Goal: Task Accomplishment & Management: Manage account settings

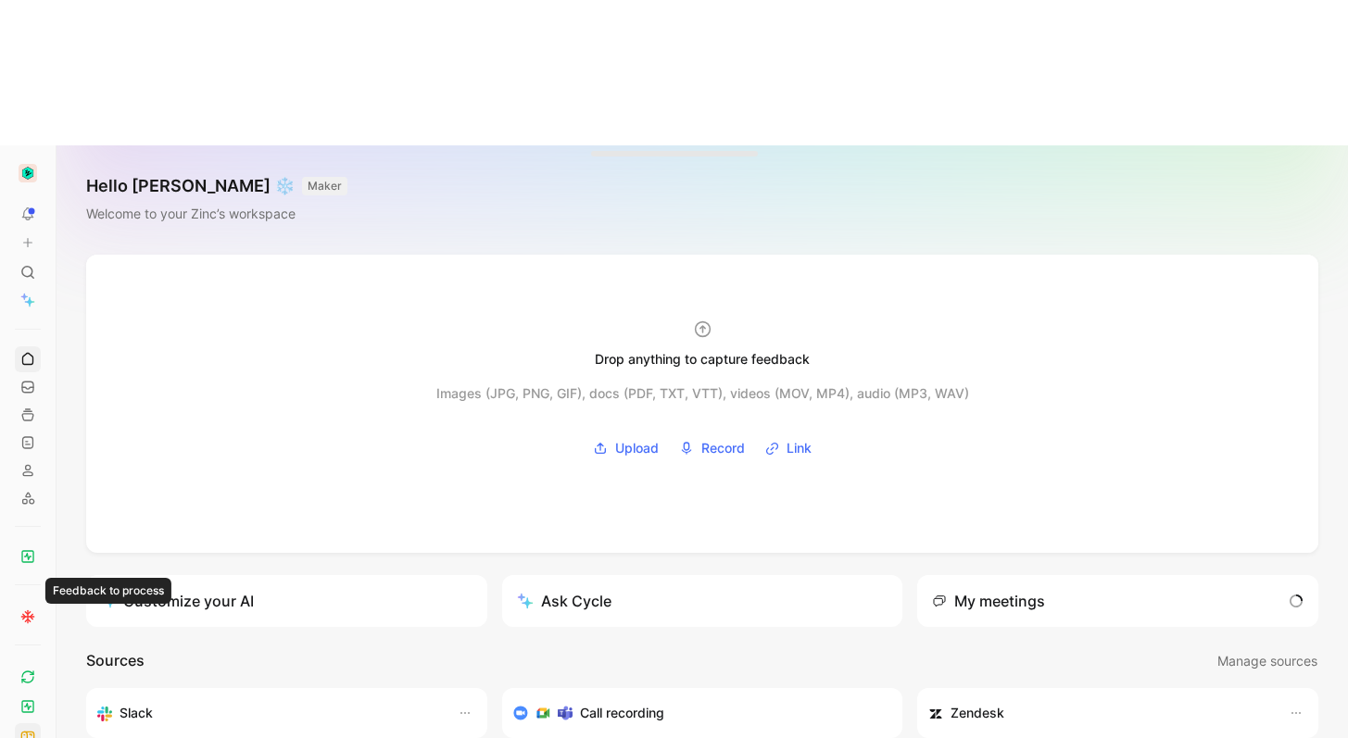
click at [26, 732] on icon at bounding box center [25, 736] width 3 height 8
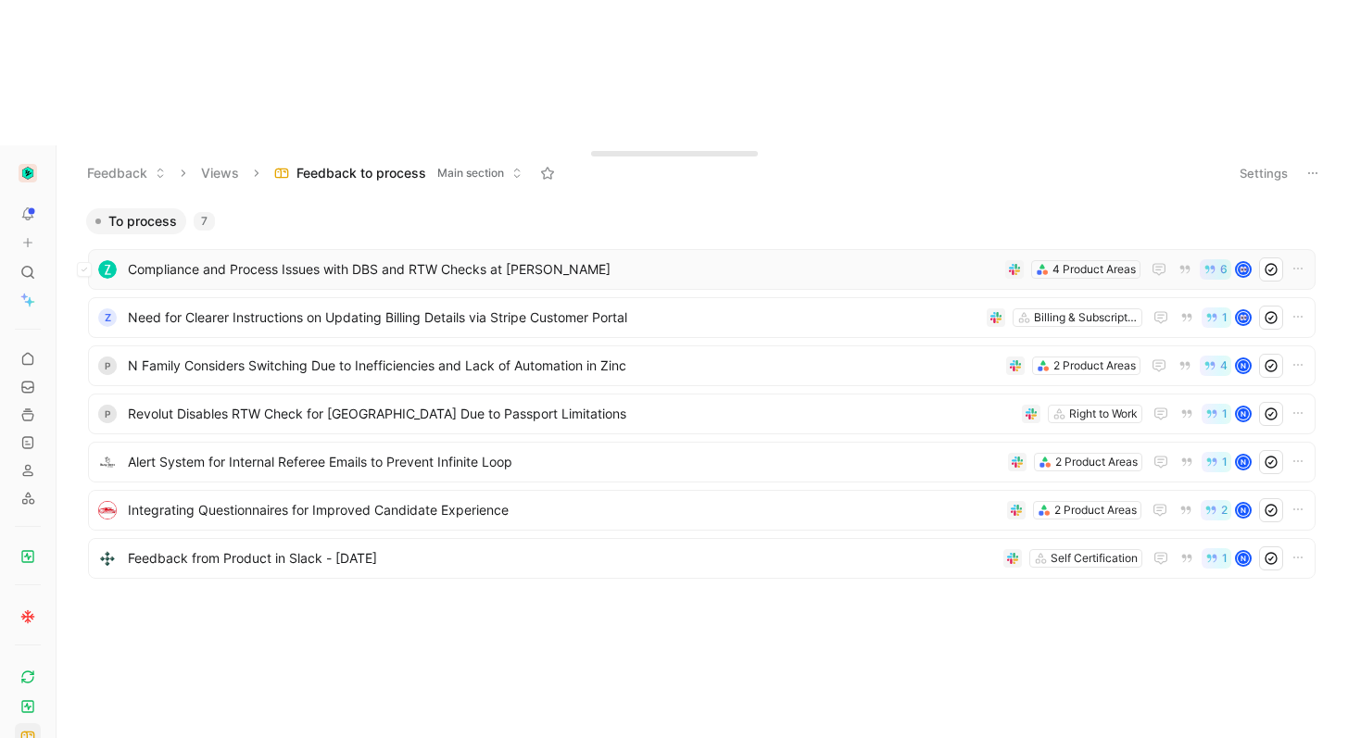
click at [336, 249] on div "Compliance and Process Issues with DBS and RTW Checks at [PERSON_NAME] 4 Produc…" at bounding box center [701, 269] width 1227 height 41
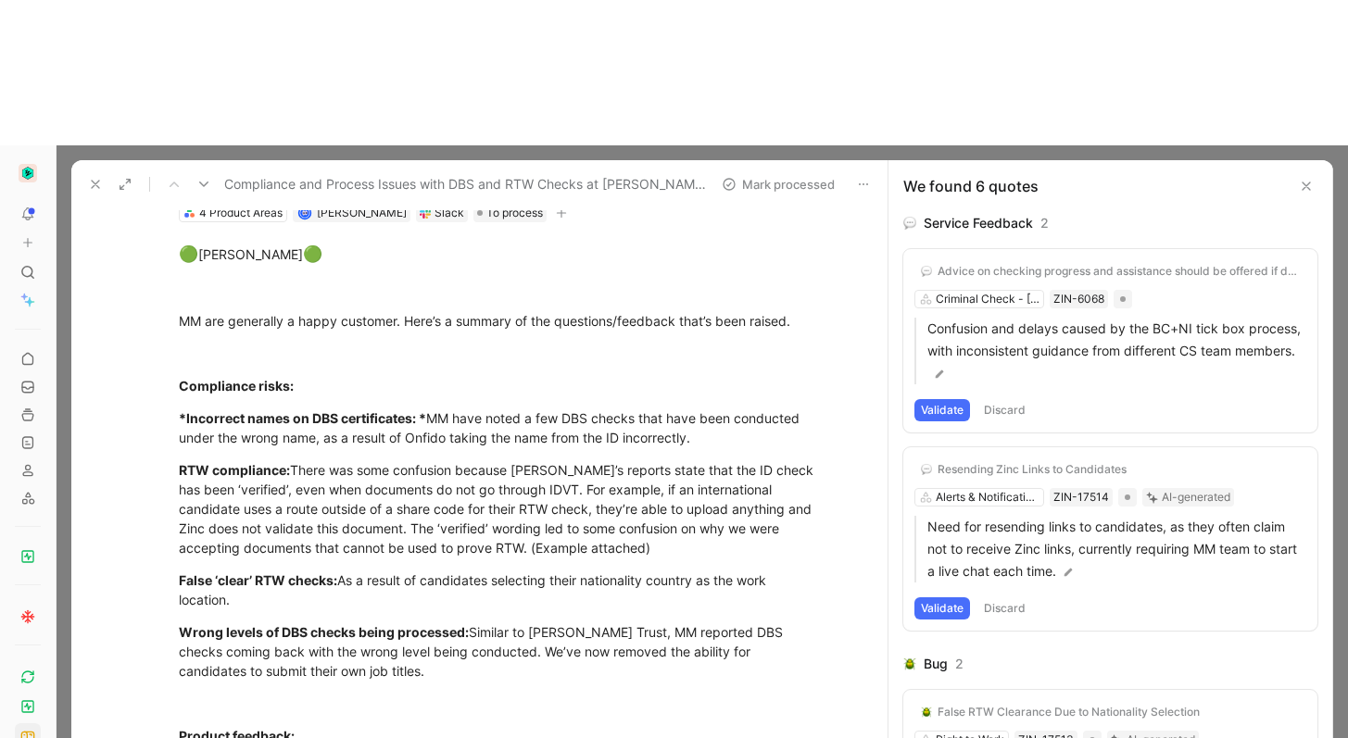
scroll to position [130, 0]
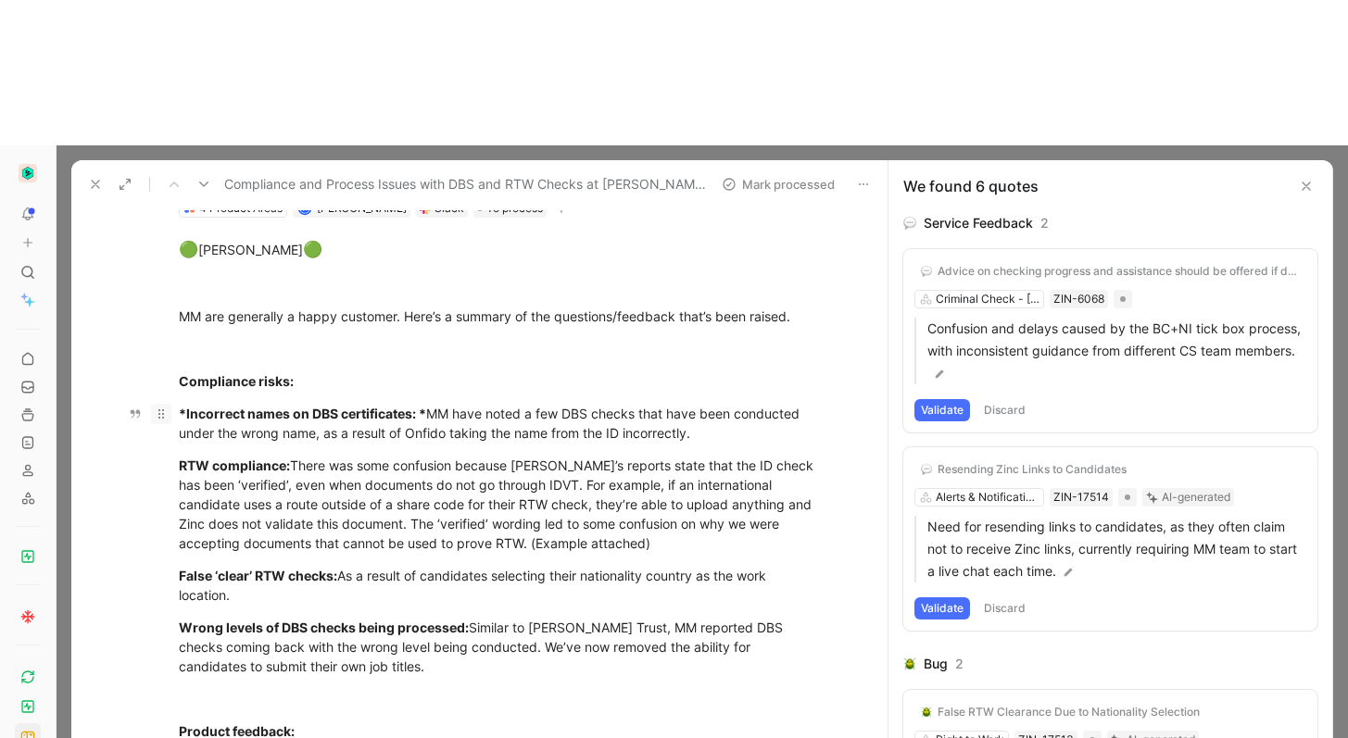
drag, startPoint x: 450, startPoint y: 278, endPoint x: 153, endPoint y: 276, distance: 297.3
click at [153, 398] on p "*Incorrect names on DBS certificates: * MM have noted a few DBS checks that hav…" at bounding box center [499, 423] width 711 height 50
click at [187, 178] on button "Quote" at bounding box center [194, 163] width 66 height 30
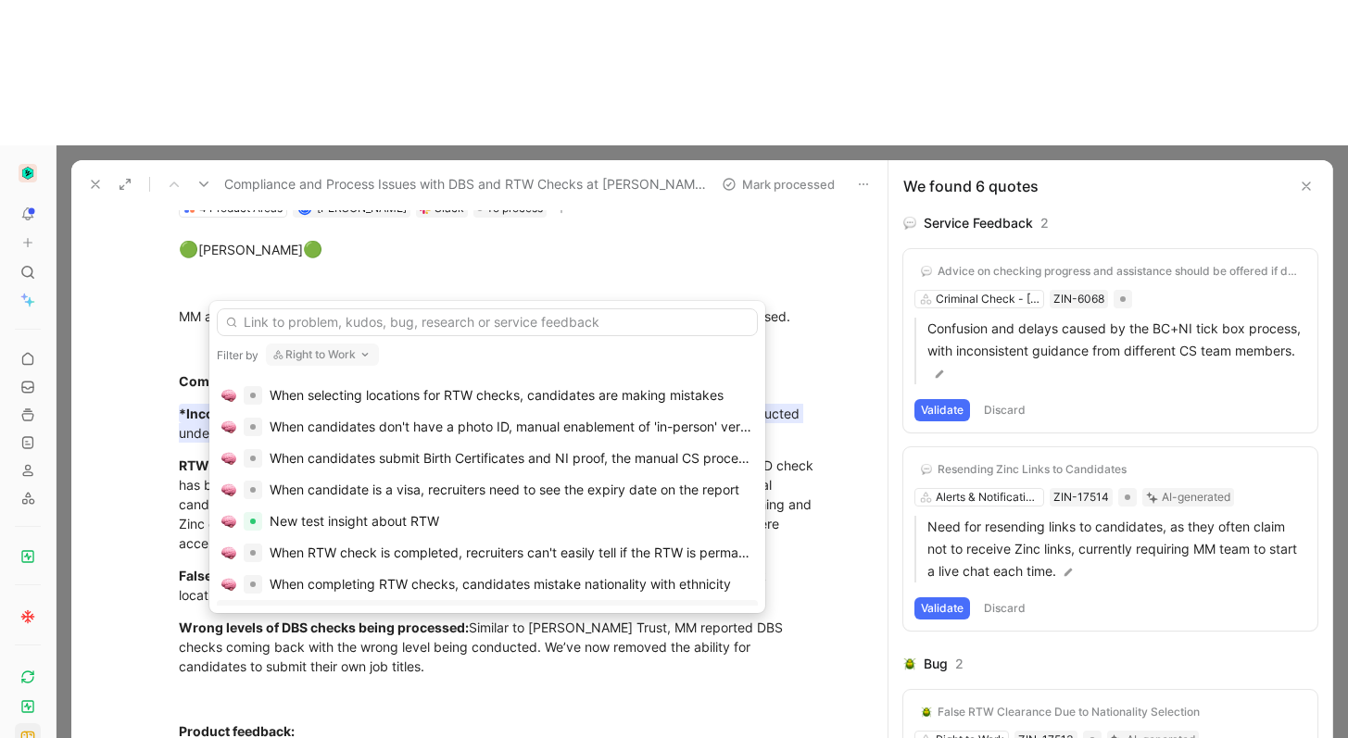
scroll to position [1076, 0]
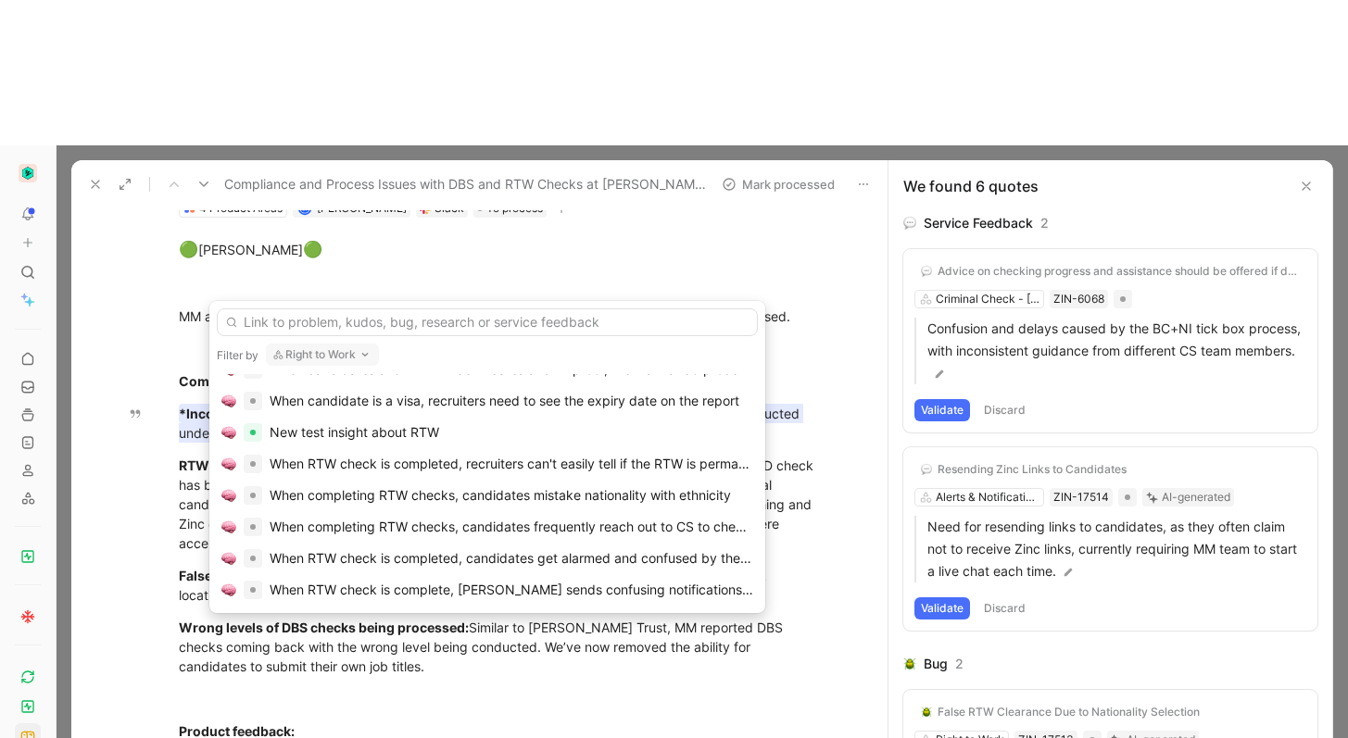
click at [354, 353] on button "Right to Work" at bounding box center [322, 355] width 113 height 22
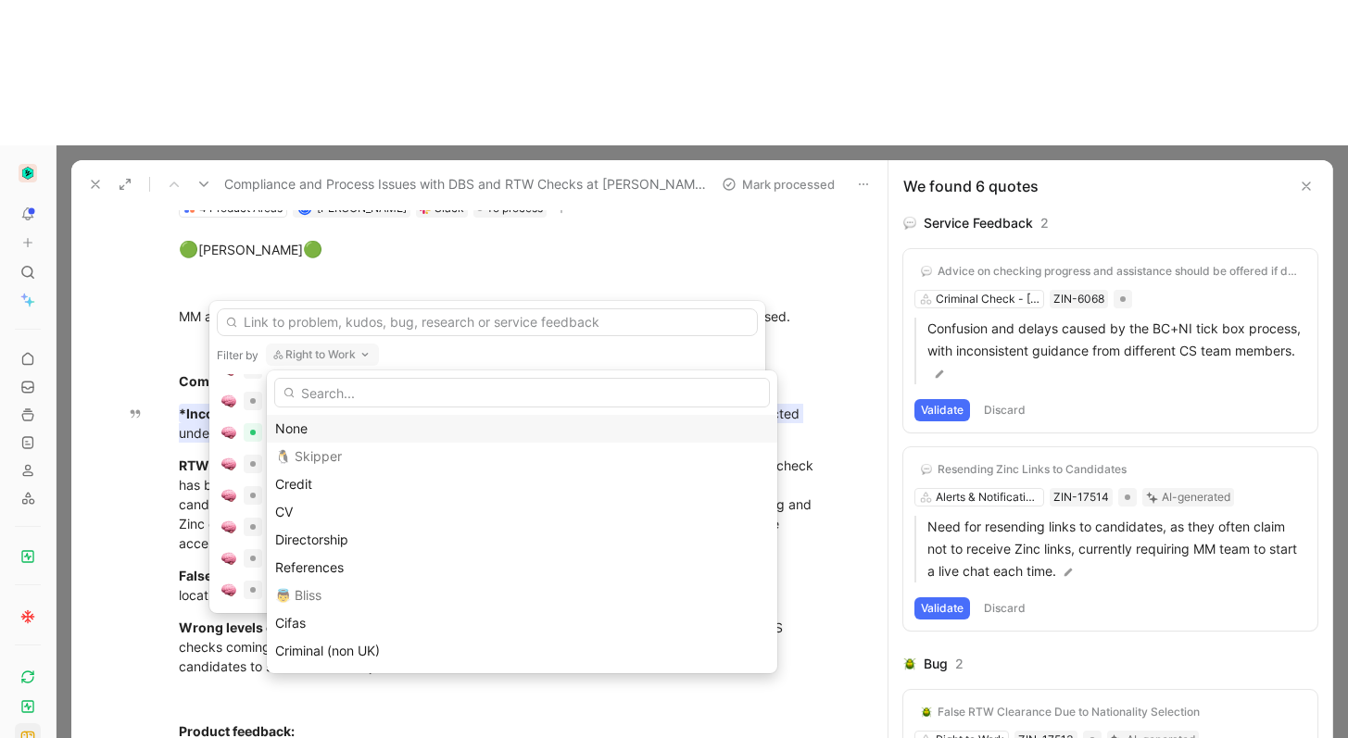
click at [320, 432] on div "None" at bounding box center [522, 429] width 494 height 22
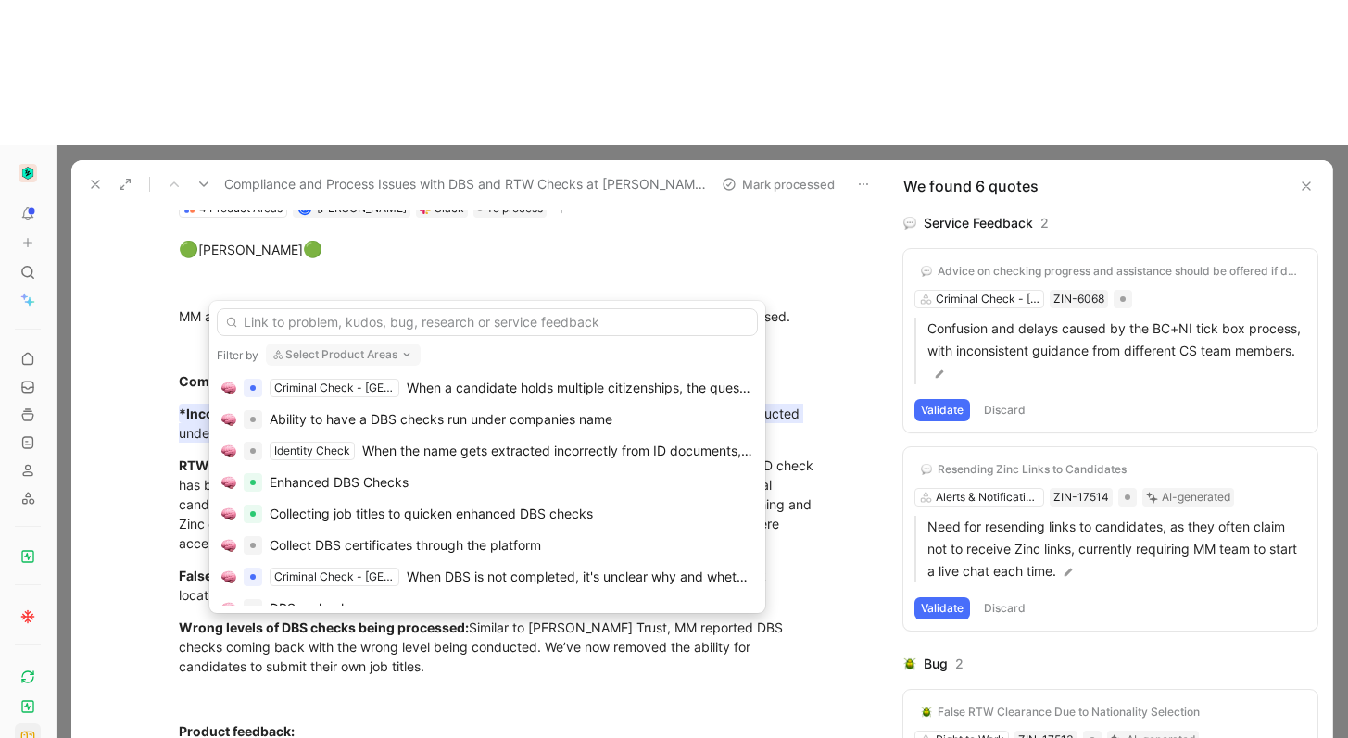
scroll to position [0, 0]
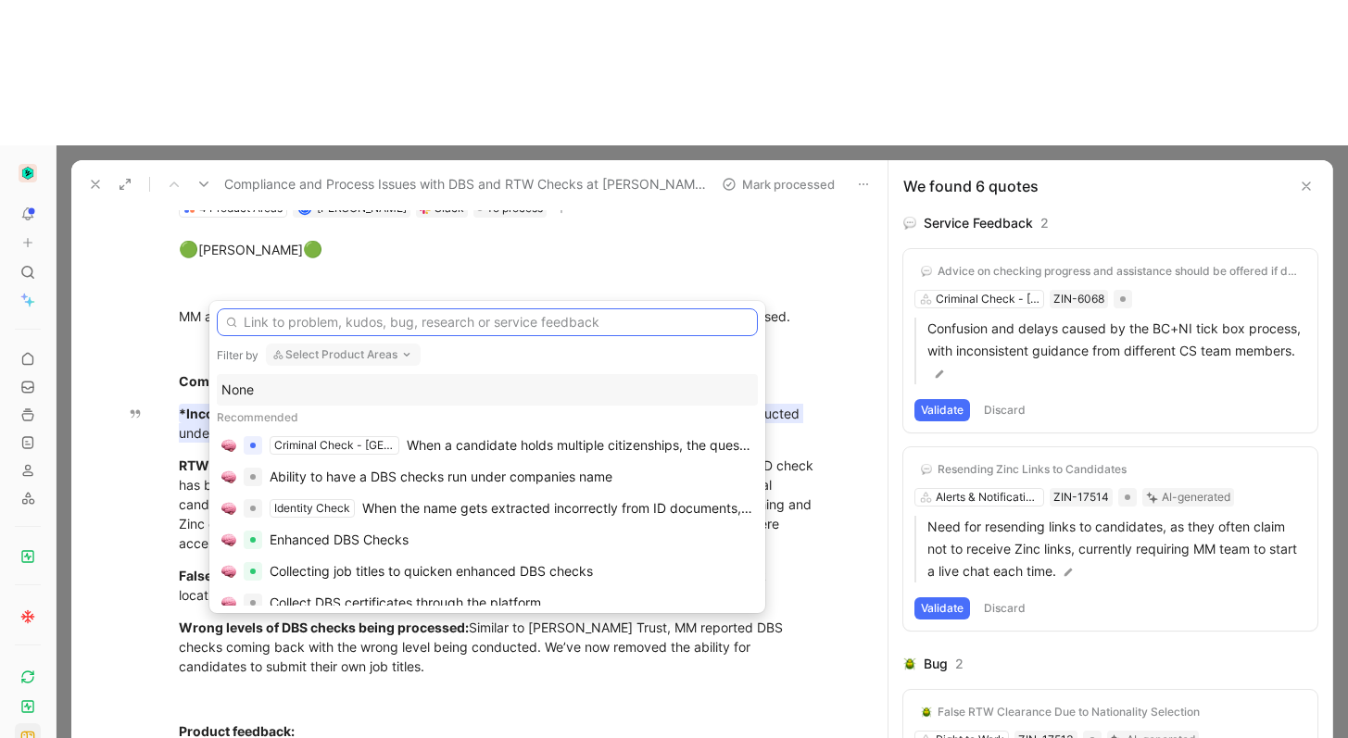
click at [463, 320] on input "text" at bounding box center [487, 322] width 541 height 28
click at [254, 404] on div "*Incorrect names on DBS certificates: * MM have noted a few DBS checks that hav…" at bounding box center [499, 423] width 641 height 39
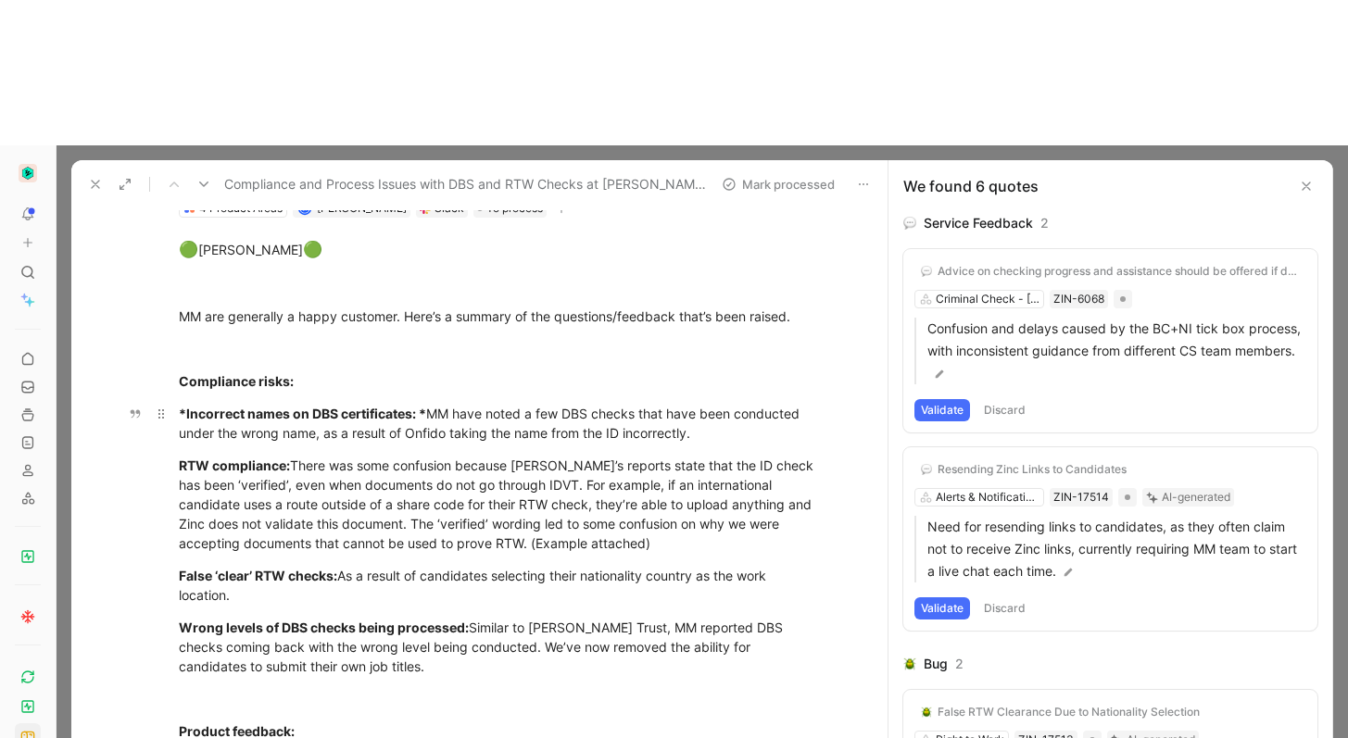
drag, startPoint x: 175, startPoint y: 265, endPoint x: 619, endPoint y: 261, distance: 443.6
click at [754, 404] on div "*Incorrect names on DBS certificates: * MM have noted a few DBS checks that hav…" at bounding box center [499, 423] width 641 height 39
click at [239, 170] on icon "button" at bounding box center [241, 163] width 15 height 15
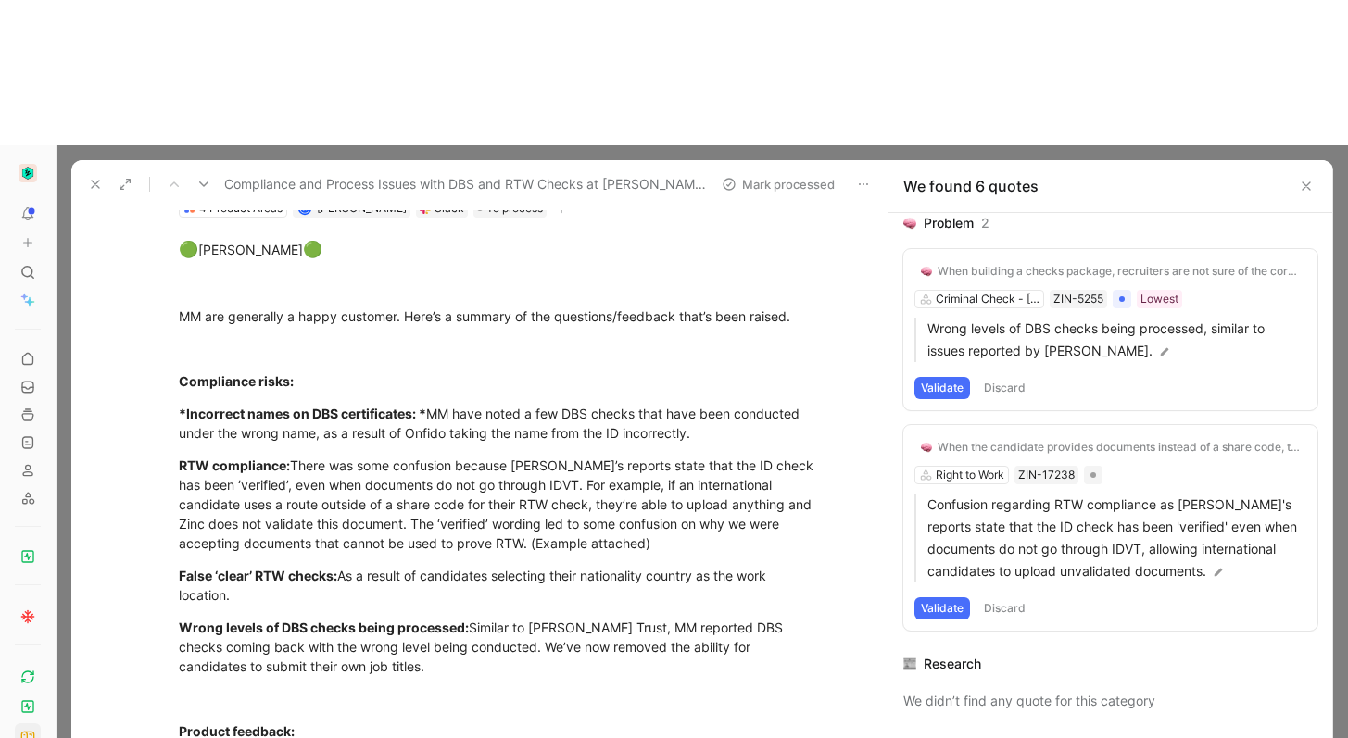
scroll to position [860, 0]
click at [493, 456] on div "RTW compliance: There was some confusion because [PERSON_NAME]’s reports state …" at bounding box center [499, 504] width 641 height 97
click at [26, 732] on icon at bounding box center [25, 736] width 3 height 8
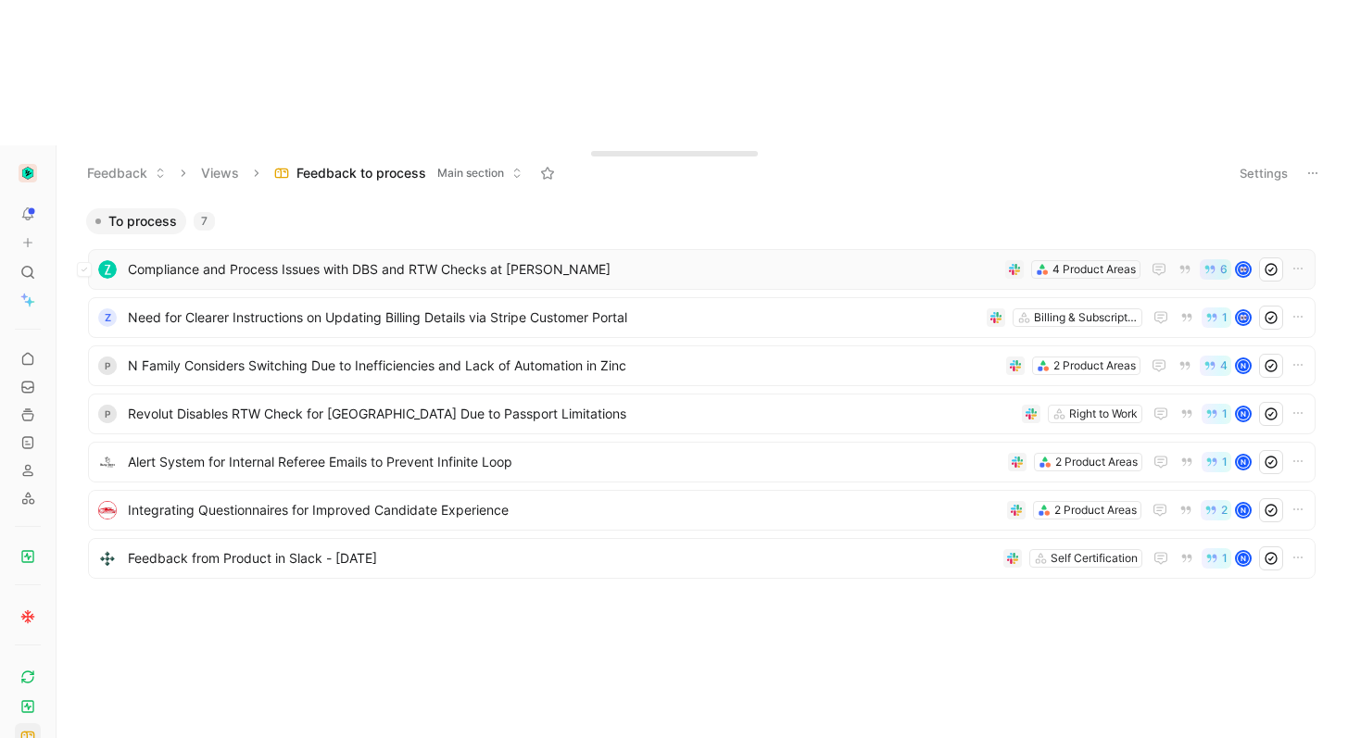
click at [144, 258] on span "Compliance and Process Issues with DBS and RTW Checks at [PERSON_NAME]" at bounding box center [563, 269] width 870 height 22
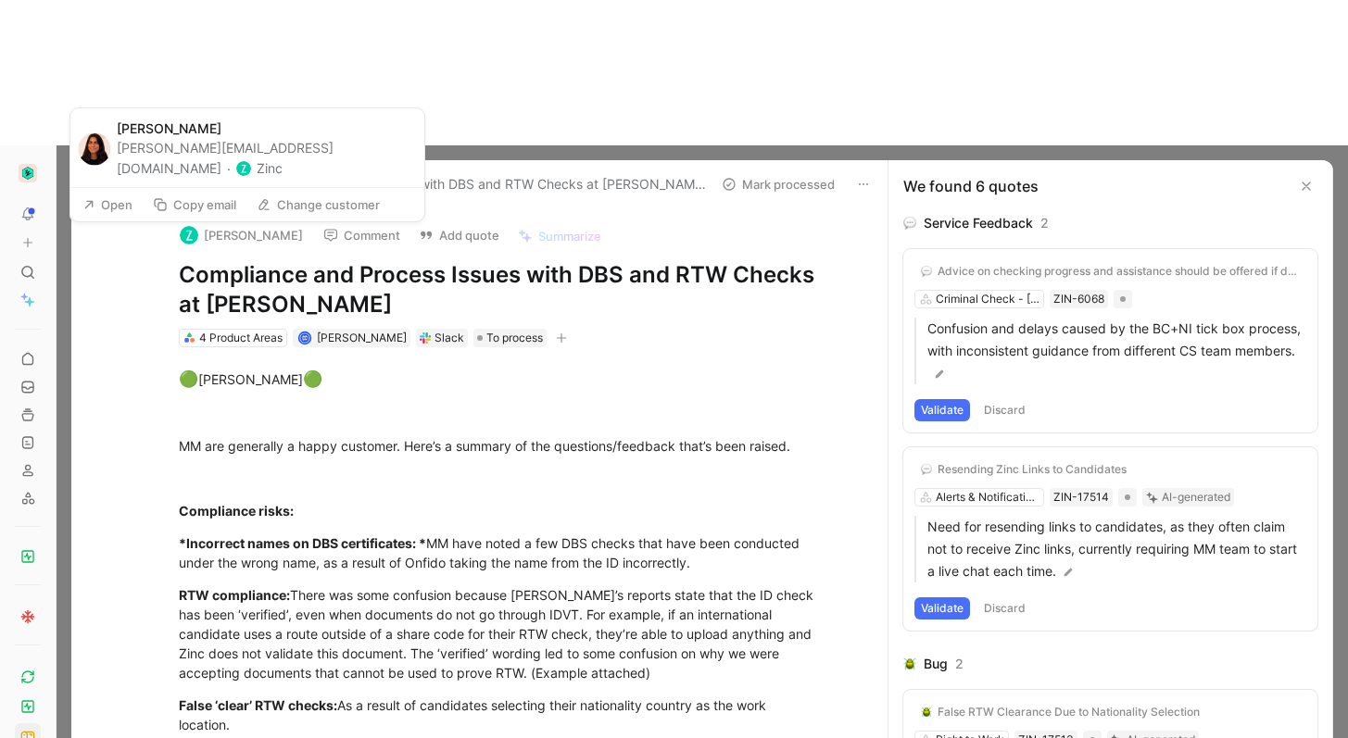
click at [219, 221] on button "[PERSON_NAME]" at bounding box center [241, 235] width 140 height 28
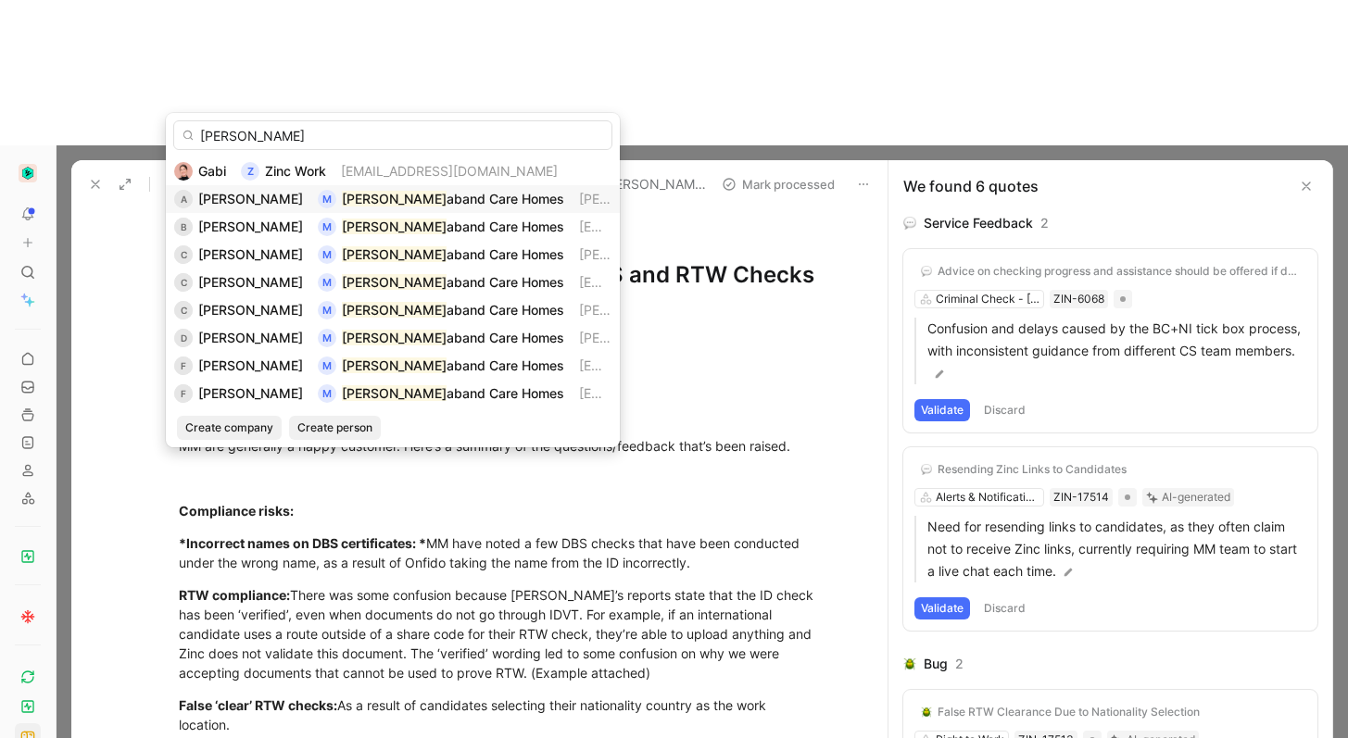
type input "[PERSON_NAME]"
click at [356, 194] on mark "[PERSON_NAME]" at bounding box center [394, 199] width 105 height 16
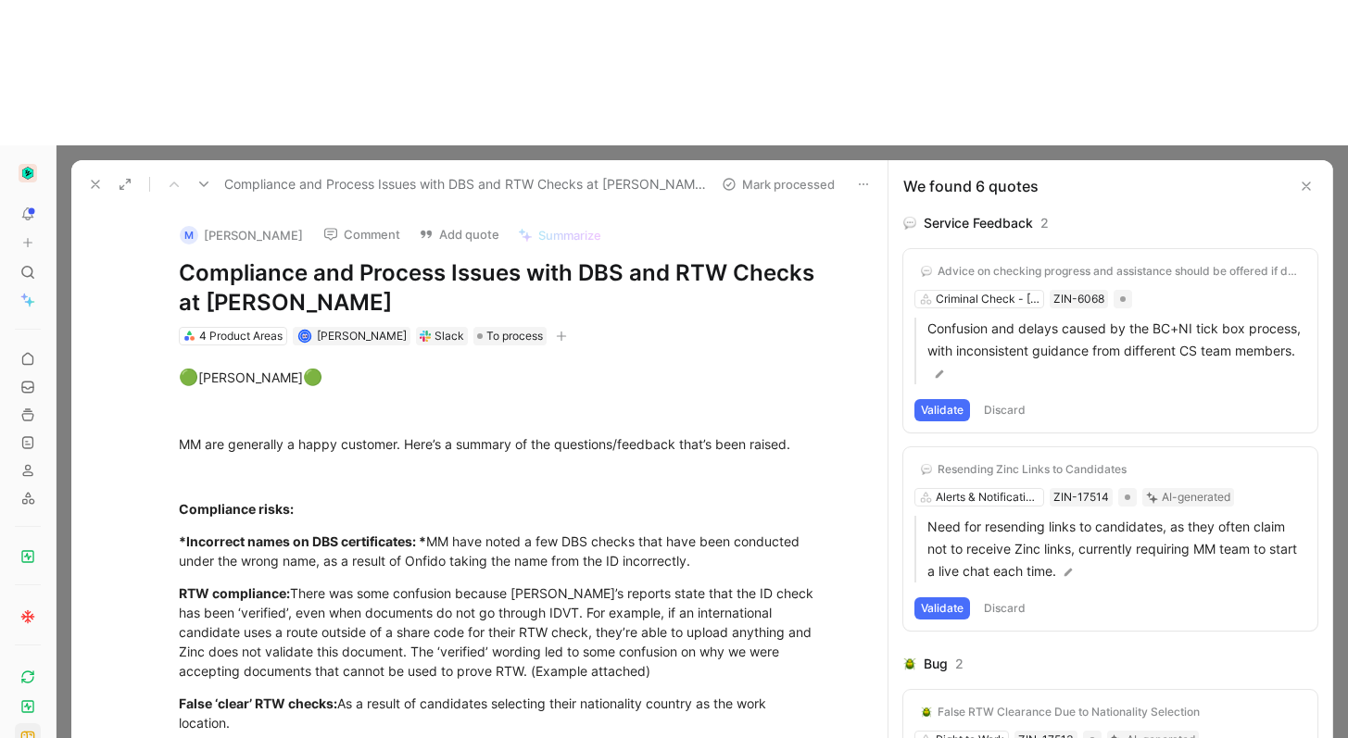
click at [203, 177] on icon at bounding box center [203, 184] width 15 height 15
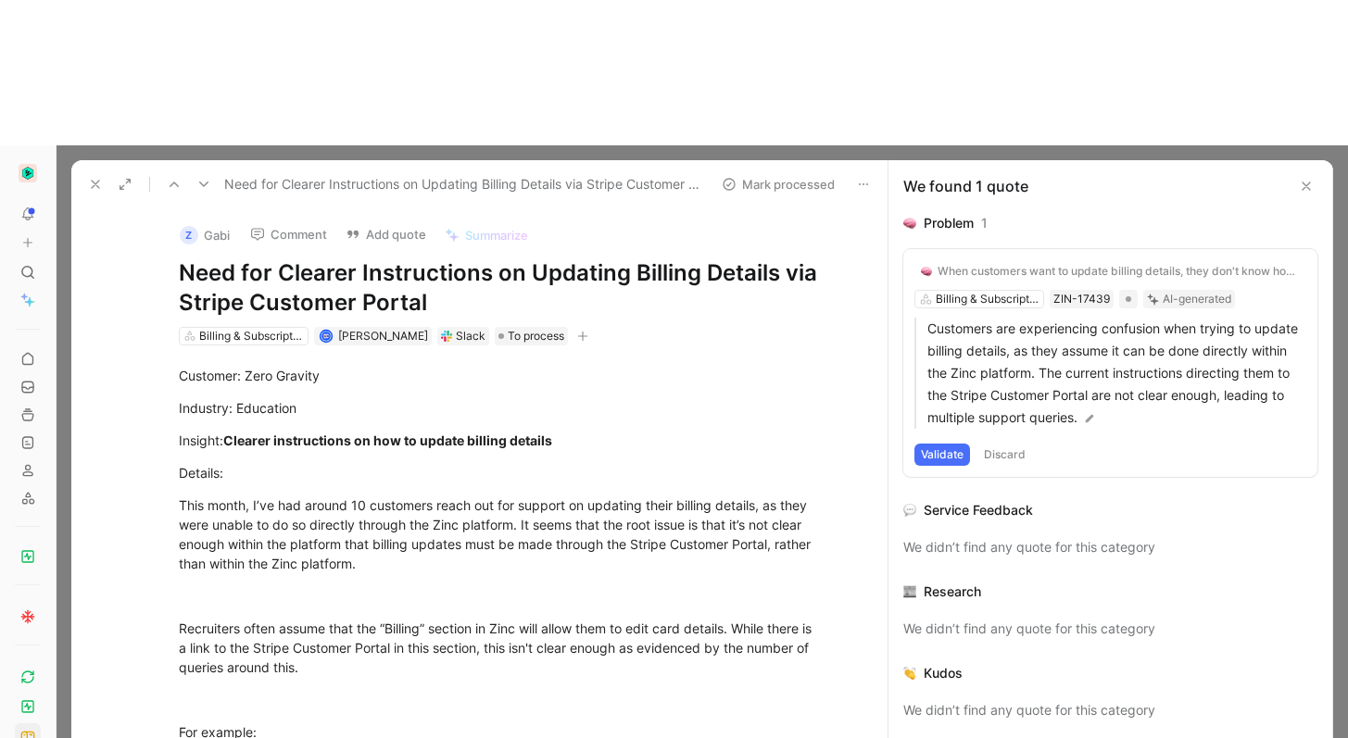
click at [203, 221] on button "Z Gabi" at bounding box center [204, 235] width 67 height 28
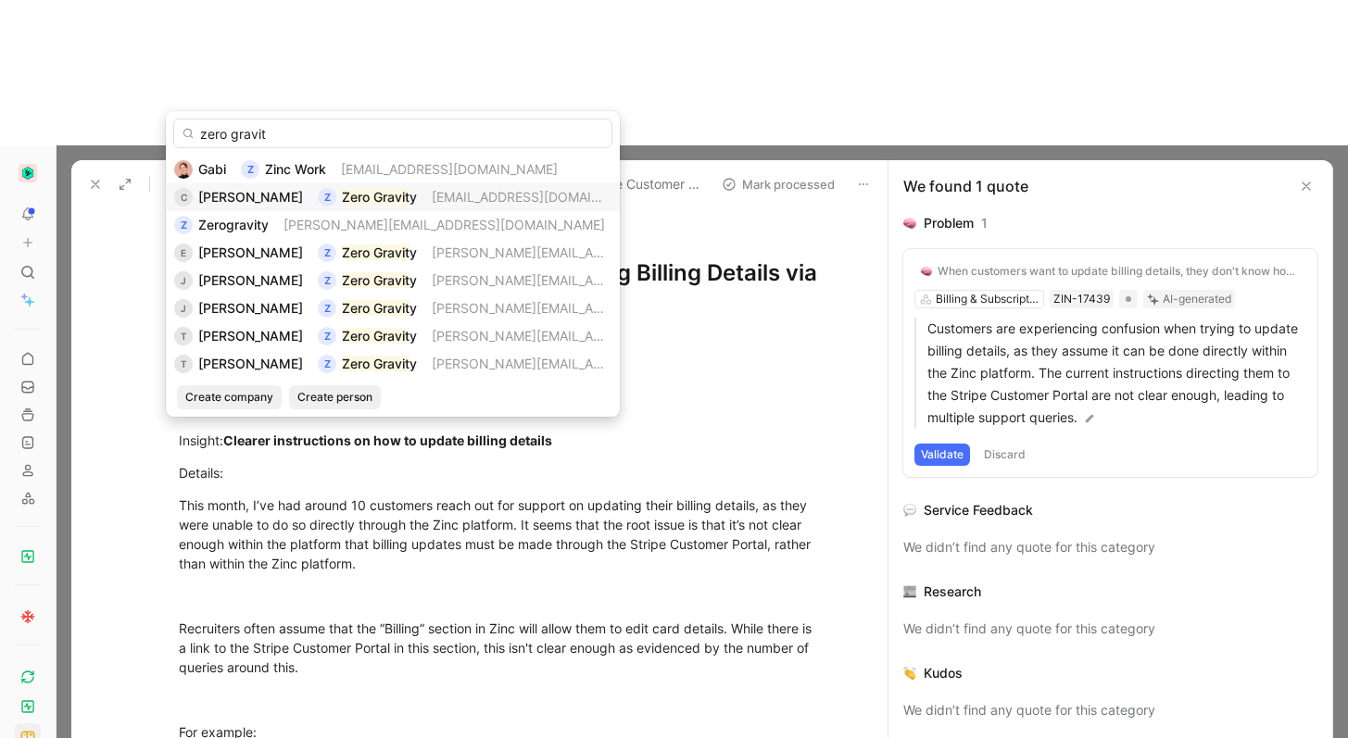
type input "zero gravit"
click at [458, 193] on span "[EMAIL_ADDRESS][DOMAIN_NAME]" at bounding box center [540, 197] width 217 height 16
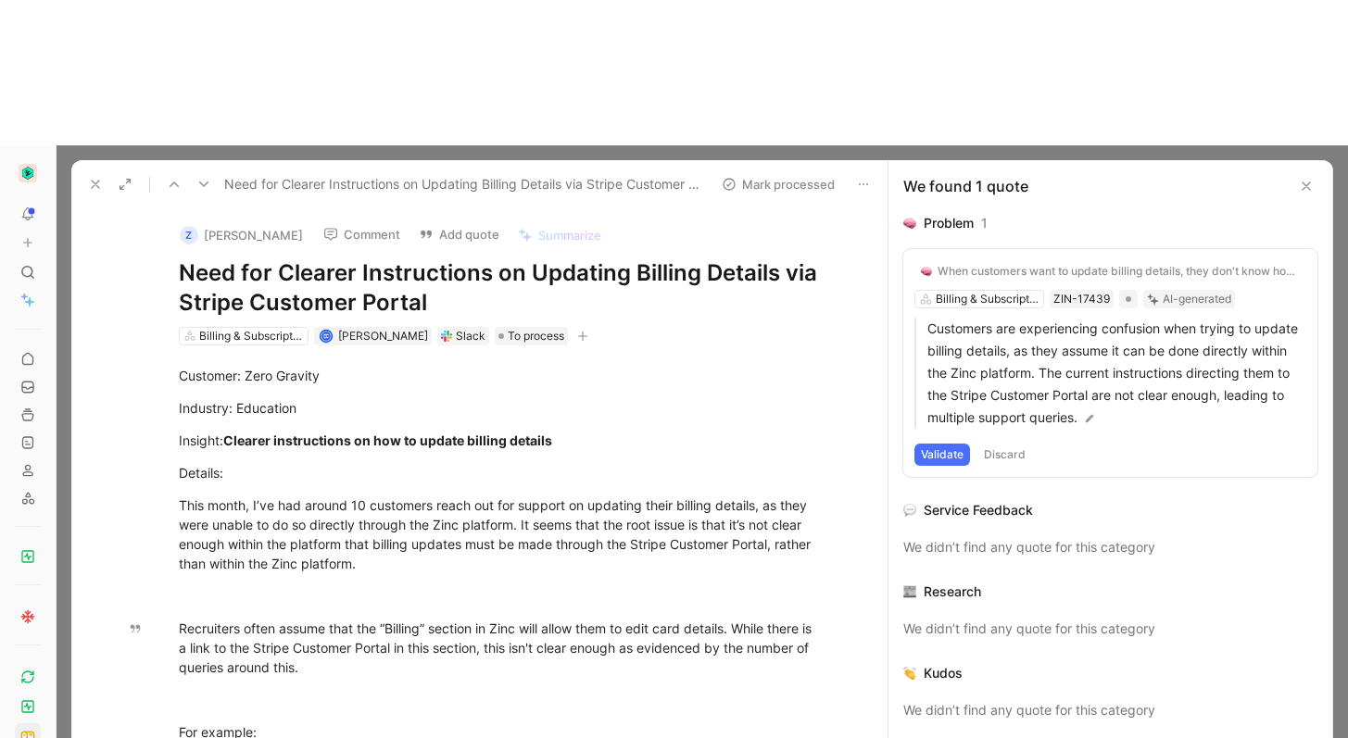
drag, startPoint x: 952, startPoint y: 304, endPoint x: 981, endPoint y: 210, distance: 97.8
click at [952, 444] on button "Validate" at bounding box center [942, 455] width 56 height 22
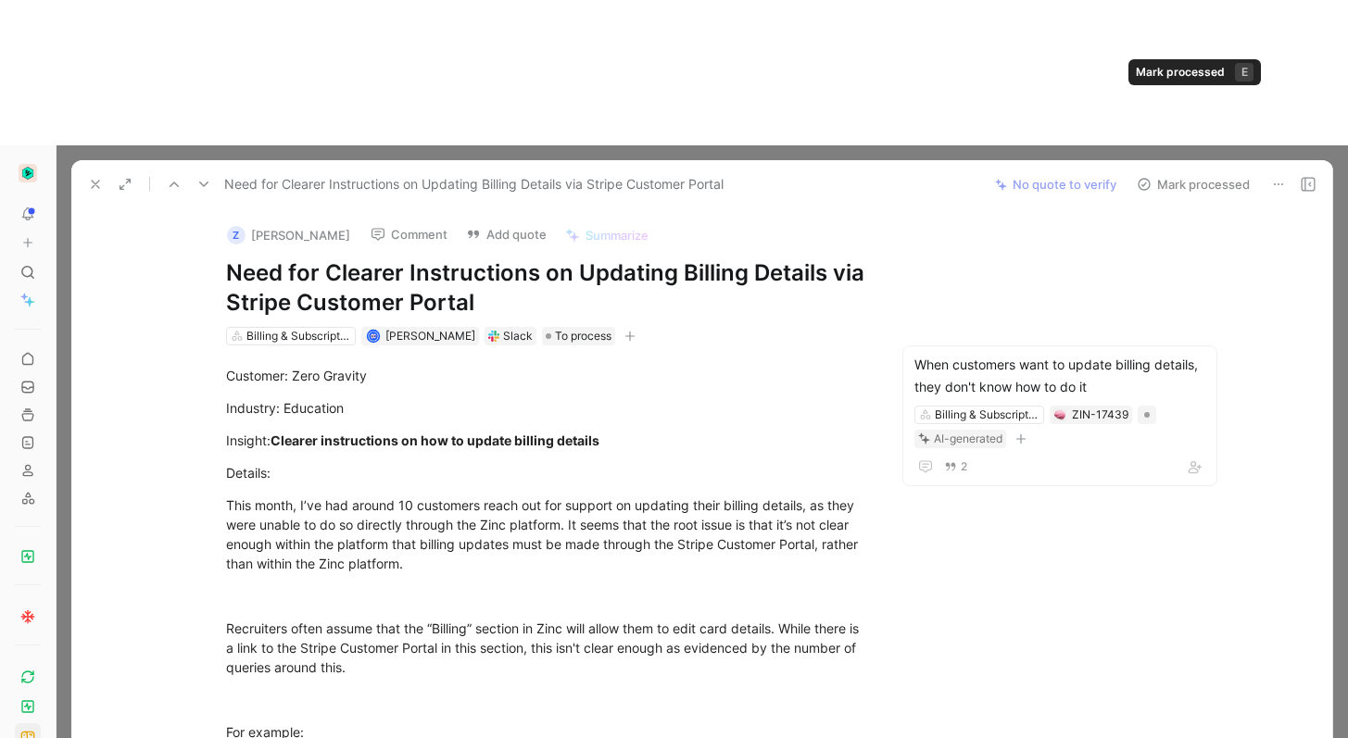
click at [1169, 171] on button "Mark processed" at bounding box center [1193, 184] width 130 height 26
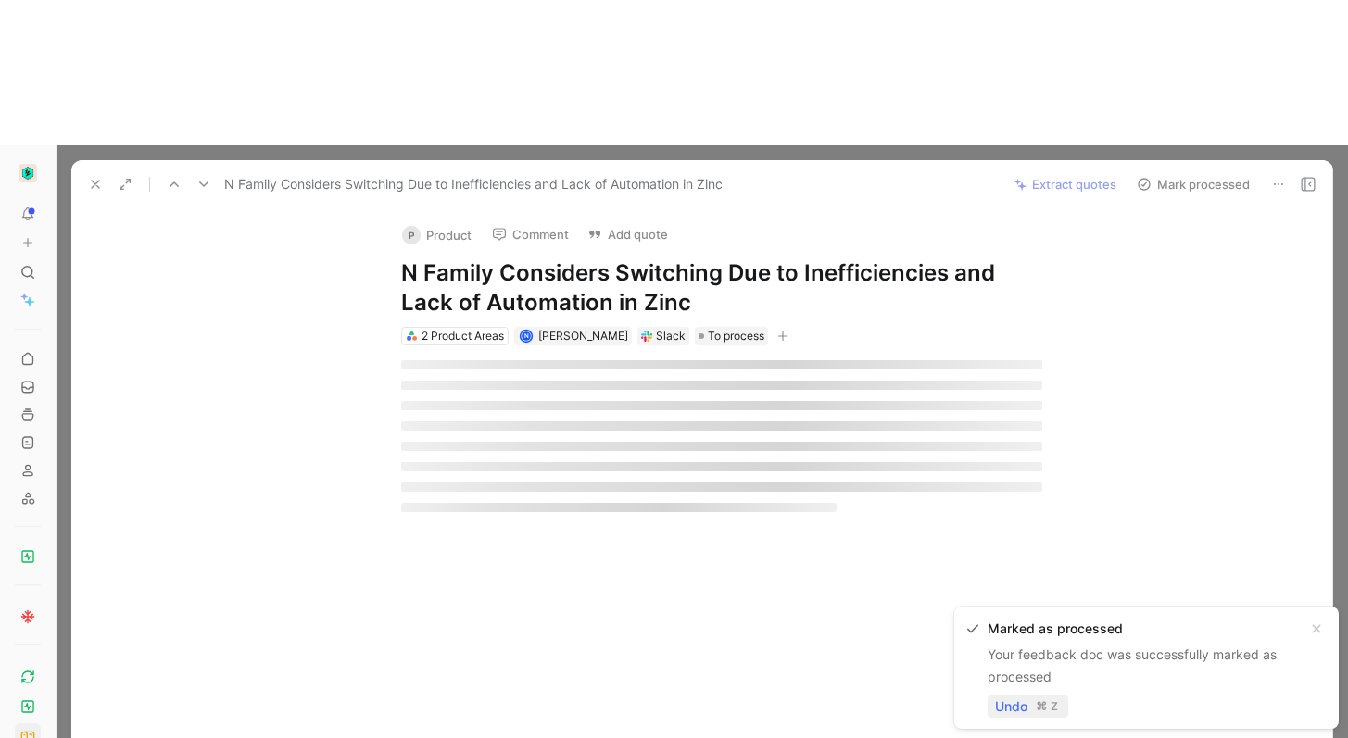
click at [1006, 704] on span "Undo" at bounding box center [1011, 707] width 32 height 22
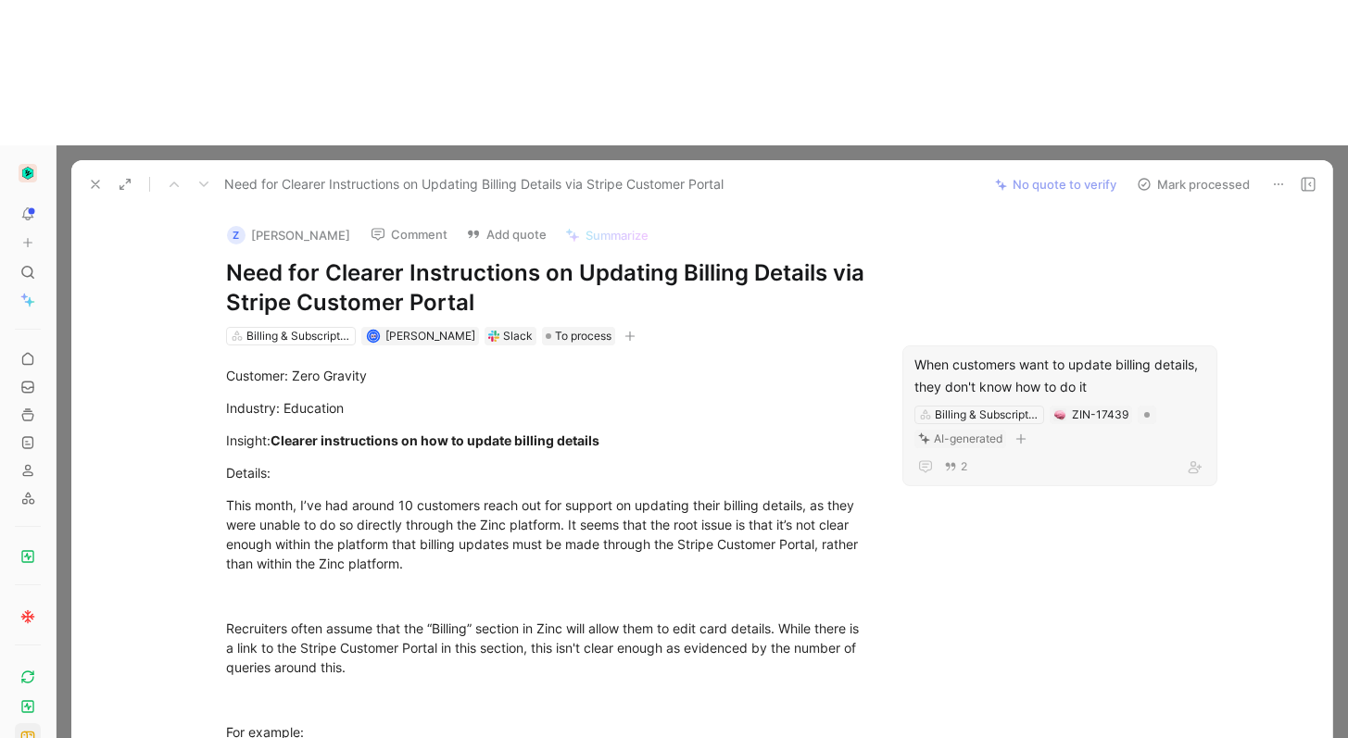
click at [984, 354] on div "When customers want to update billing details, they don't know how to do it" at bounding box center [1059, 376] width 291 height 44
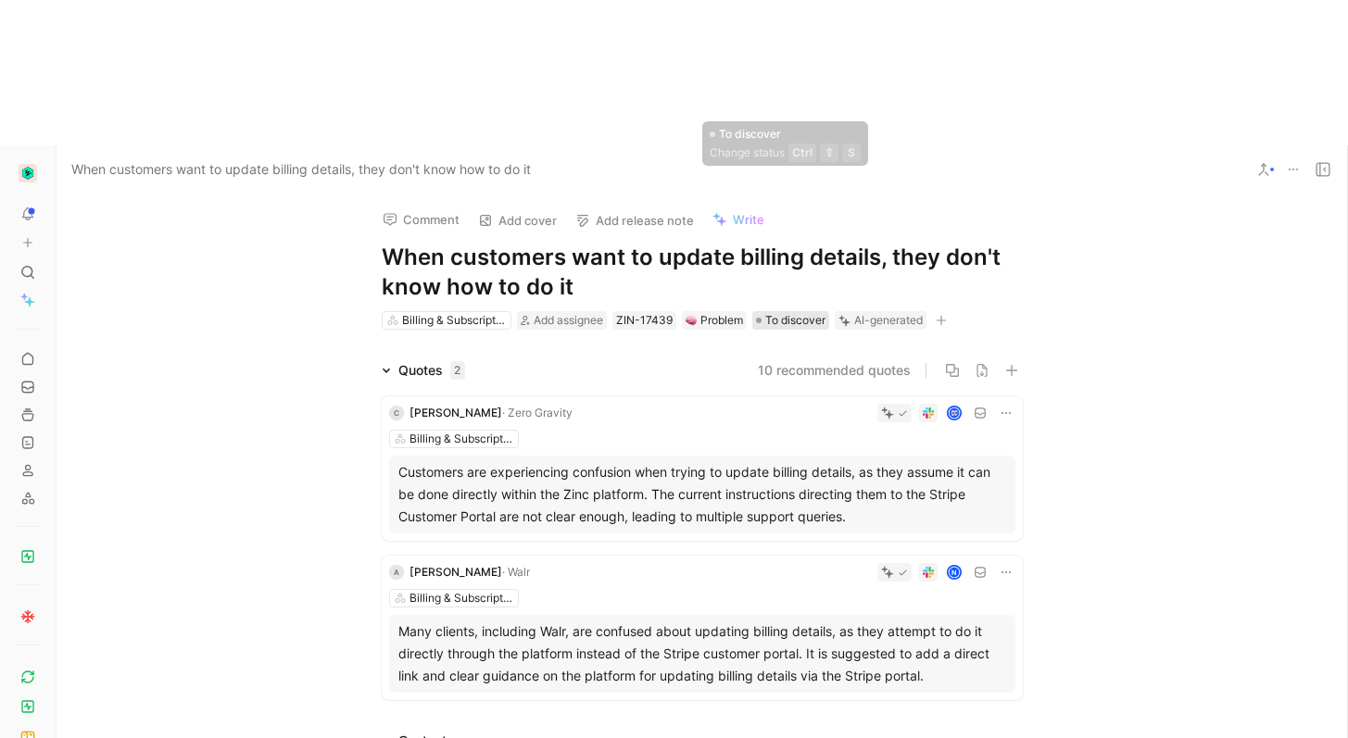
click at [800, 311] on span "To discover" at bounding box center [795, 320] width 60 height 19
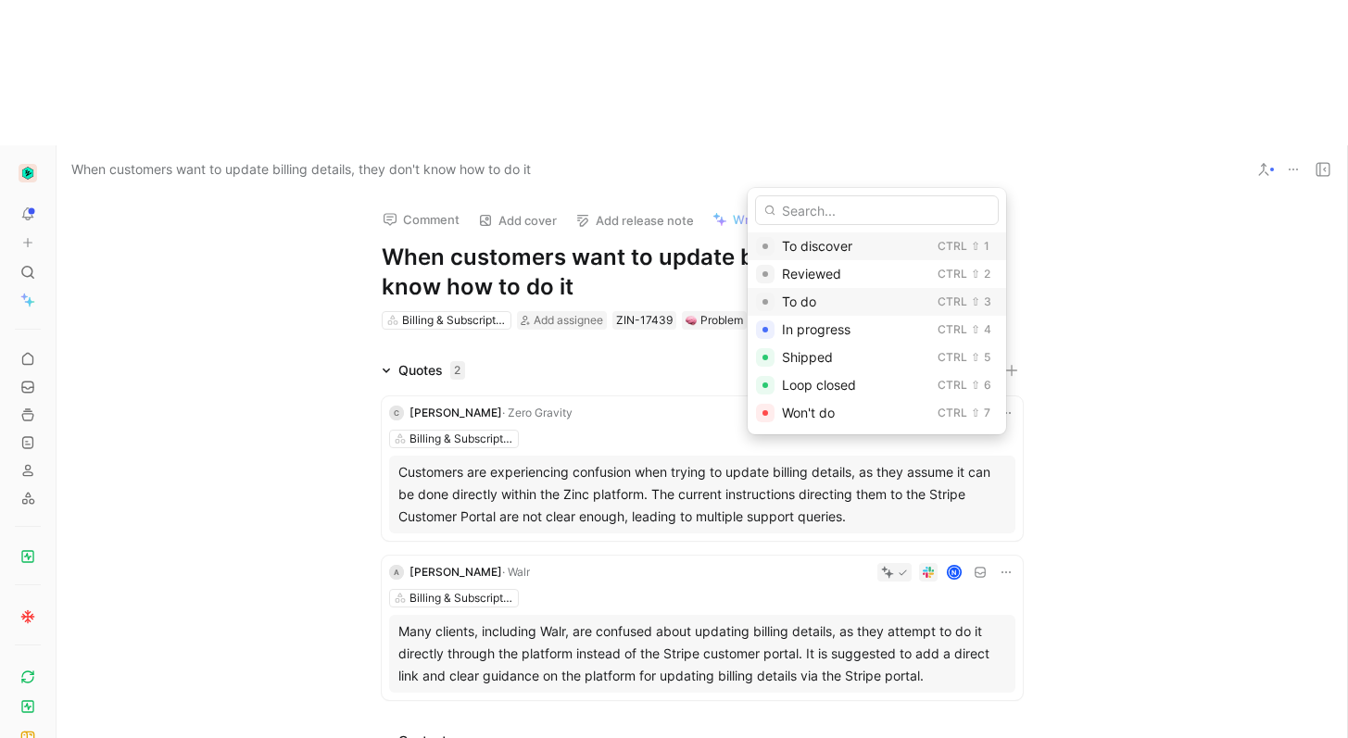
drag, startPoint x: 860, startPoint y: 299, endPoint x: 858, endPoint y: 282, distance: 17.8
click at [860, 299] on div "To do" at bounding box center [856, 302] width 148 height 22
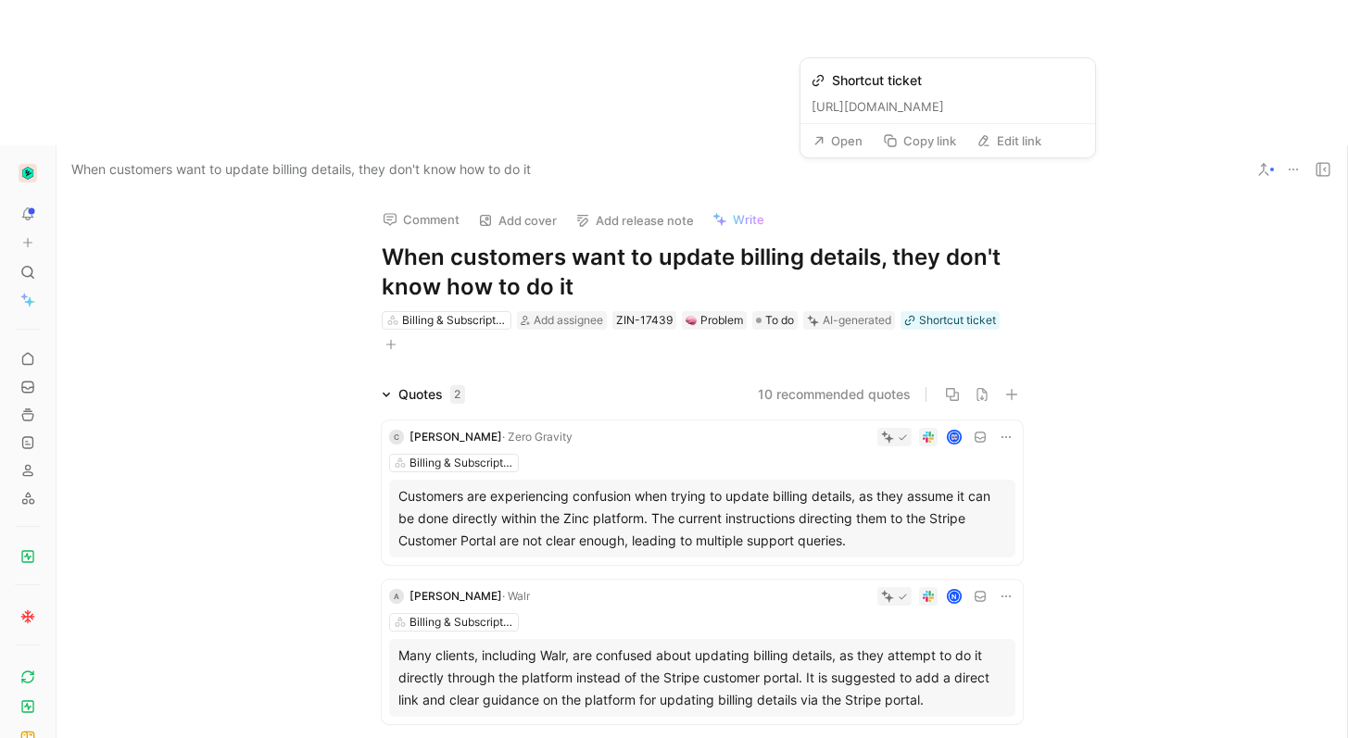
click at [840, 138] on button "Open" at bounding box center [837, 141] width 67 height 26
click at [949, 387] on icon "button" at bounding box center [952, 394] width 15 height 15
click at [877, 383] on button "10 recommended quotes" at bounding box center [834, 394] width 153 height 22
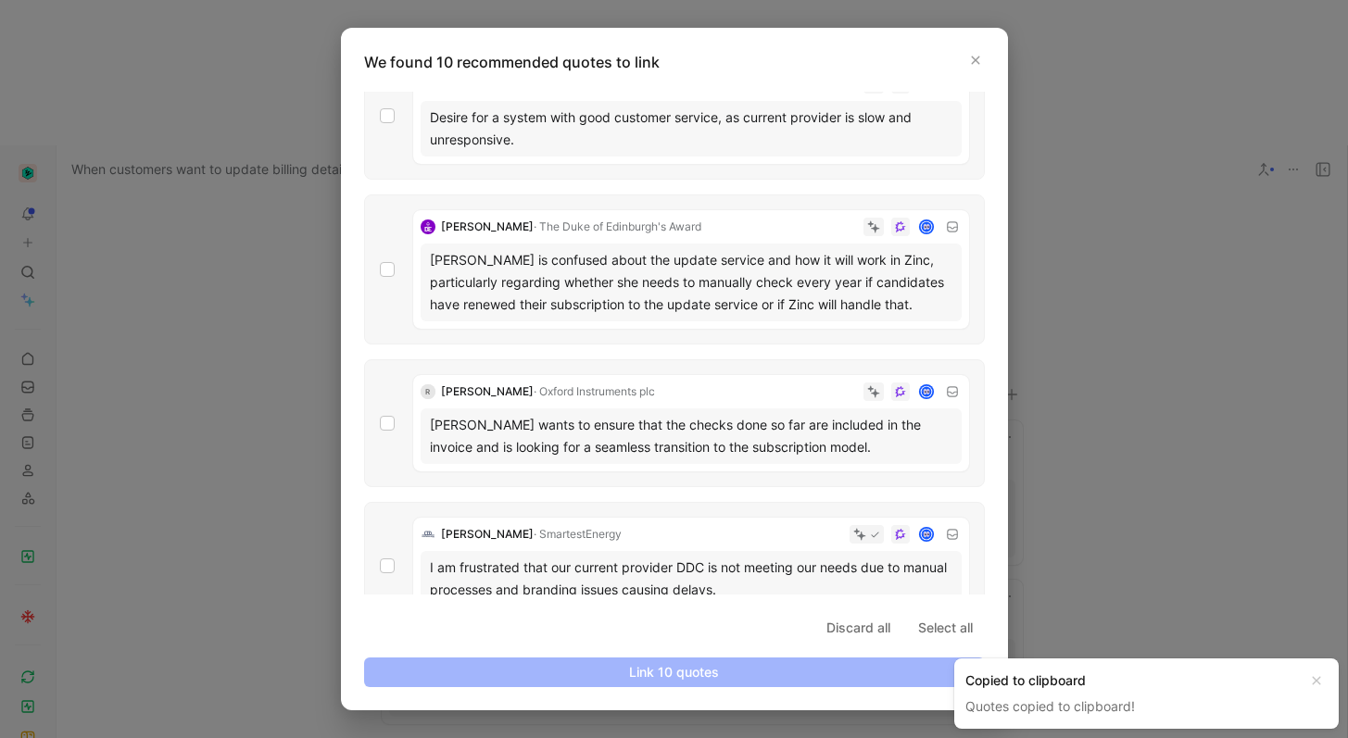
scroll to position [859, 0]
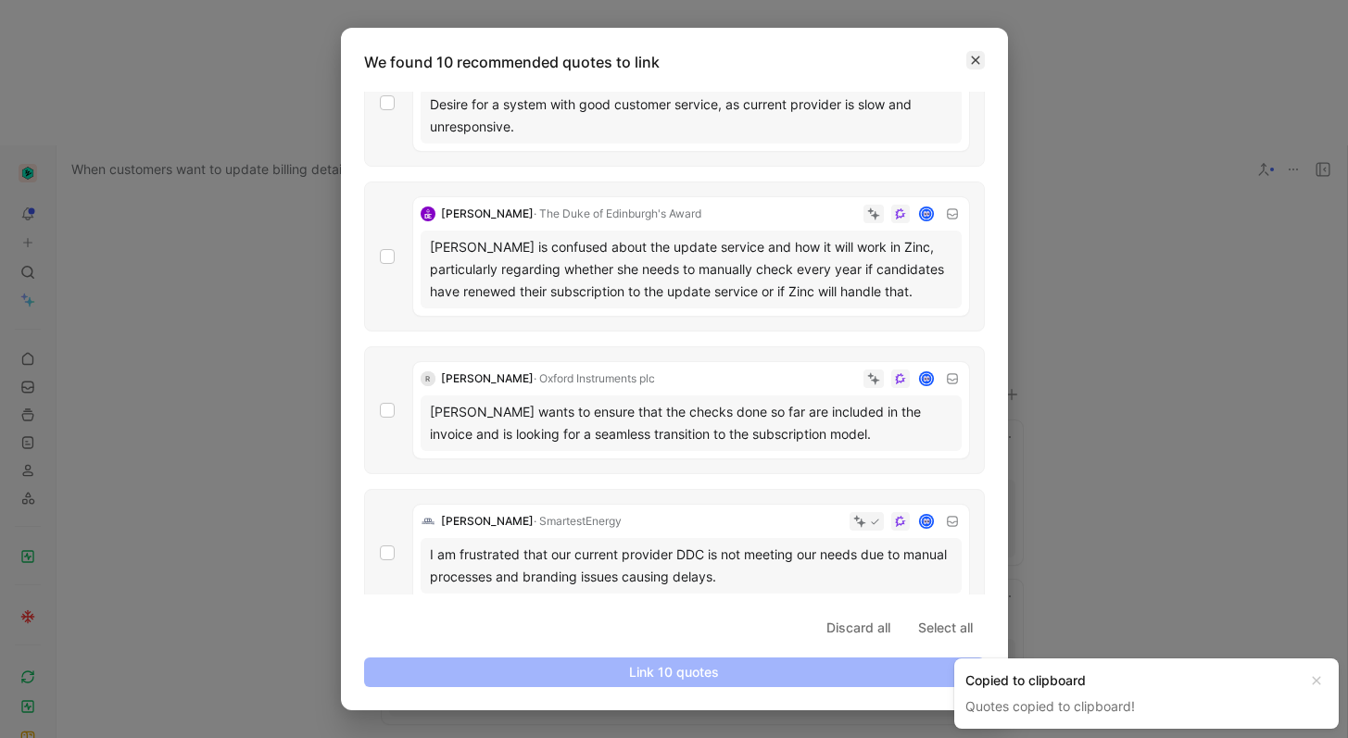
click at [970, 57] on icon "button" at bounding box center [975, 60] width 11 height 11
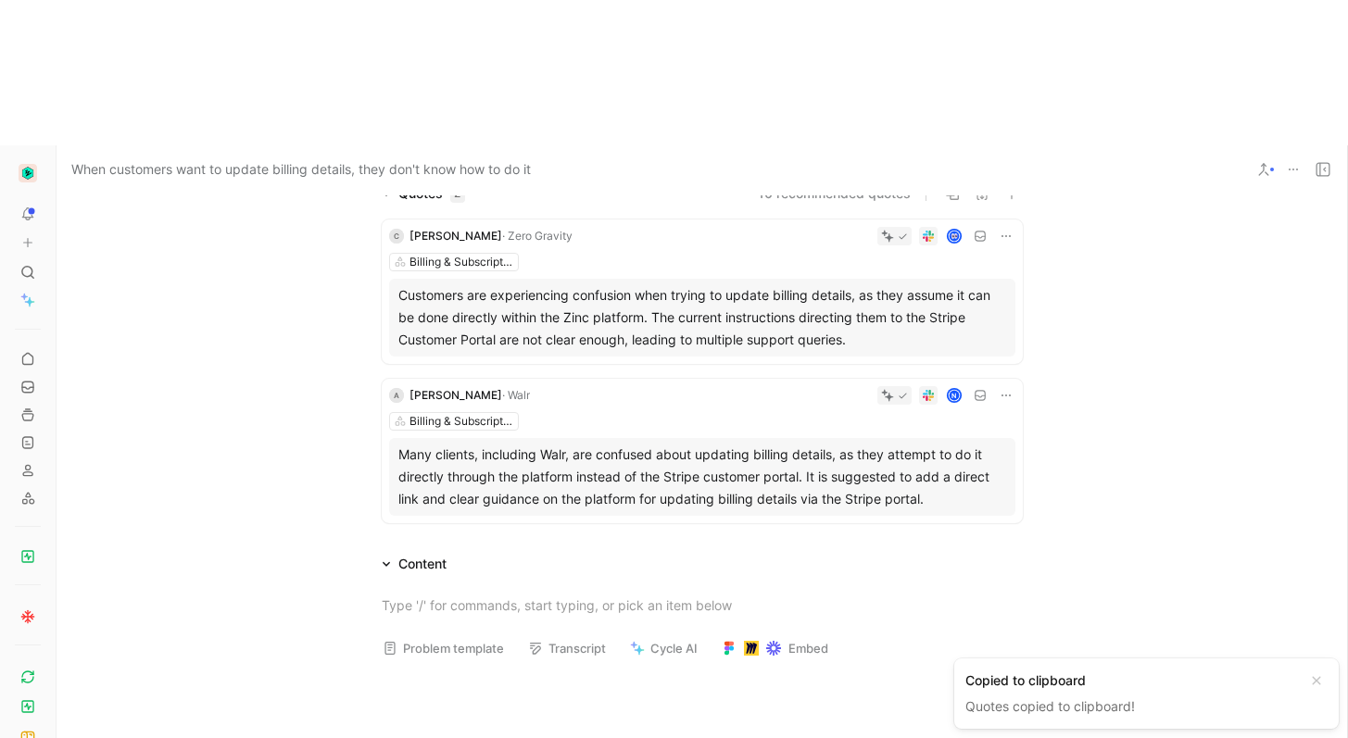
scroll to position [390, 0]
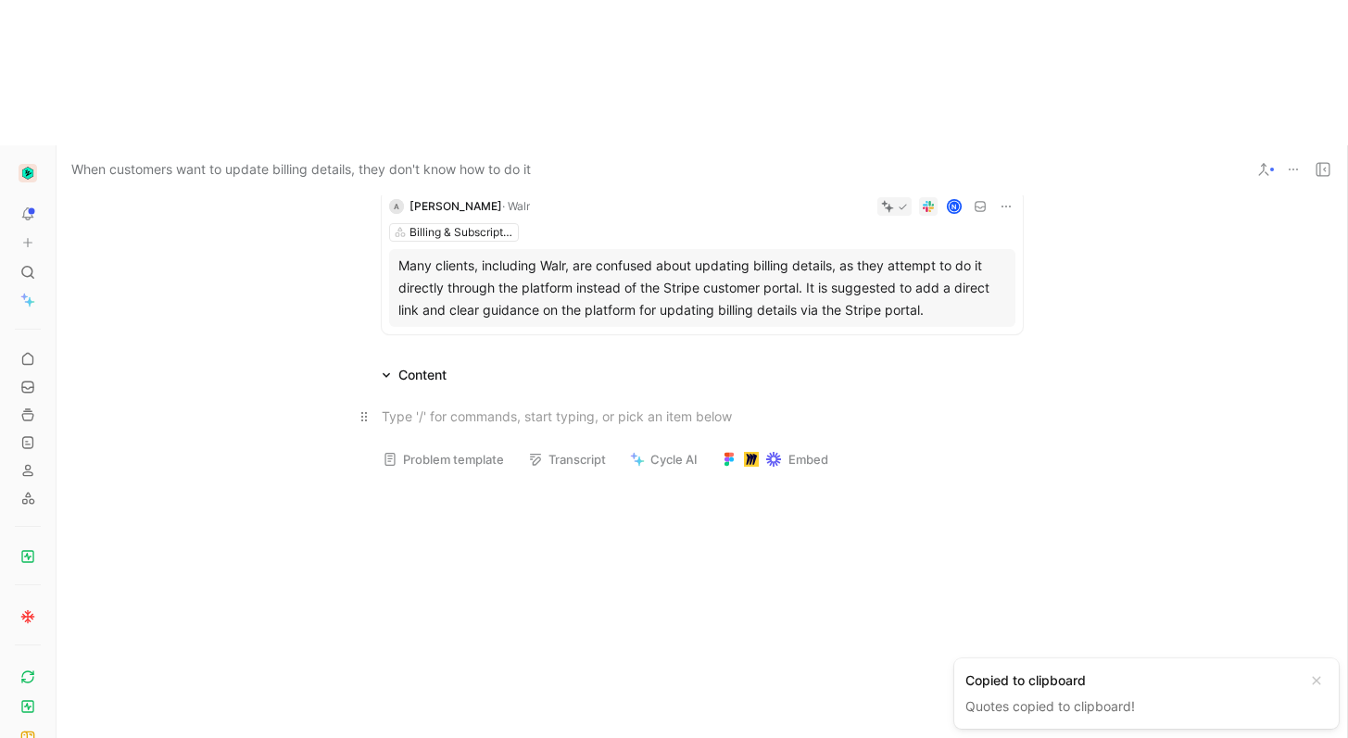
click at [422, 407] on div at bounding box center [702, 416] width 641 height 19
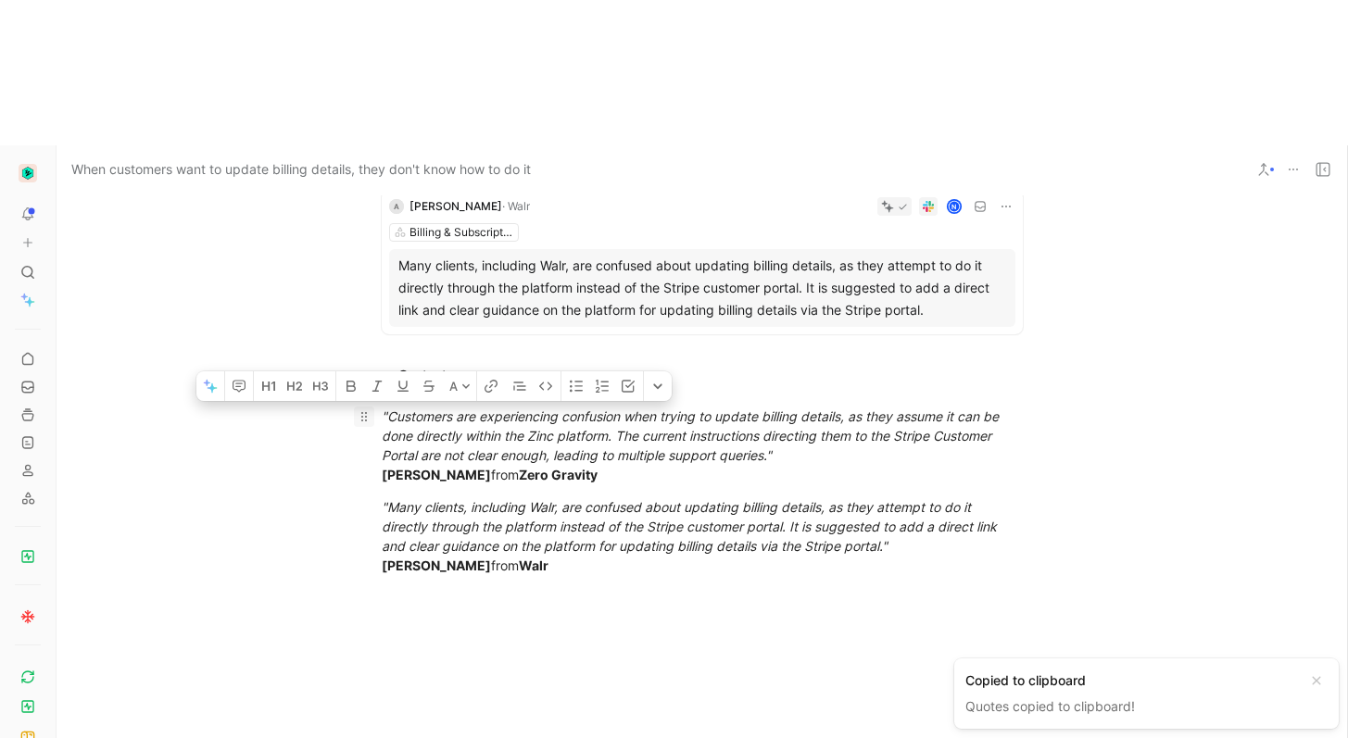
drag, startPoint x: 551, startPoint y: 417, endPoint x: 358, endPoint y: 265, distance: 245.3
click at [355, 386] on div ""Customers are experiencing confusion when trying to update billing details, as…" at bounding box center [701, 490] width 1290 height 209
click at [203, 379] on icon "button" at bounding box center [210, 386] width 15 height 15
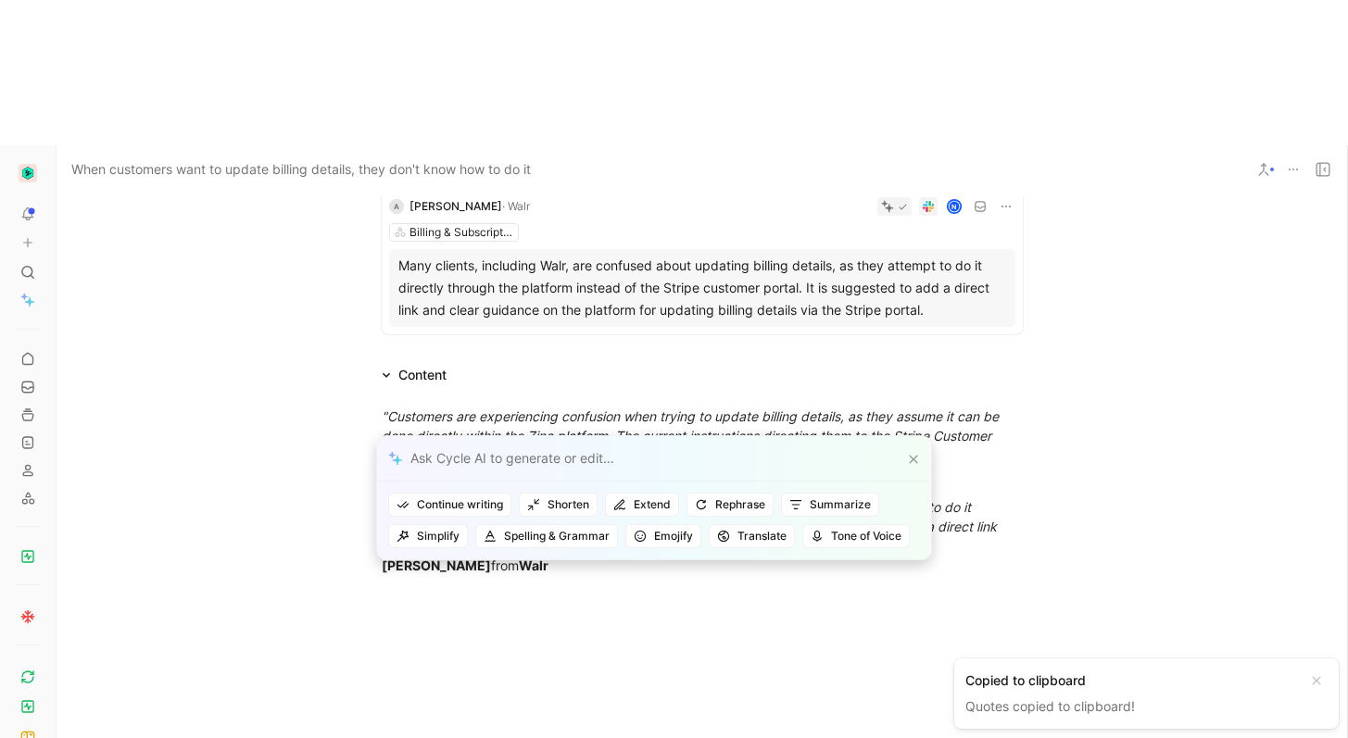
click at [516, 459] on div at bounding box center [654, 458] width 554 height 45
type input "Write a problem statement"
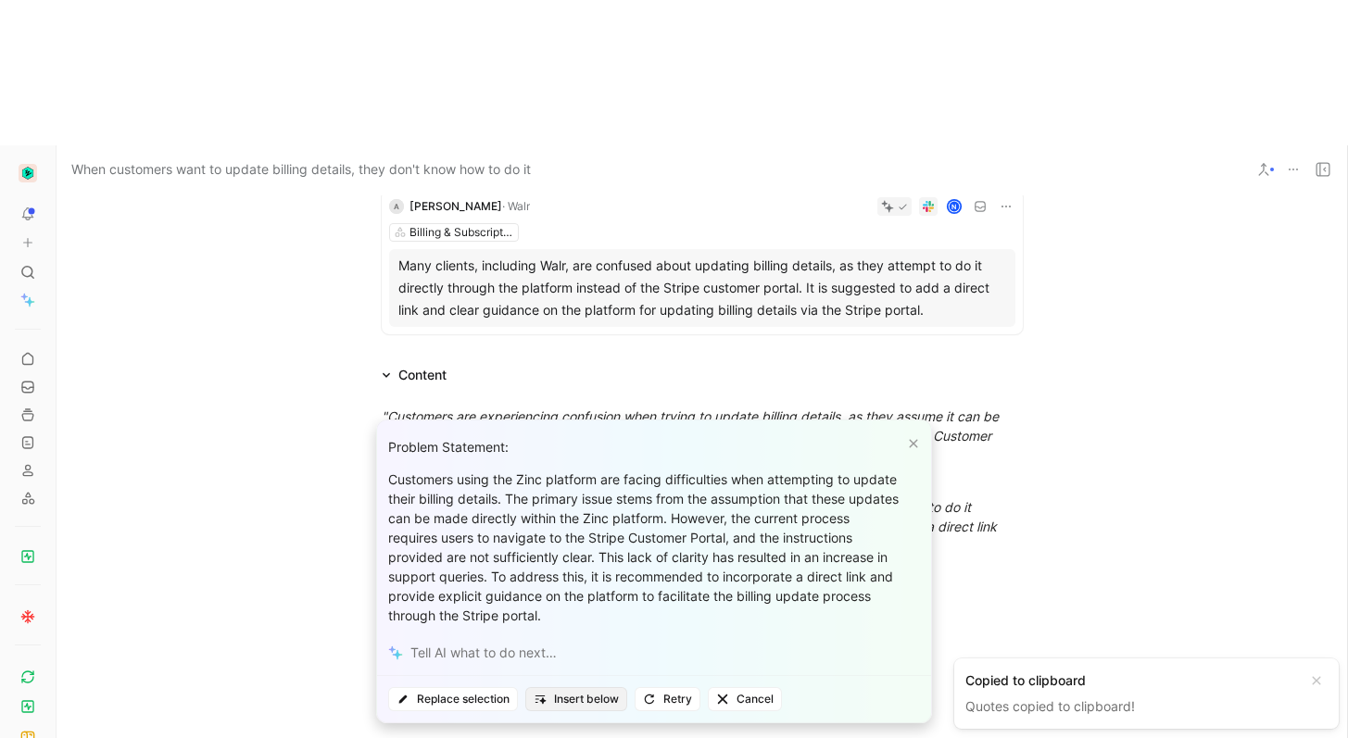
click at [604, 703] on span "Insert below" at bounding box center [575, 699] width 85 height 19
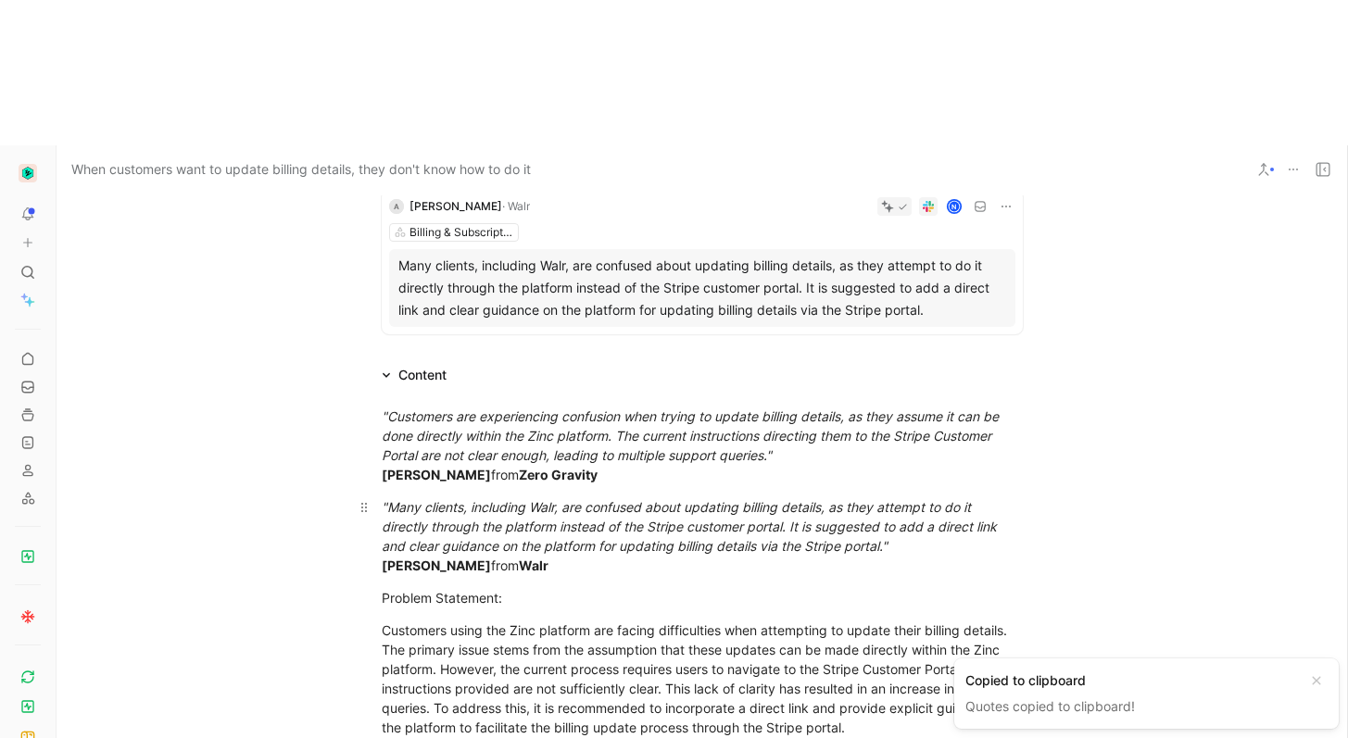
click at [565, 497] on div ""Many clients, including Walr, are confused about updating billing details, as …" at bounding box center [702, 536] width 641 height 78
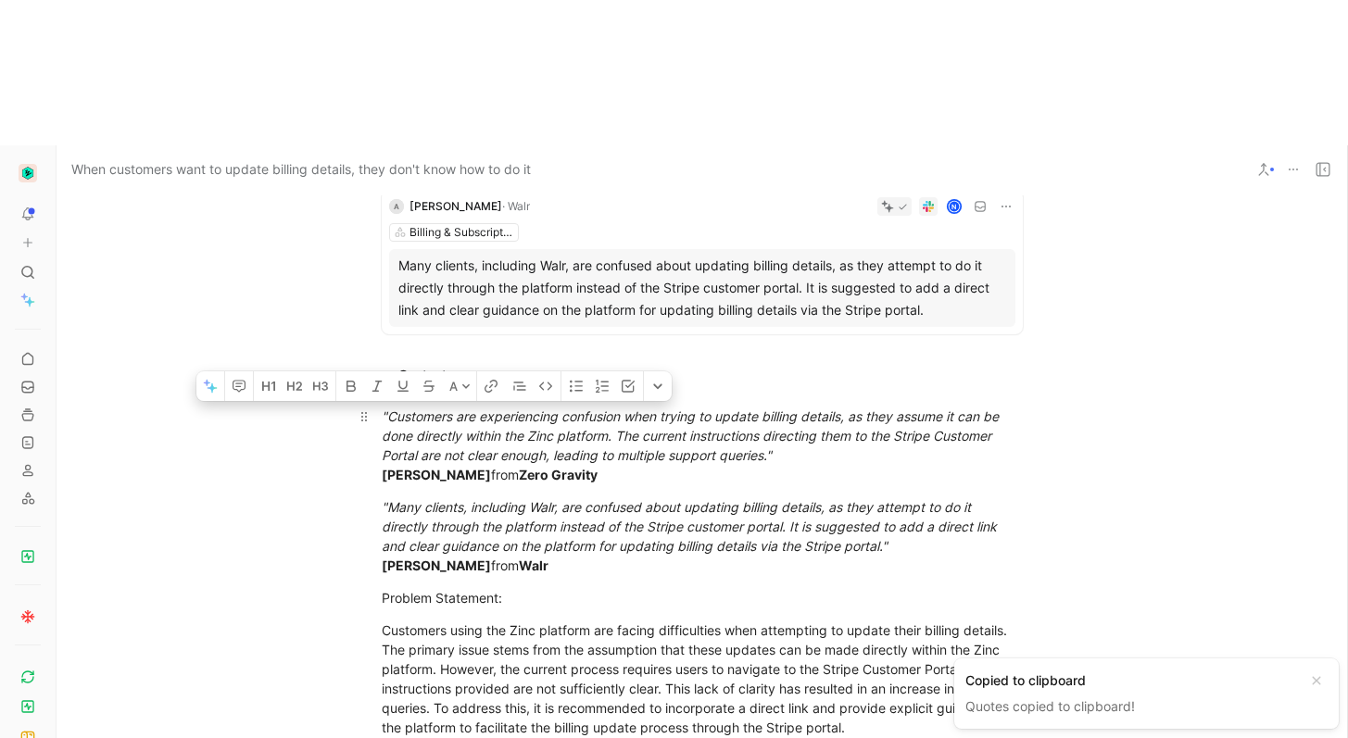
drag, startPoint x: 550, startPoint y: 411, endPoint x: 371, endPoint y: 269, distance: 228.7
click at [371, 386] on div ""Customers are experiencing confusion when trying to update billing details, as…" at bounding box center [701, 571] width 1290 height 371
copy div ""Customers are experiencing confusion when trying to update billing details, as…"
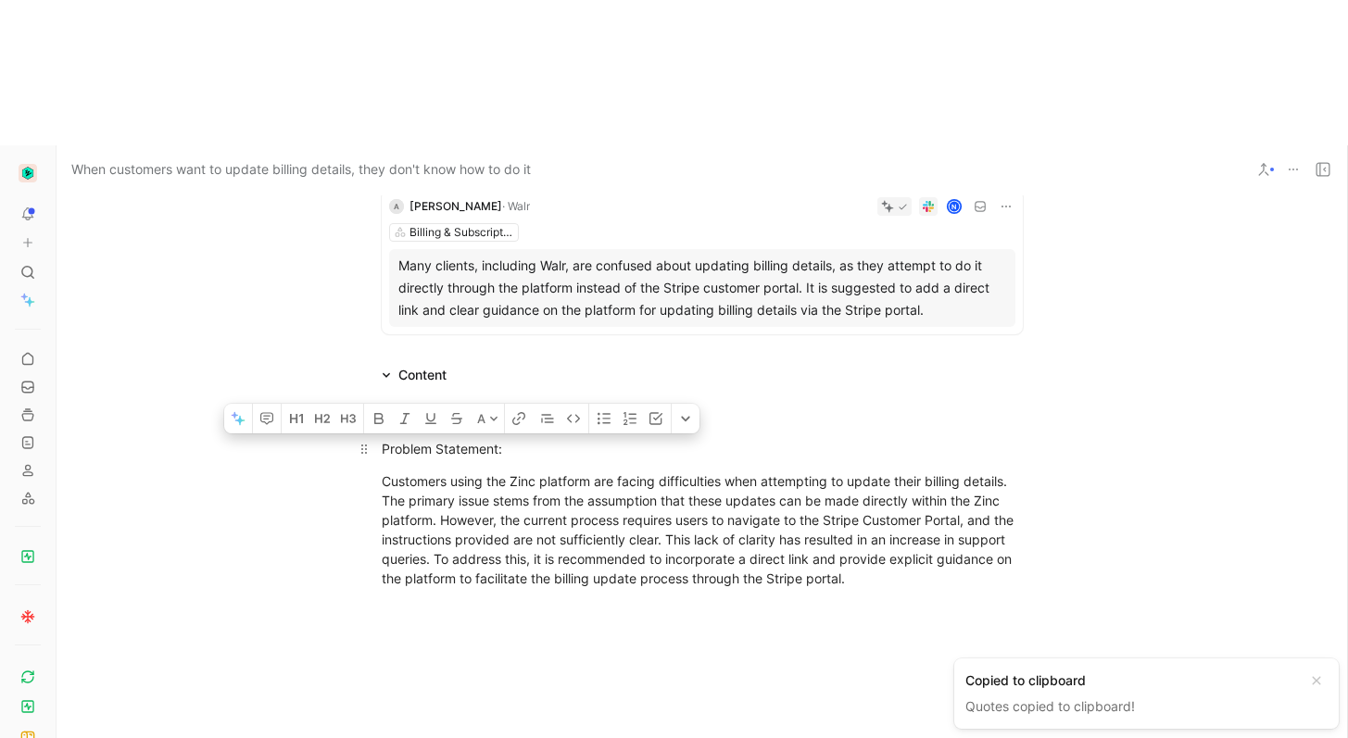
drag, startPoint x: 501, startPoint y: 295, endPoint x: 429, endPoint y: 298, distance: 72.3
click at [427, 439] on div "Problem Statement:" at bounding box center [702, 448] width 641 height 19
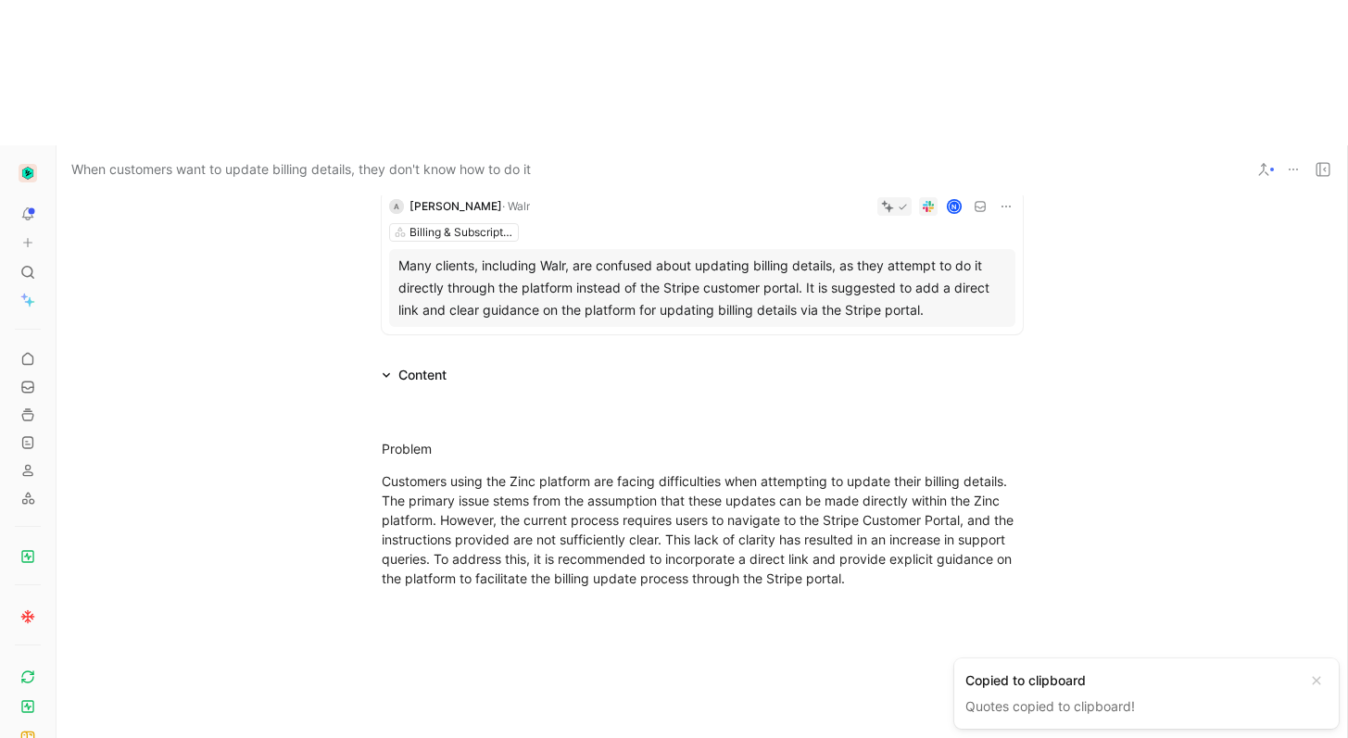
click at [512, 608] on div at bounding box center [701, 718] width 1290 height 221
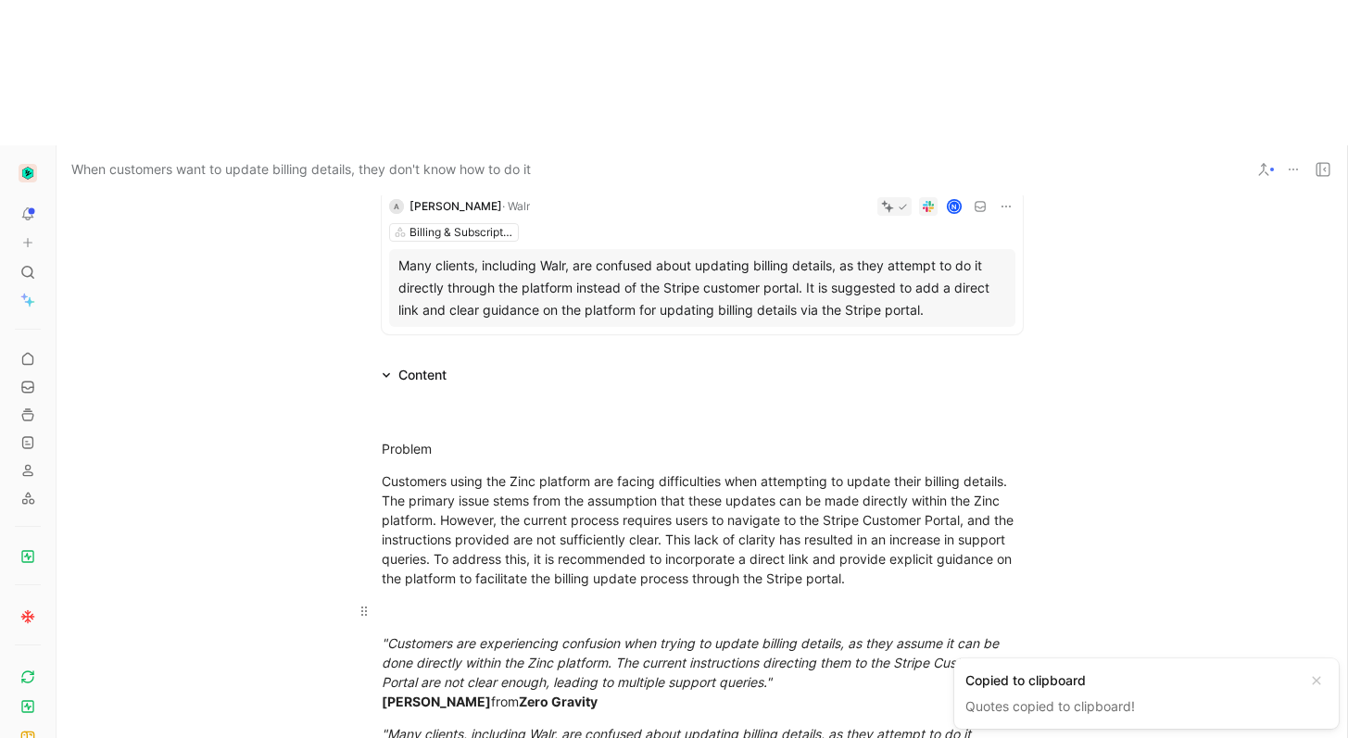
click at [434, 596] on p at bounding box center [701, 611] width 711 height 31
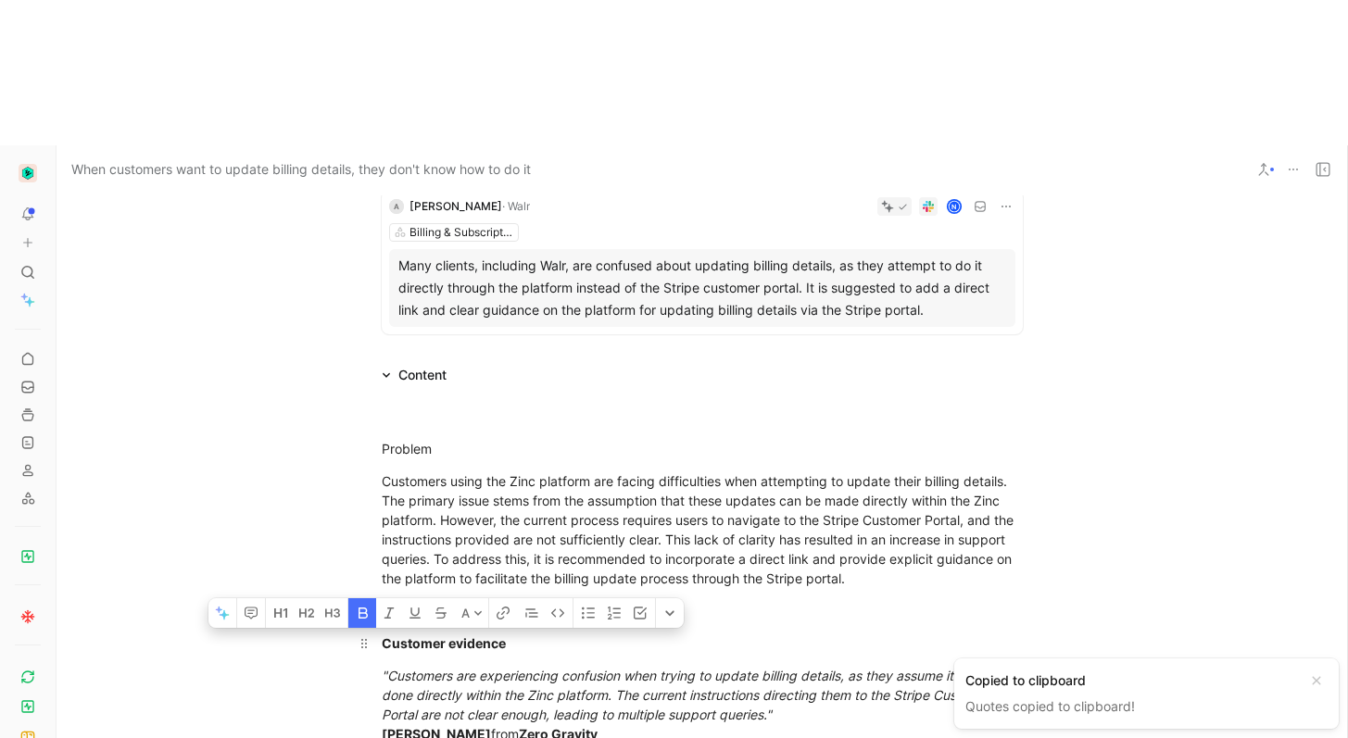
click at [444, 635] on strong "Customer evidence" at bounding box center [444, 643] width 124 height 16
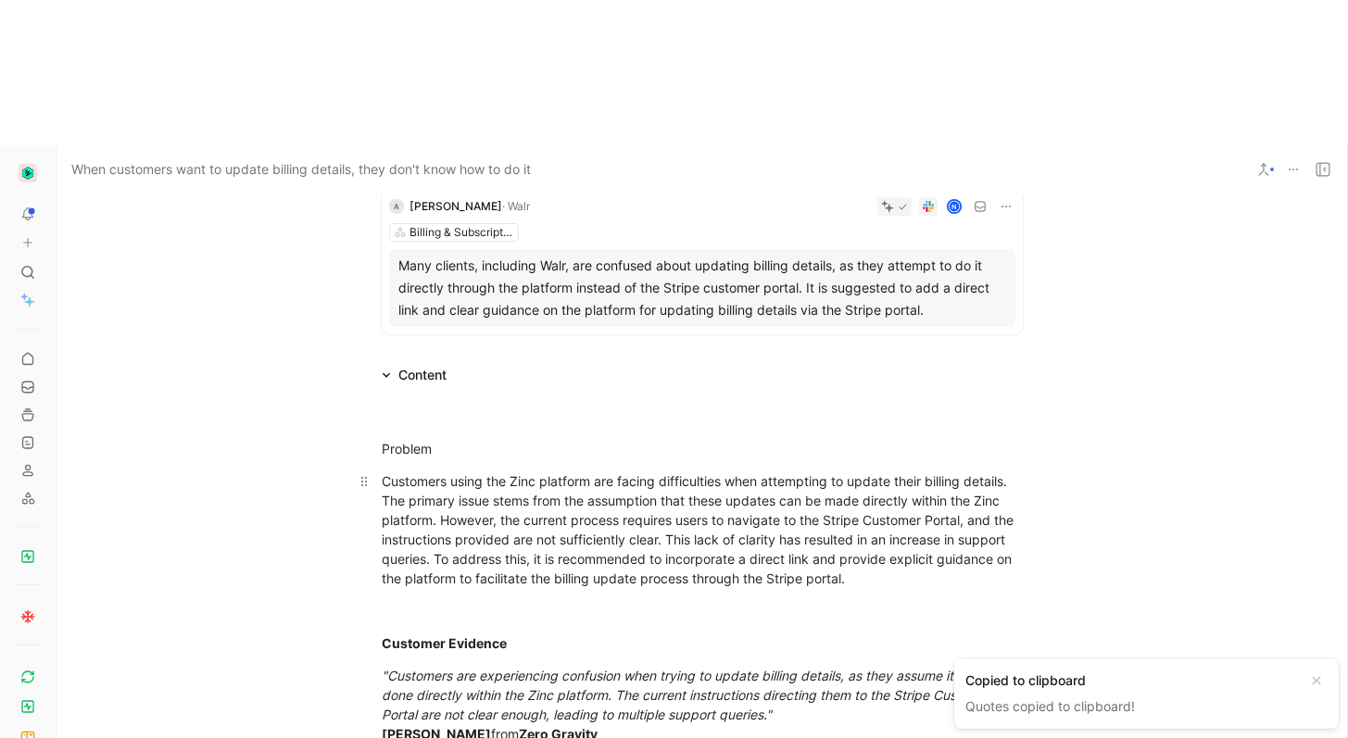
click at [576, 471] on div "Customers using the Zinc platform are facing difficulties when attempting to up…" at bounding box center [702, 529] width 641 height 117
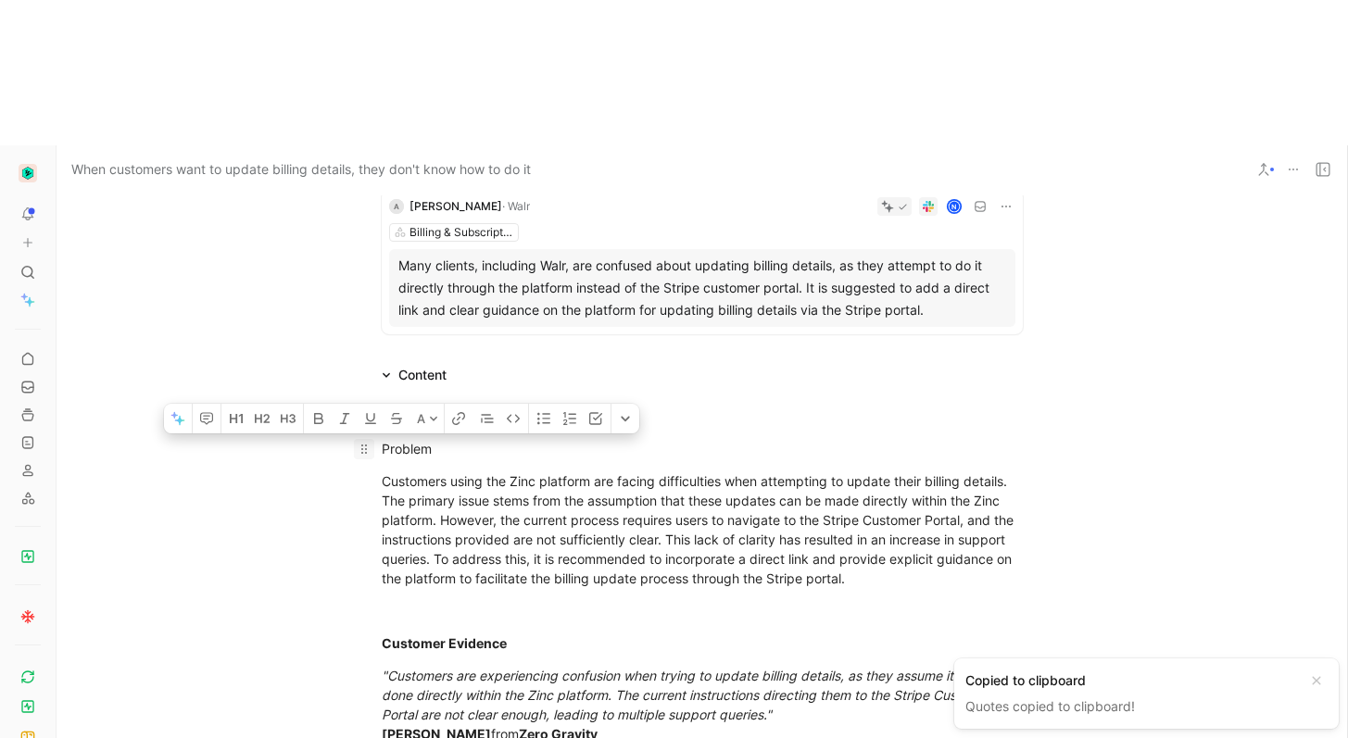
drag, startPoint x: 436, startPoint y: 307, endPoint x: 362, endPoint y: 305, distance: 74.1
click at [362, 433] on p "Problem" at bounding box center [701, 448] width 711 height 31
click at [457, 596] on p at bounding box center [701, 611] width 711 height 31
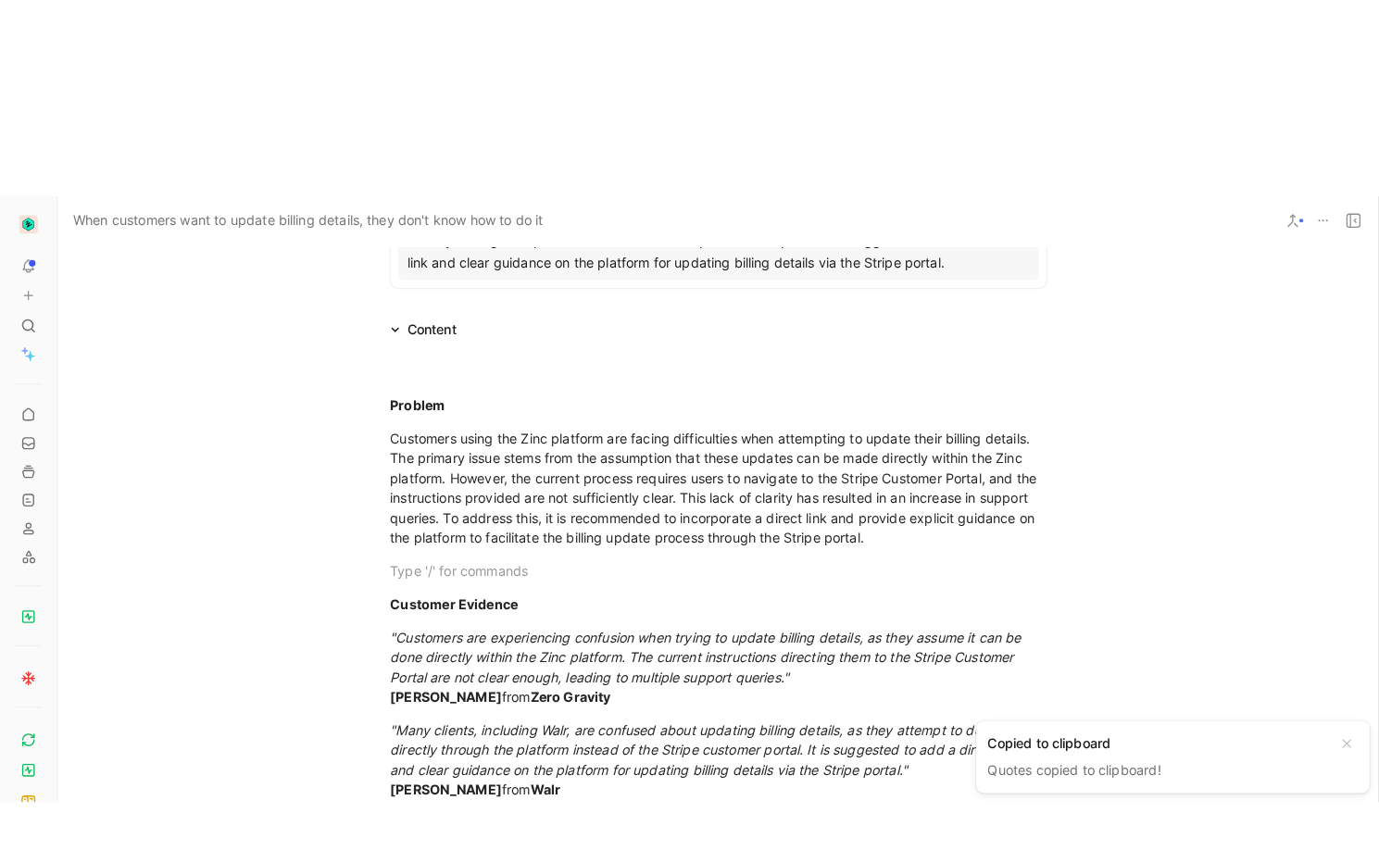
scroll to position [507, 0]
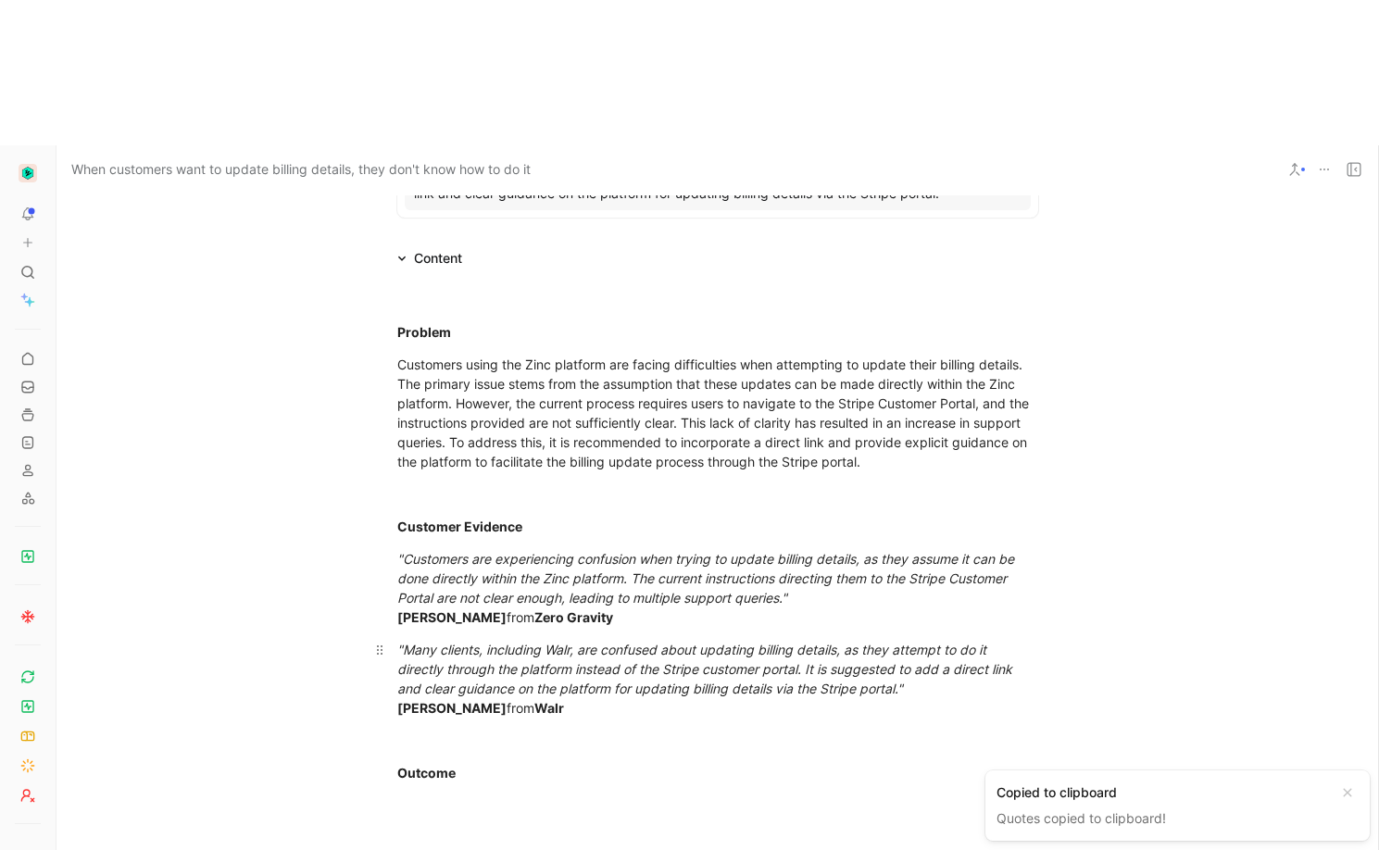
click at [621, 640] on div ""Many clients, including Walr, are confused about updating billing details, as …" at bounding box center [717, 679] width 641 height 78
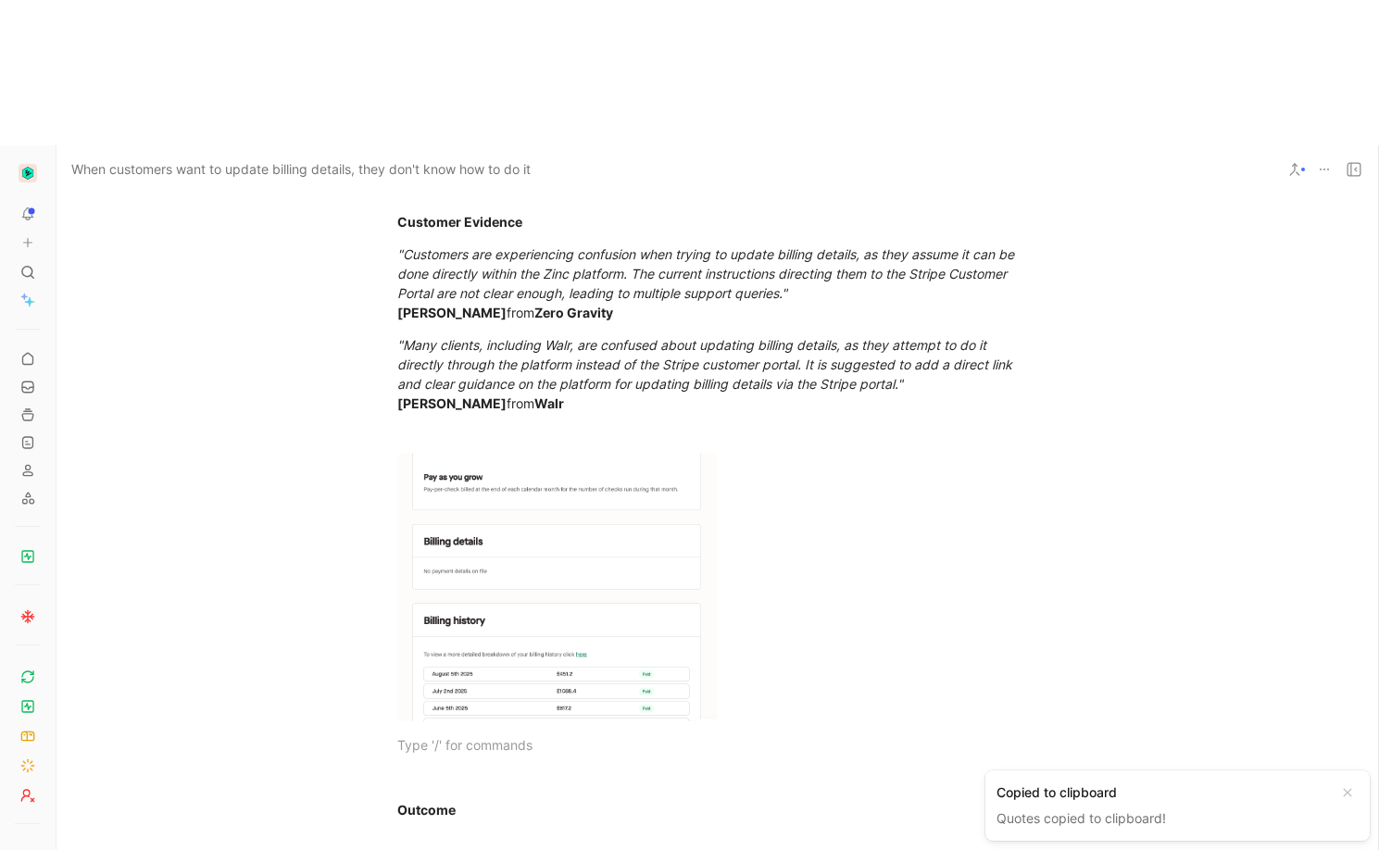
click at [511, 506] on body "To pick up a draggable item, press the space bar. While dragging, use the arrow…" at bounding box center [689, 425] width 1379 height 850
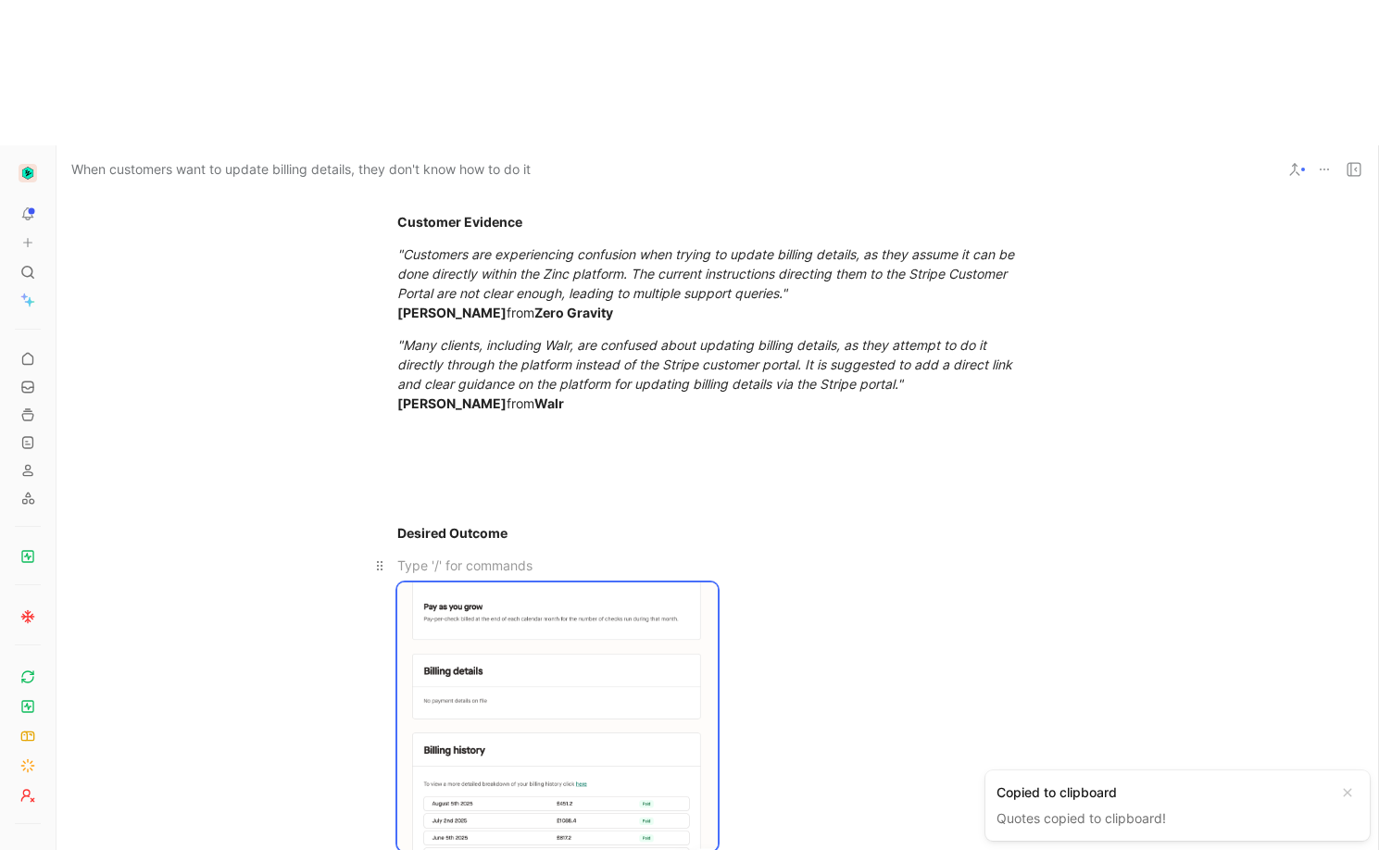
click at [476, 556] on div at bounding box center [717, 565] width 641 height 19
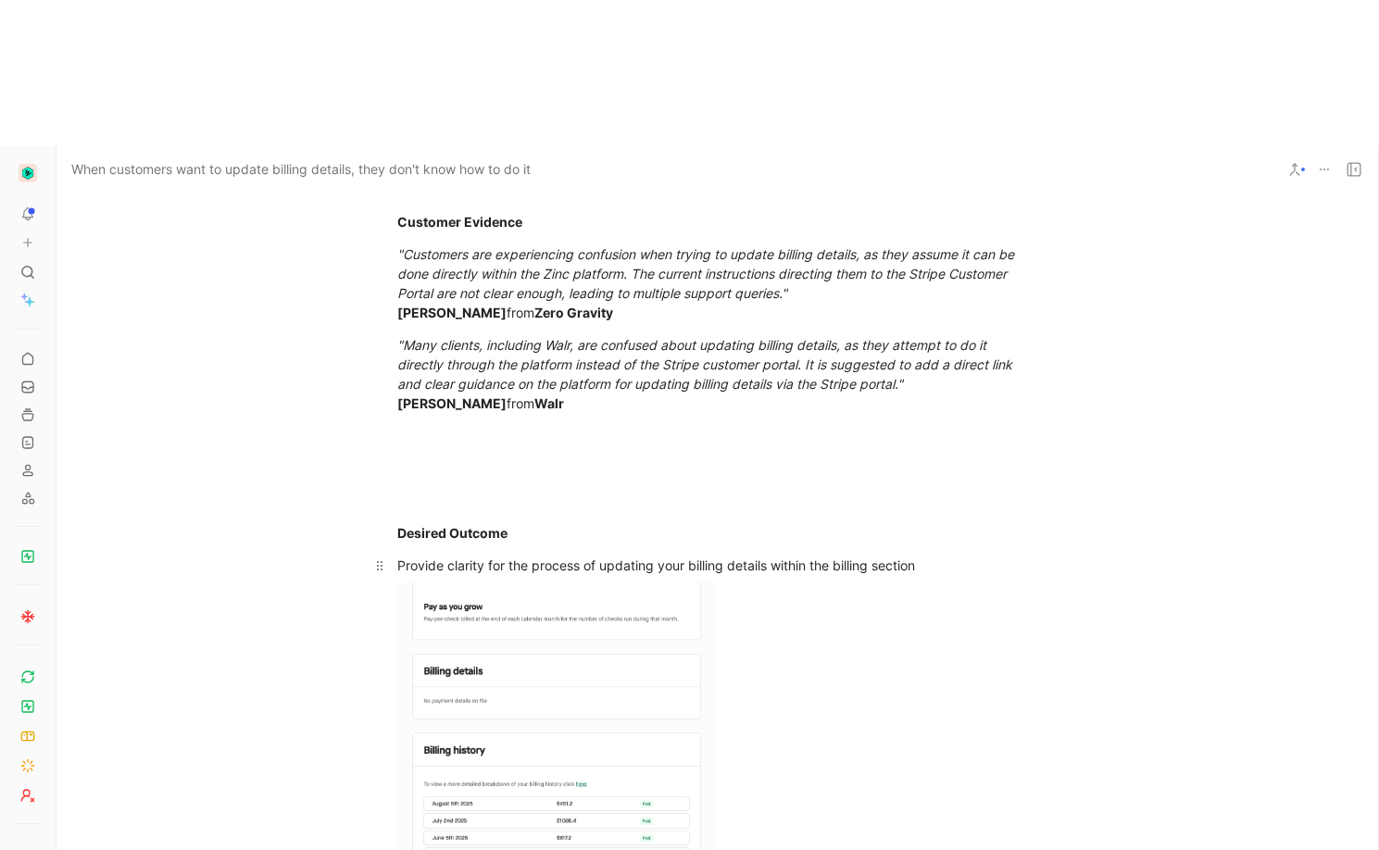
scroll to position [808, 0]
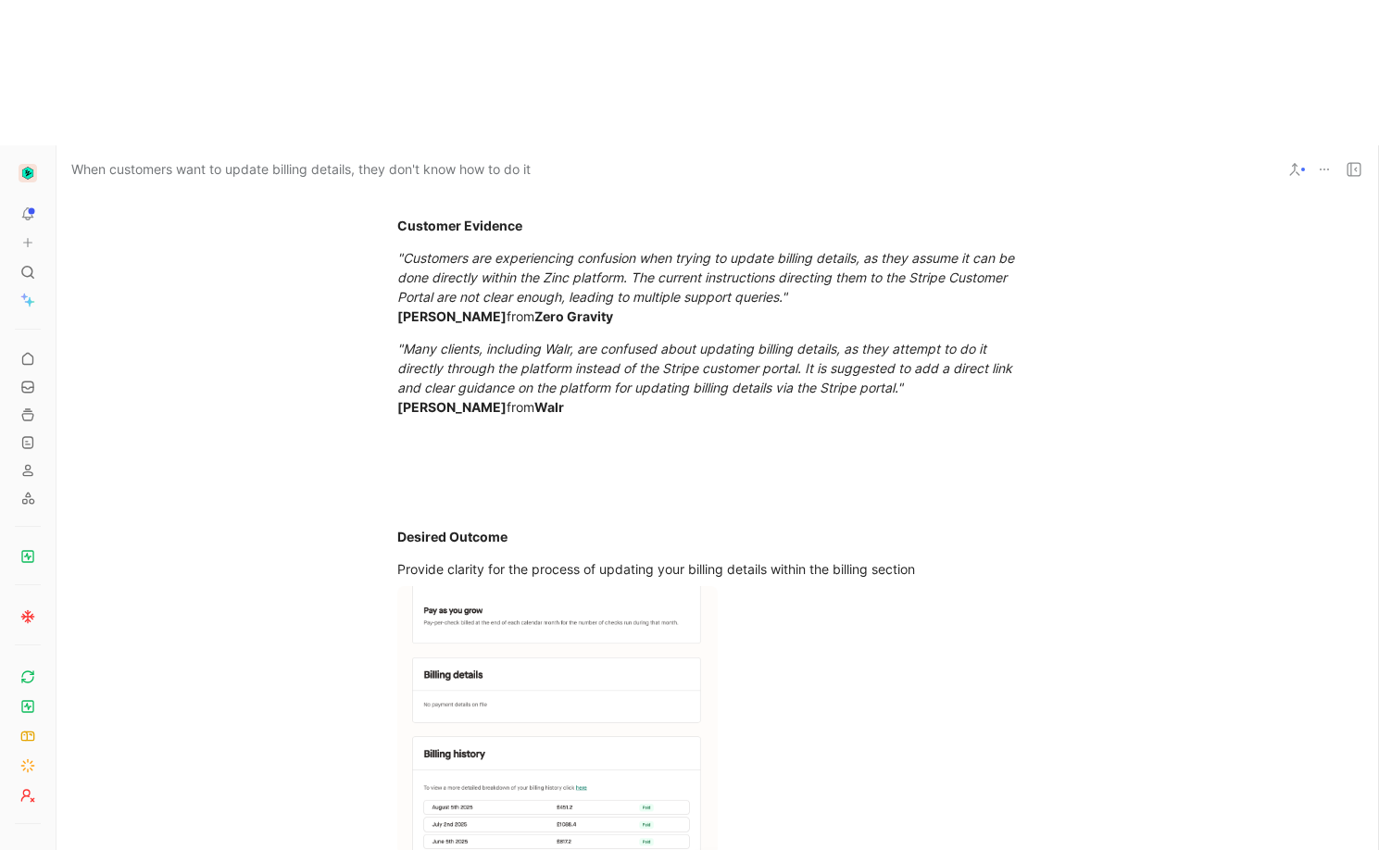
click at [881, 722] on div "Problem Customers using the Zinc platform are facing difficulties when attempti…" at bounding box center [717, 423] width 1322 height 908
click at [677, 462] on div at bounding box center [717, 471] width 641 height 19
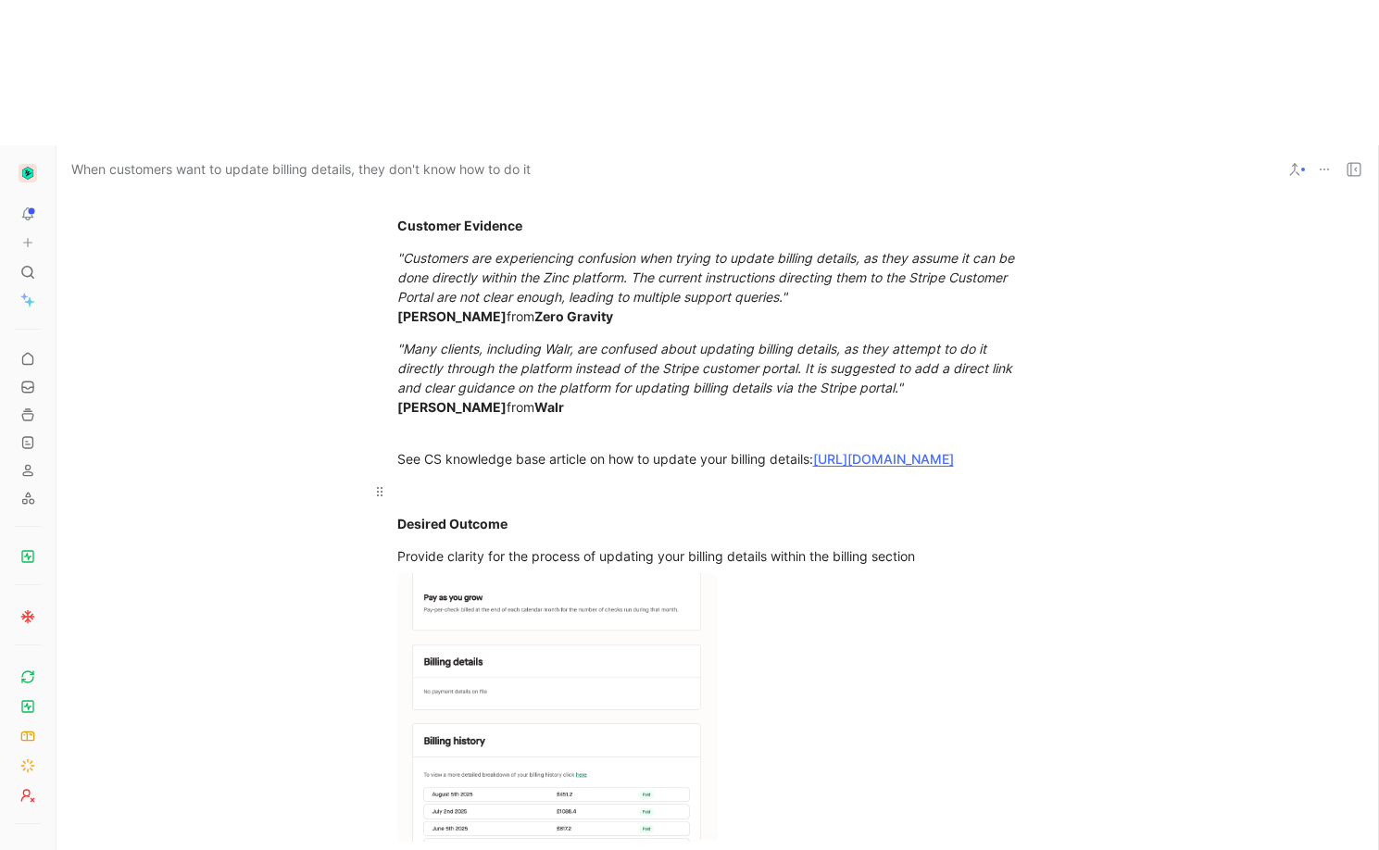
drag, startPoint x: 633, startPoint y: 743, endPoint x: 574, endPoint y: 376, distance: 371.5
click at [576, 368] on div "Problem Customers using the Zinc platform are facing difficulties when attempti…" at bounding box center [717, 416] width 1322 height 895
drag, startPoint x: 499, startPoint y: 788, endPoint x: 433, endPoint y: 398, distance: 395.4
click at [419, 583] on div "Problem Customers using the Zinc platform are facing difficulties when attempti…" at bounding box center [717, 543] width 1322 height 1149
click at [376, 579] on use at bounding box center [379, 583] width 6 height 9
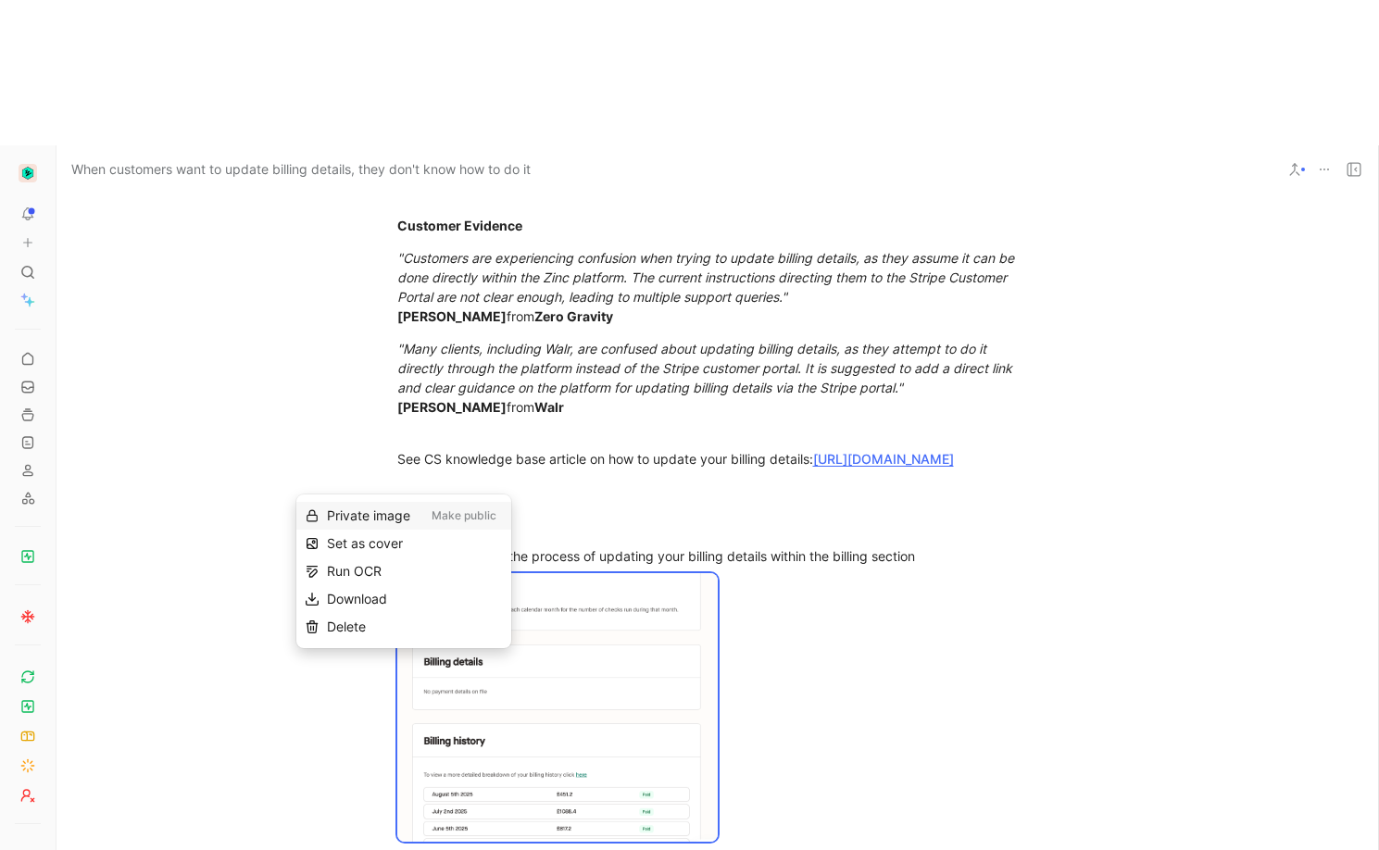
click at [461, 519] on button "Make public" at bounding box center [464, 516] width 78 height 22
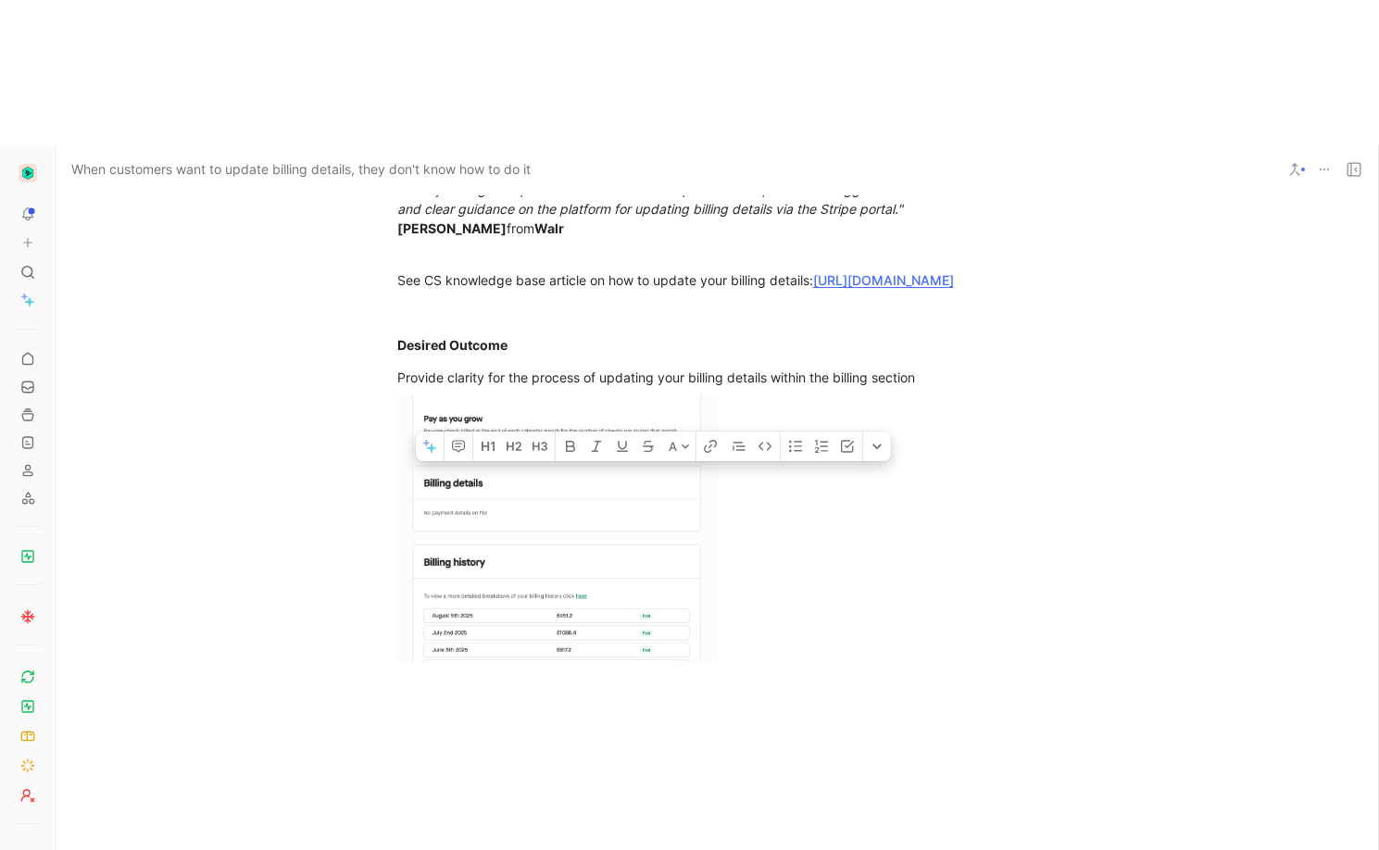
scroll to position [1004, 0]
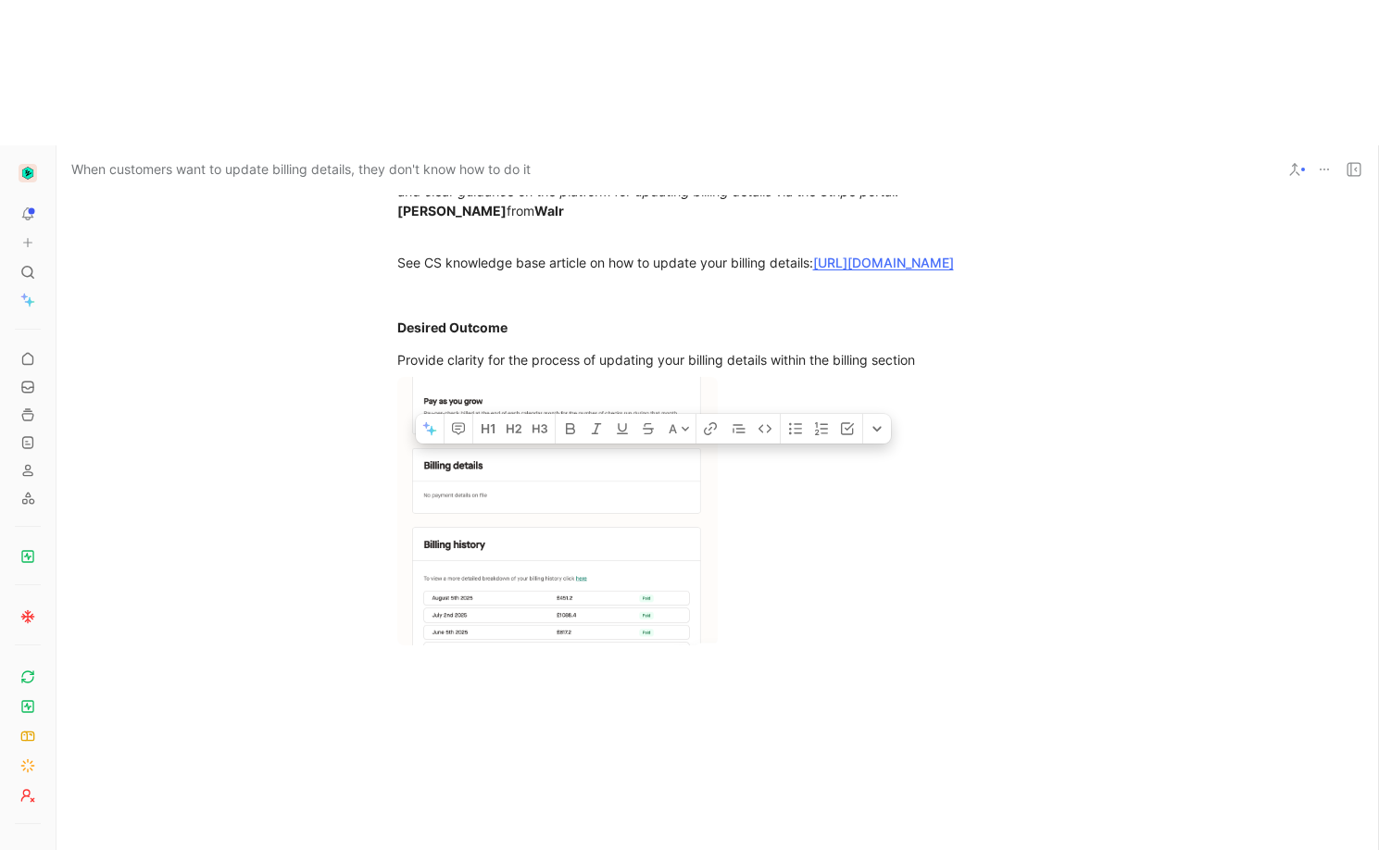
drag, startPoint x: 391, startPoint y: 269, endPoint x: 560, endPoint y: 595, distance: 367.4
click at [543, 651] on div "A Problem Customers using the Zinc platform are facing difficulties when attemp…" at bounding box center [717, 346] width 1322 height 1149
copy div "Problem Customers using the Zinc platform are facing difficulties when attempti…"
drag, startPoint x: 158, startPoint y: 203, endPoint x: 152, endPoint y: 219, distance: 17.9
click at [158, 203] on div "Problem Customers using the Zinc platform are facing difficulties when attempti…" at bounding box center [717, 219] width 1322 height 895
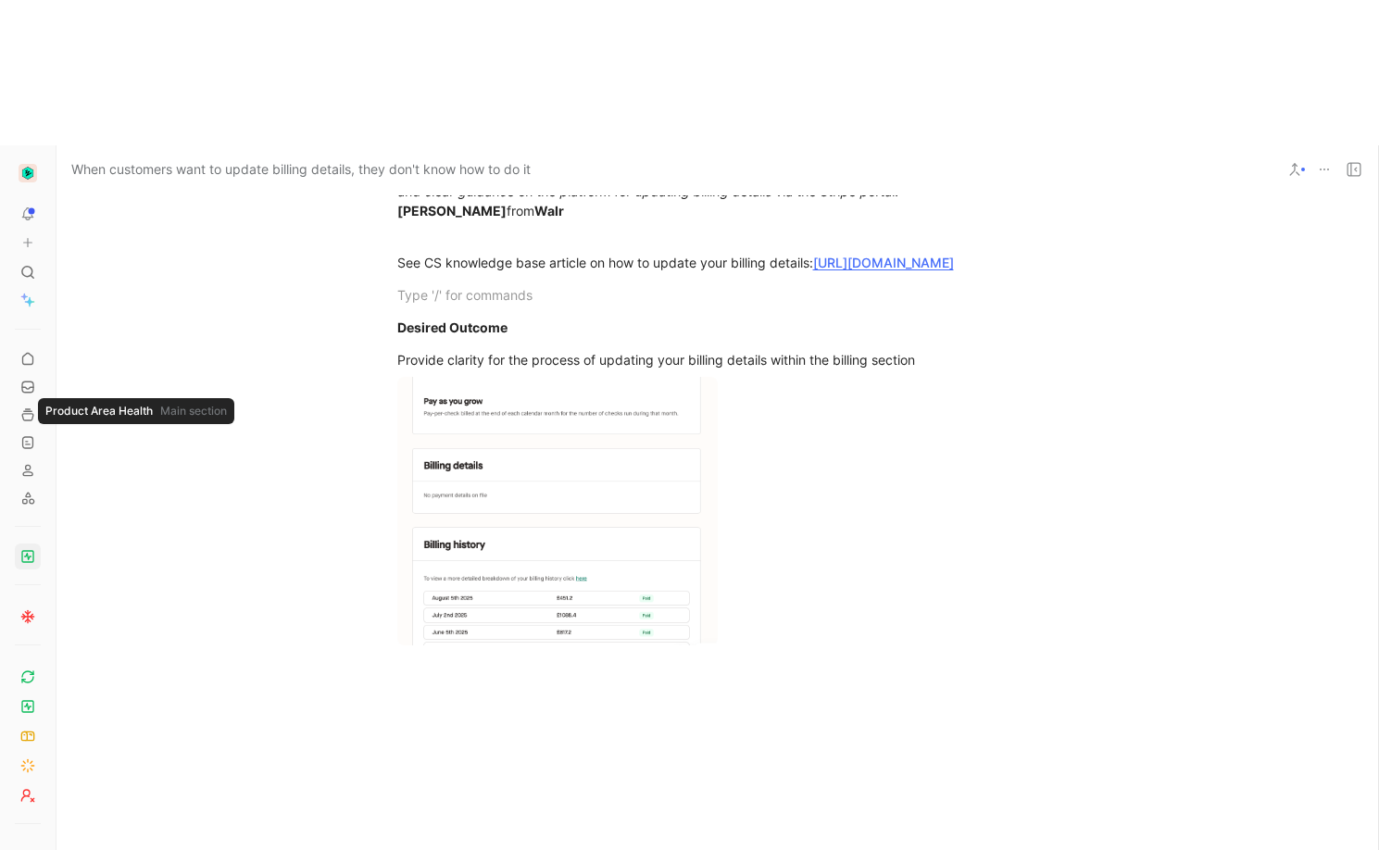
click at [26, 549] on icon at bounding box center [27, 556] width 15 height 15
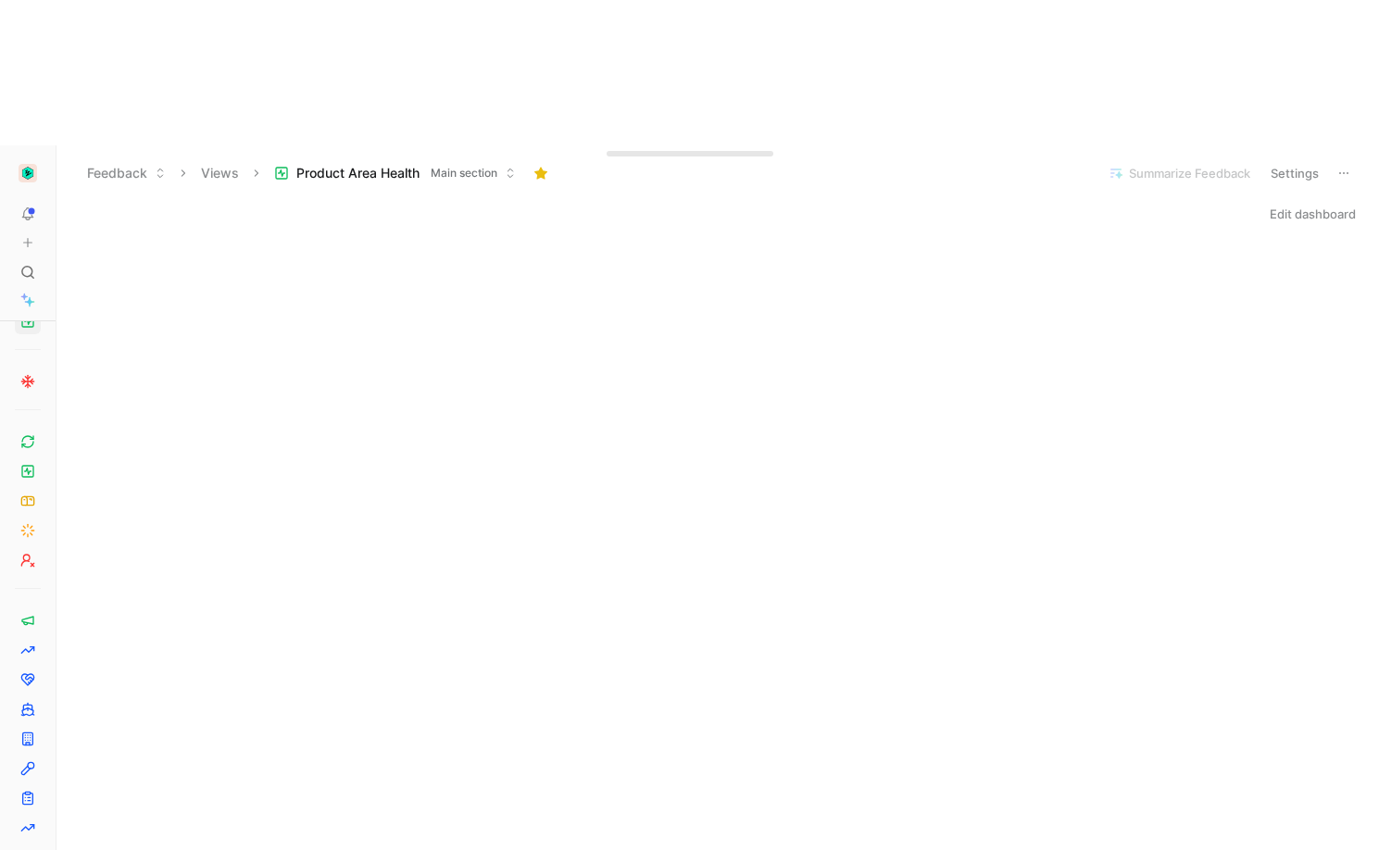
click at [469, 164] on span "Main section" at bounding box center [464, 173] width 67 height 19
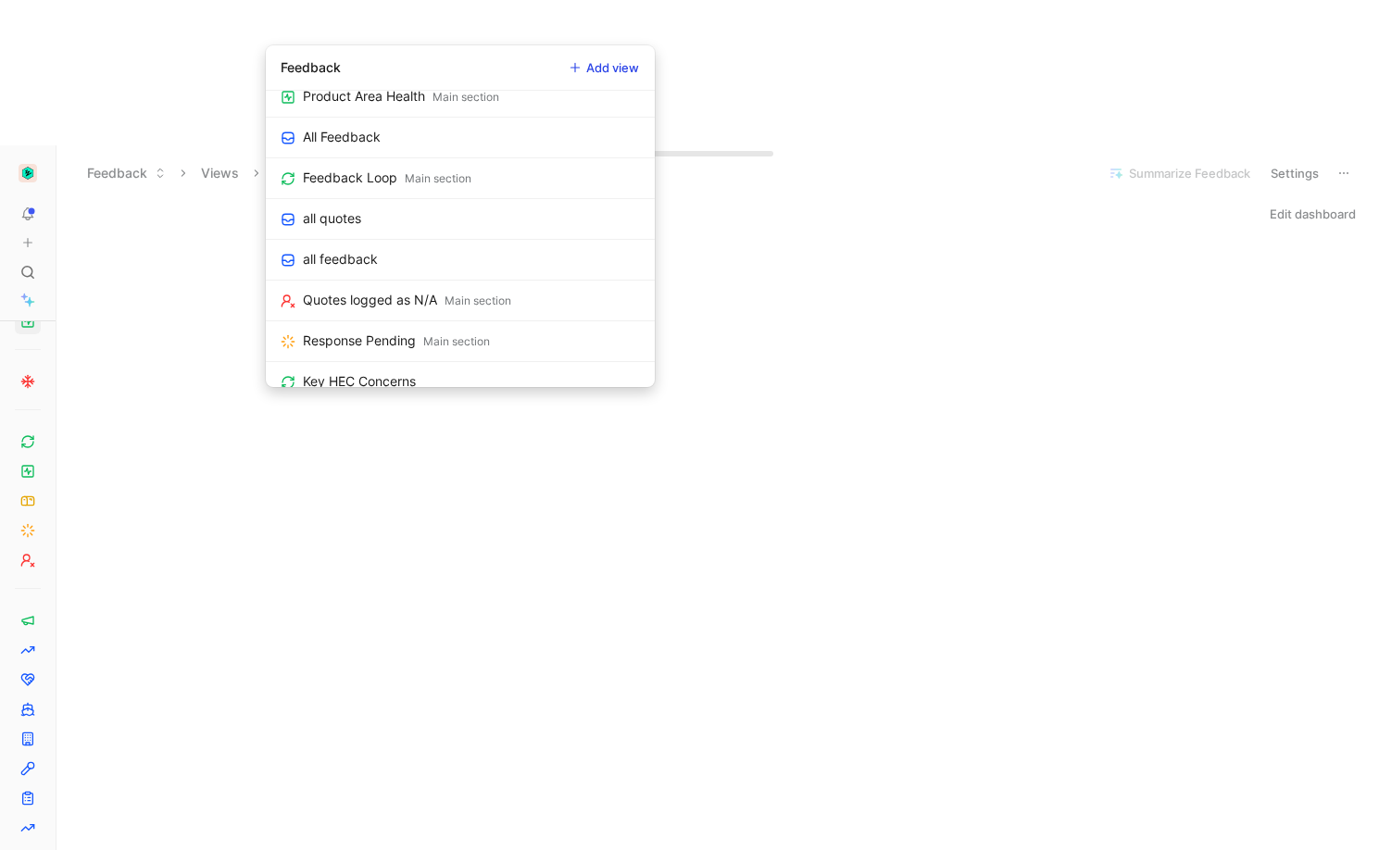
scroll to position [1008, 0]
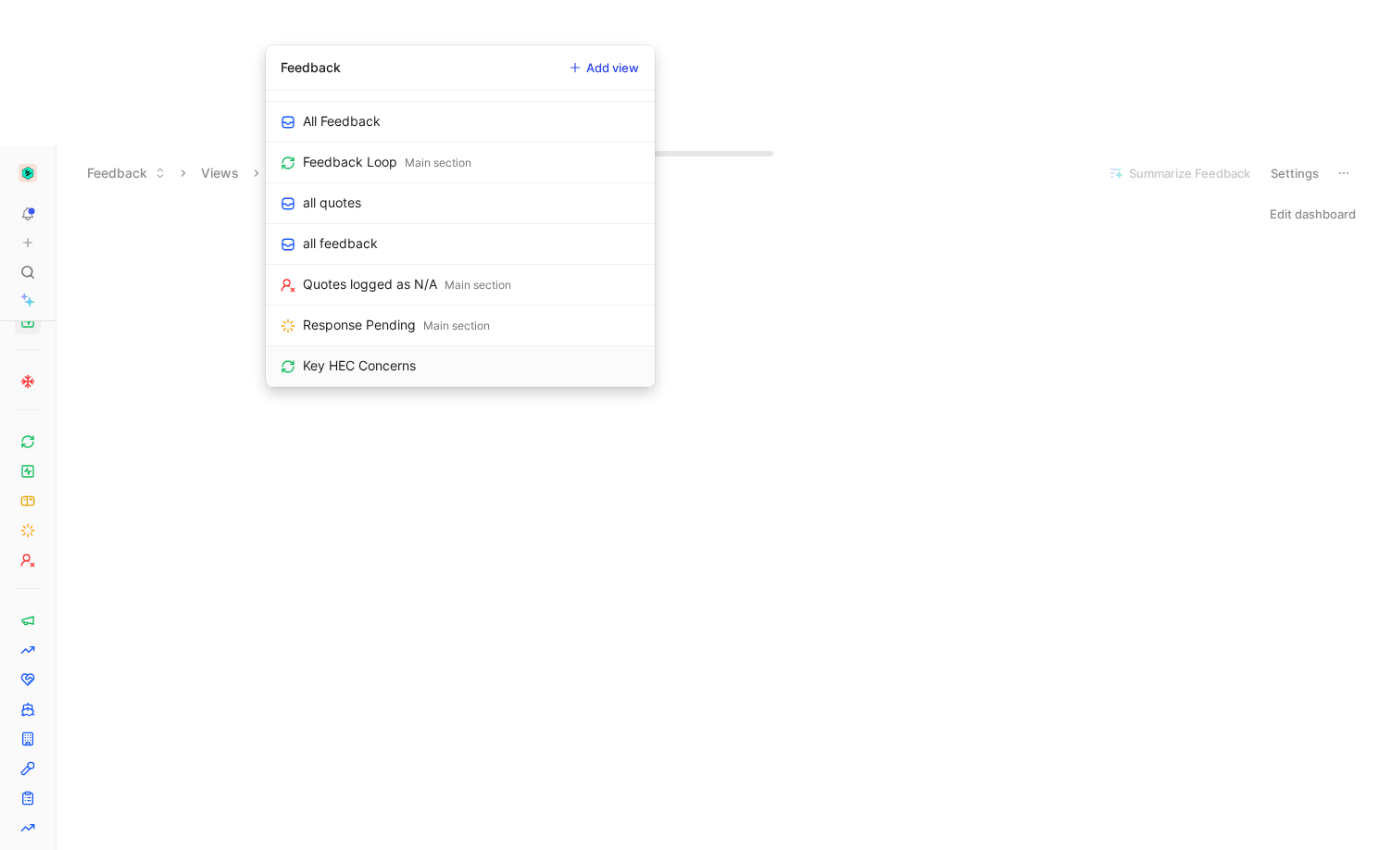
click at [467, 365] on link "Key HEC Concerns" at bounding box center [460, 366] width 389 height 41
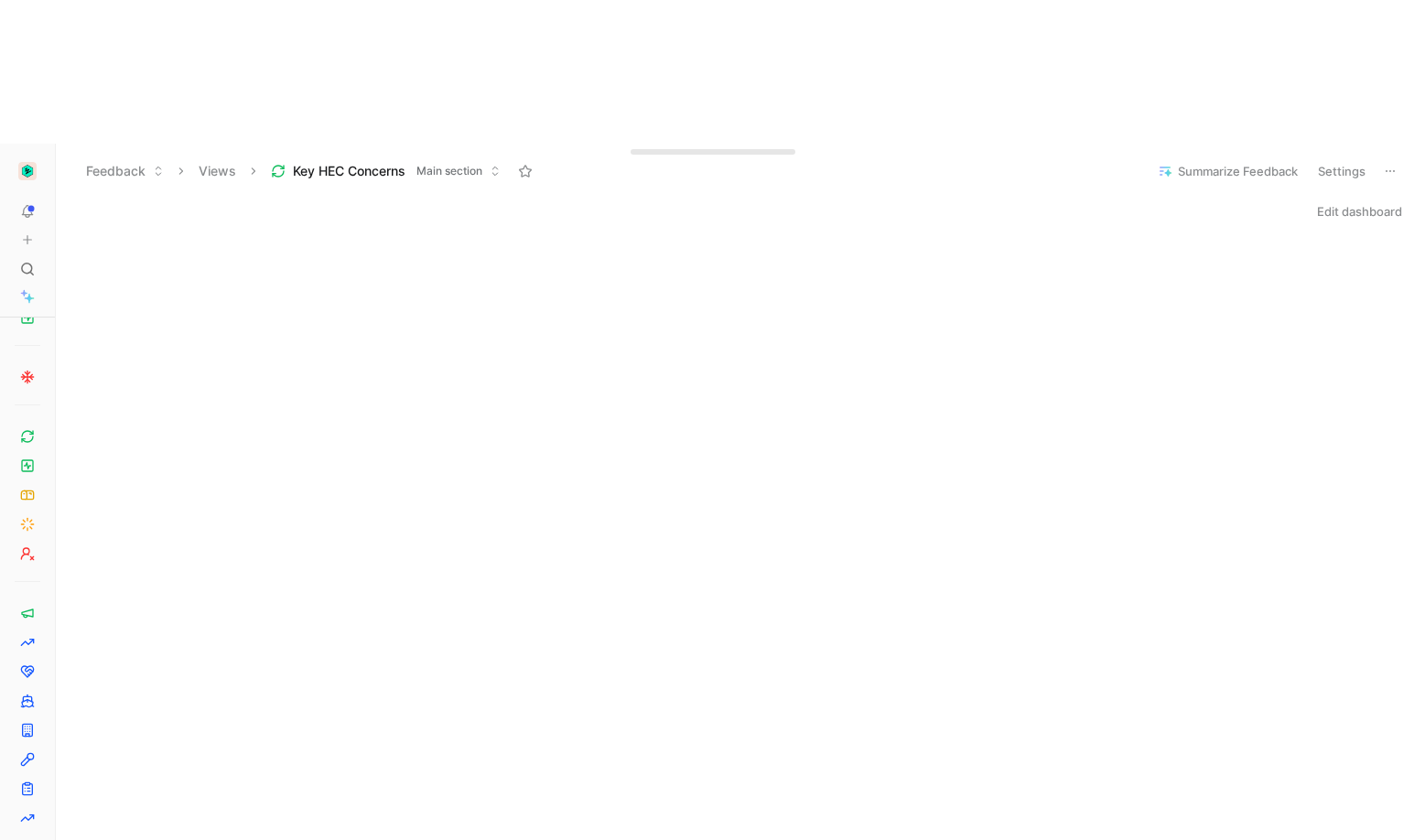
click at [1331, 199] on button "Edit dashboard" at bounding box center [1359, 211] width 102 height 26
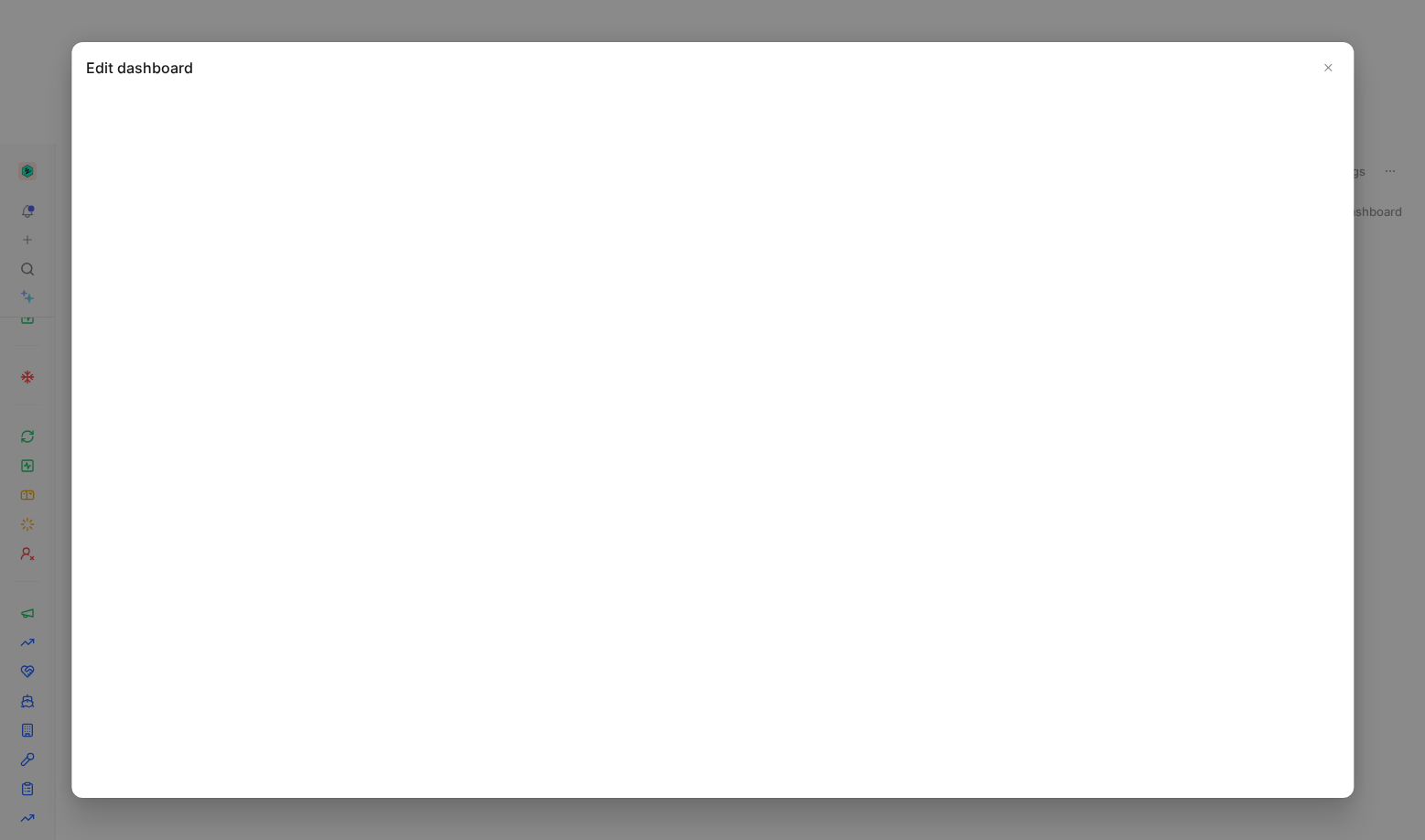
click at [1327, 68] on icon "Close" at bounding box center [1327, 67] width 13 height 13
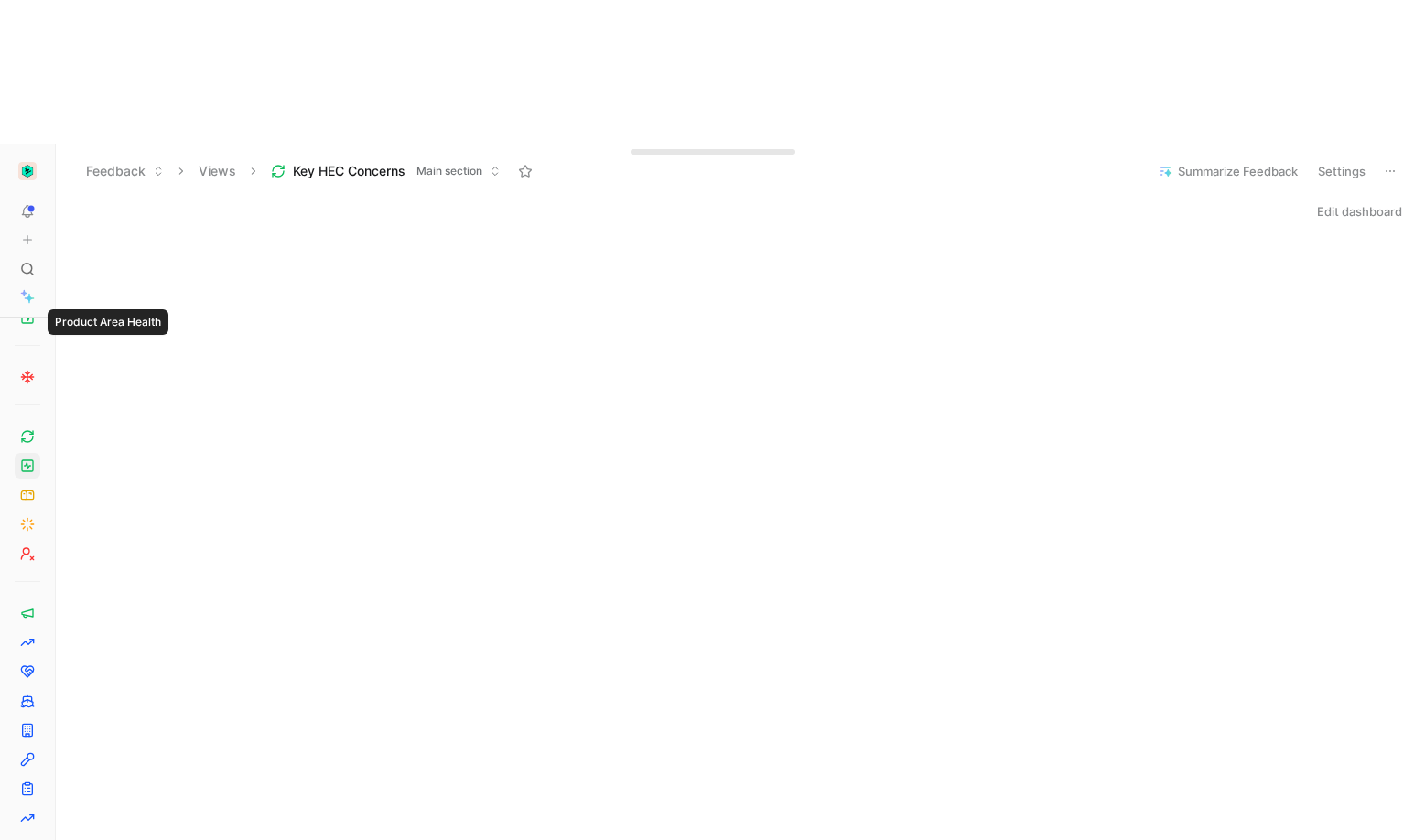
click at [33, 459] on icon at bounding box center [27, 465] width 15 height 15
click at [965, 719] on div "Edit dashboard" at bounding box center [740, 217] width 1370 height 1532
click at [1324, 199] on button "Edit dashboard" at bounding box center [1359, 211] width 102 height 26
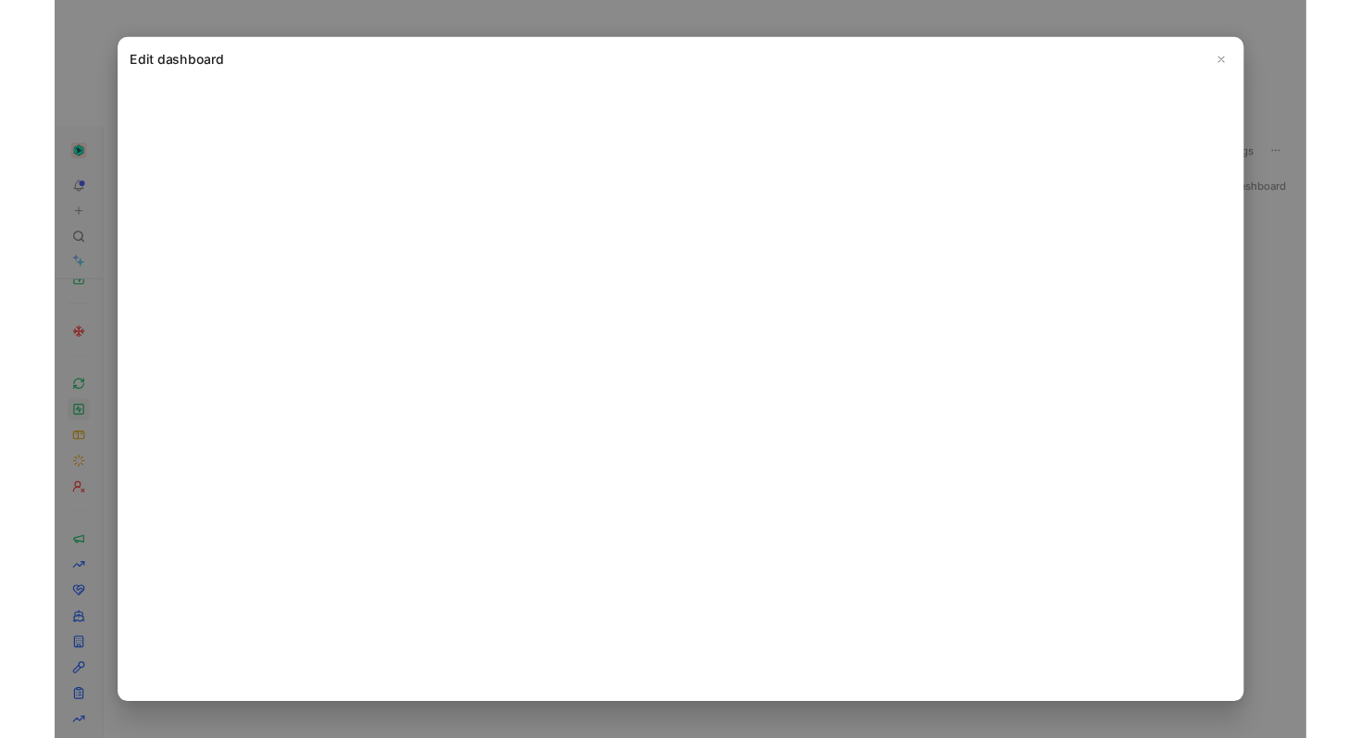
scroll to position [235, 0]
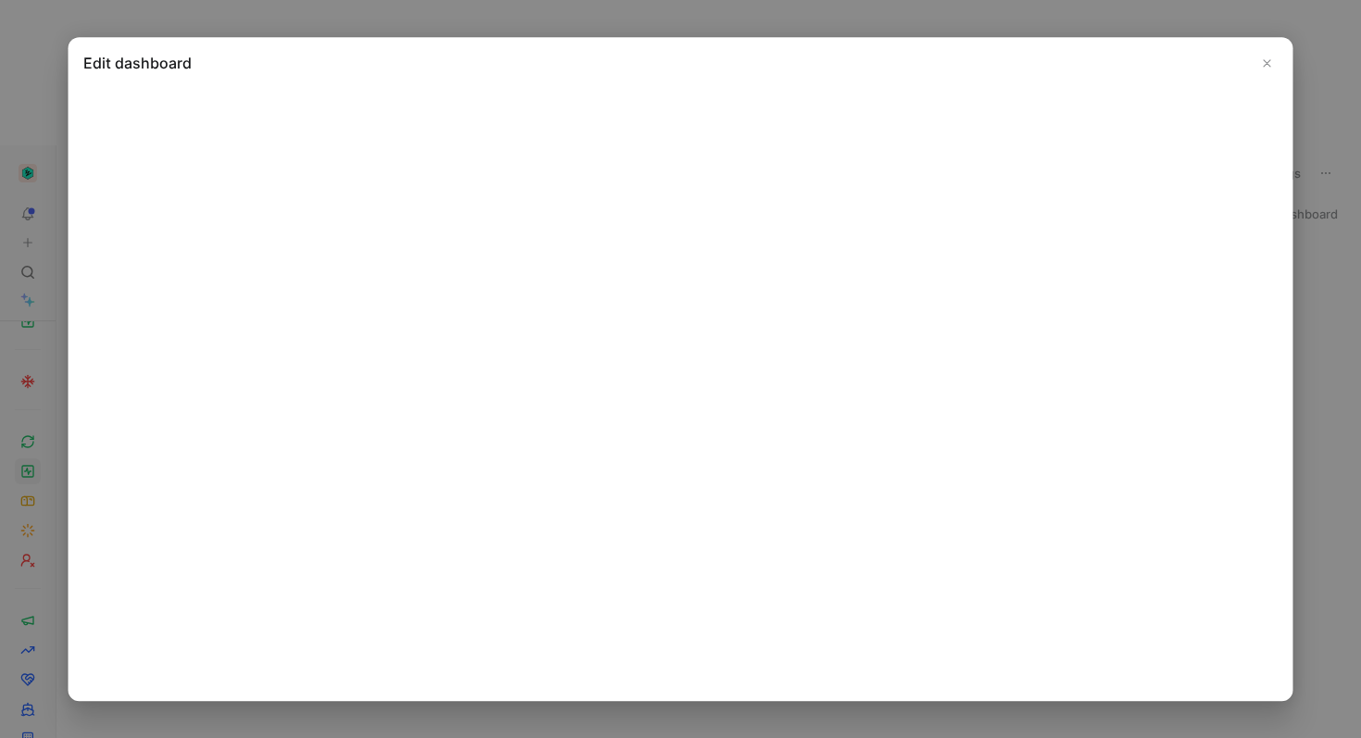
click at [1267, 61] on icon "Close" at bounding box center [1267, 62] width 13 height 13
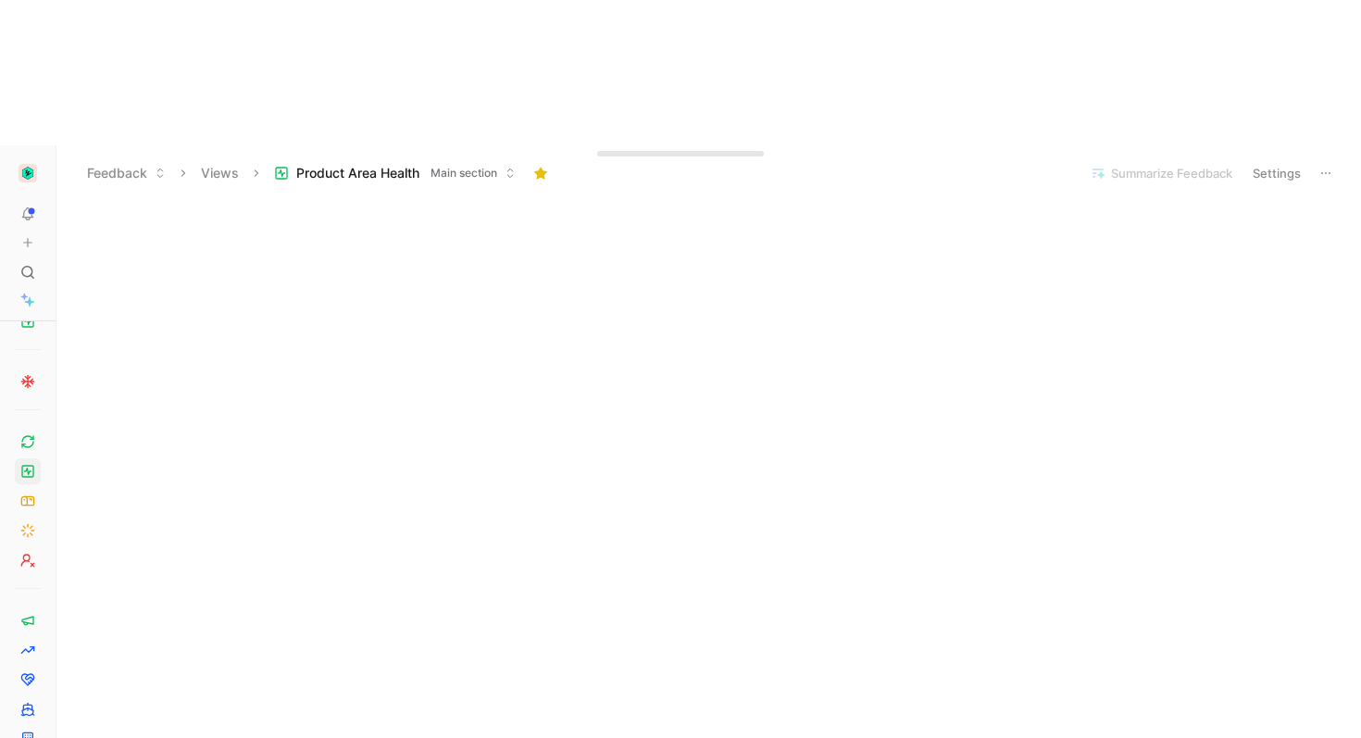
scroll to position [89, 0]
click at [1323, 166] on icon at bounding box center [1326, 173] width 15 height 15
click at [1221, 62] on span "Duplicate" at bounding box center [1220, 66] width 57 height 16
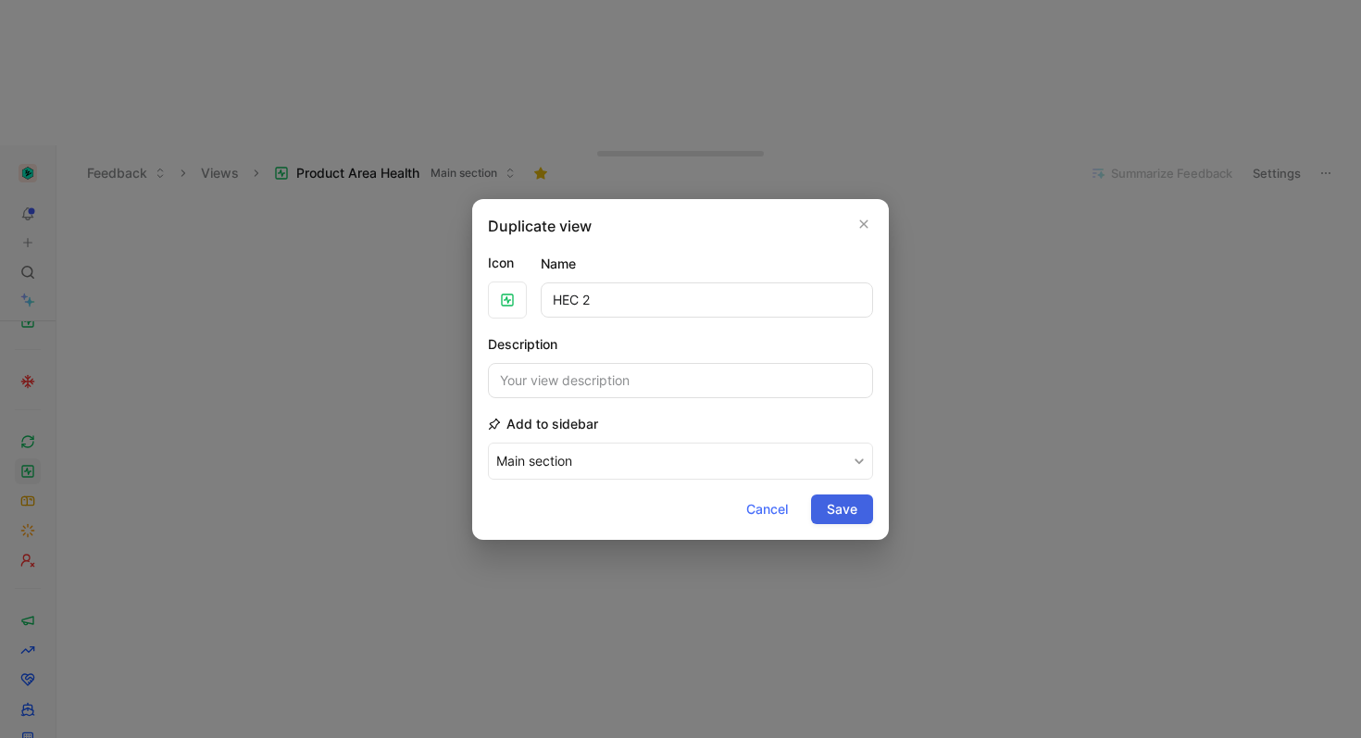
type input "HEC 2"
click at [845, 504] on span "Save" at bounding box center [842, 509] width 31 height 22
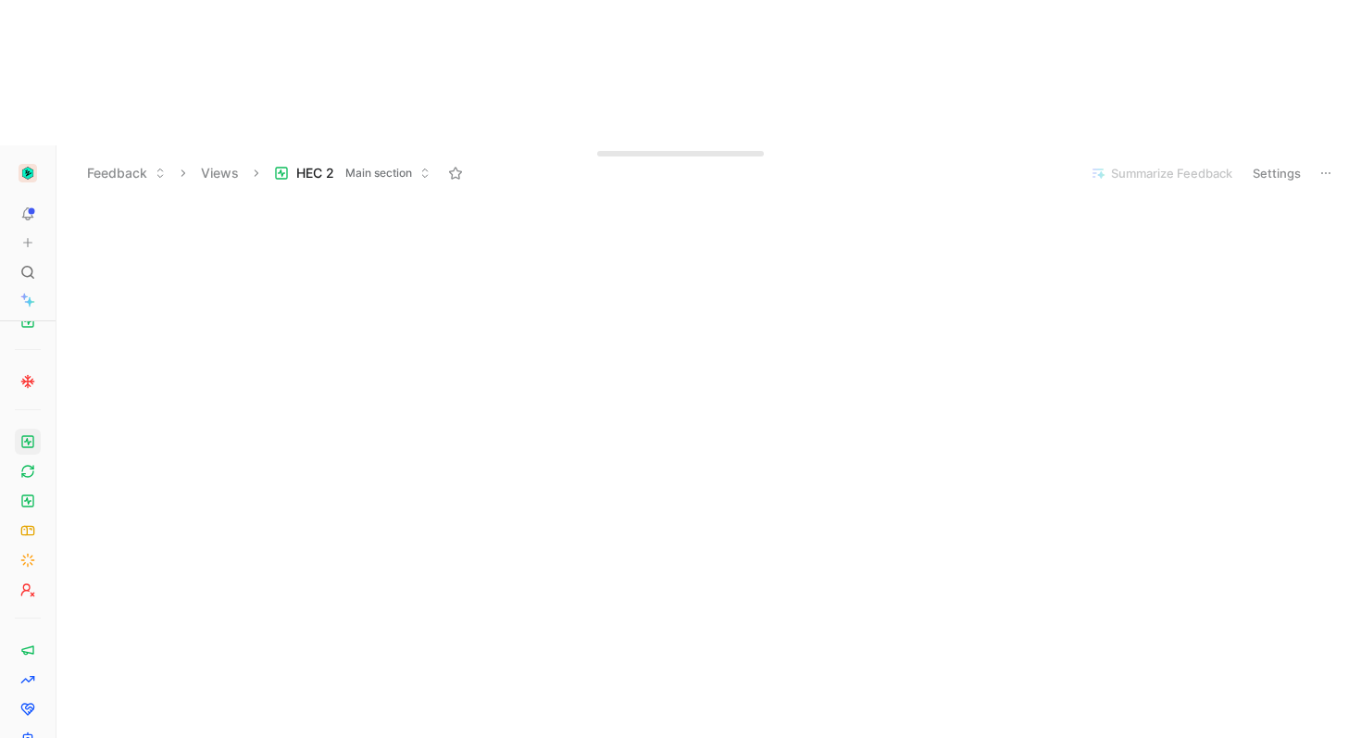
scroll to position [733, 0]
click at [1270, 160] on button "Settings" at bounding box center [1277, 173] width 65 height 26
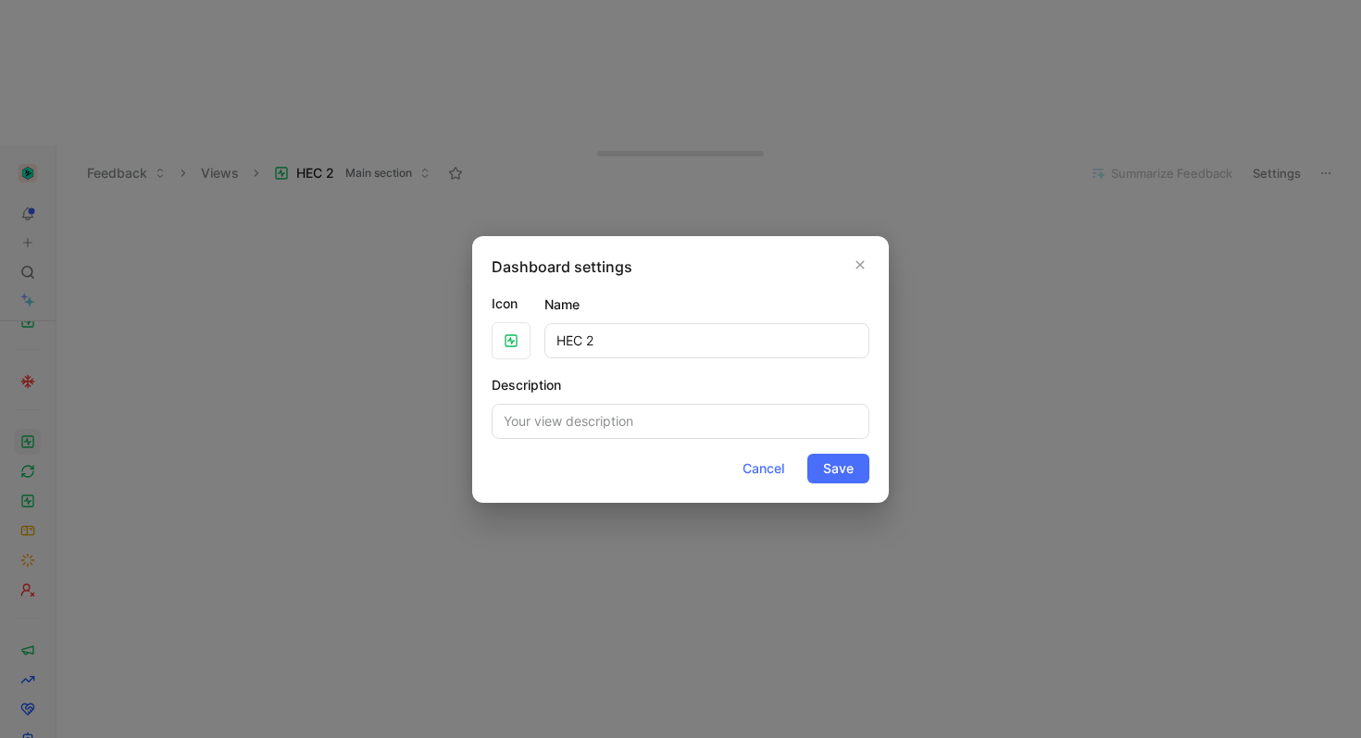
drag, startPoint x: 670, startPoint y: 469, endPoint x: 696, endPoint y: 436, distance: 42.1
click at [671, 466] on div "Cancel Save" at bounding box center [681, 469] width 378 height 30
click at [864, 267] on icon "button" at bounding box center [860, 264] width 11 height 15
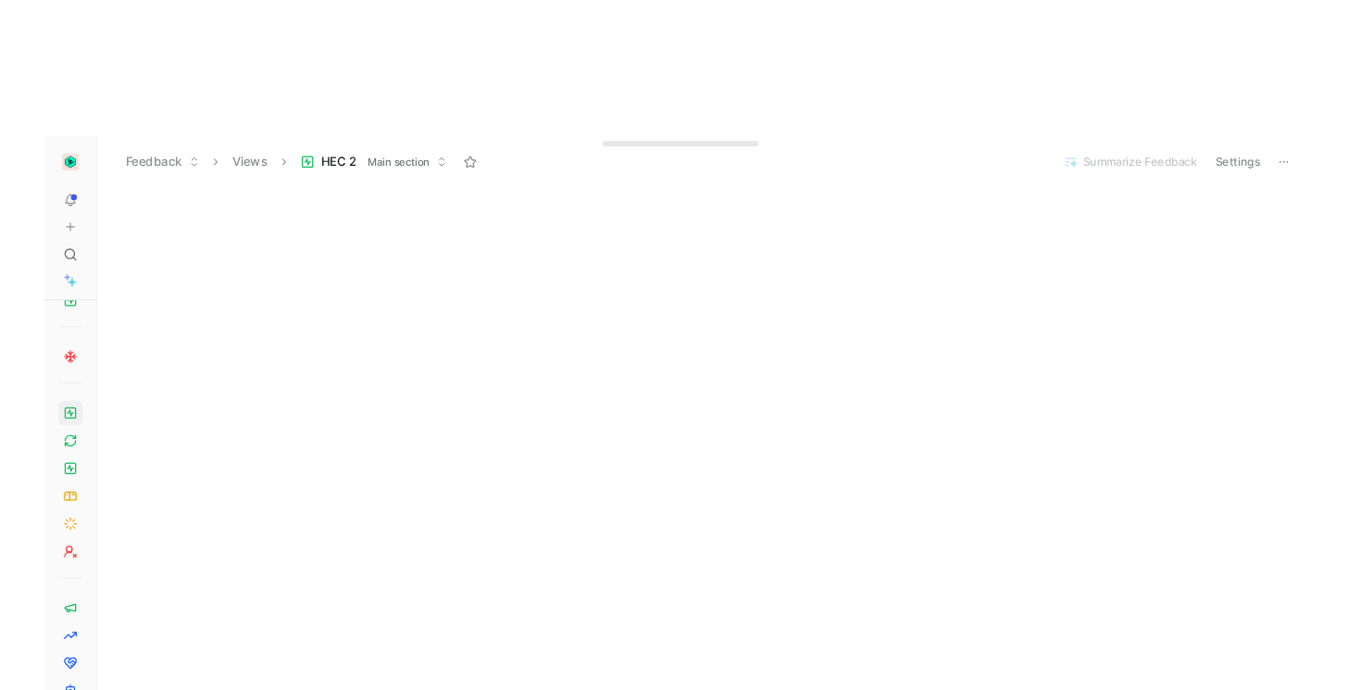
scroll to position [0, 0]
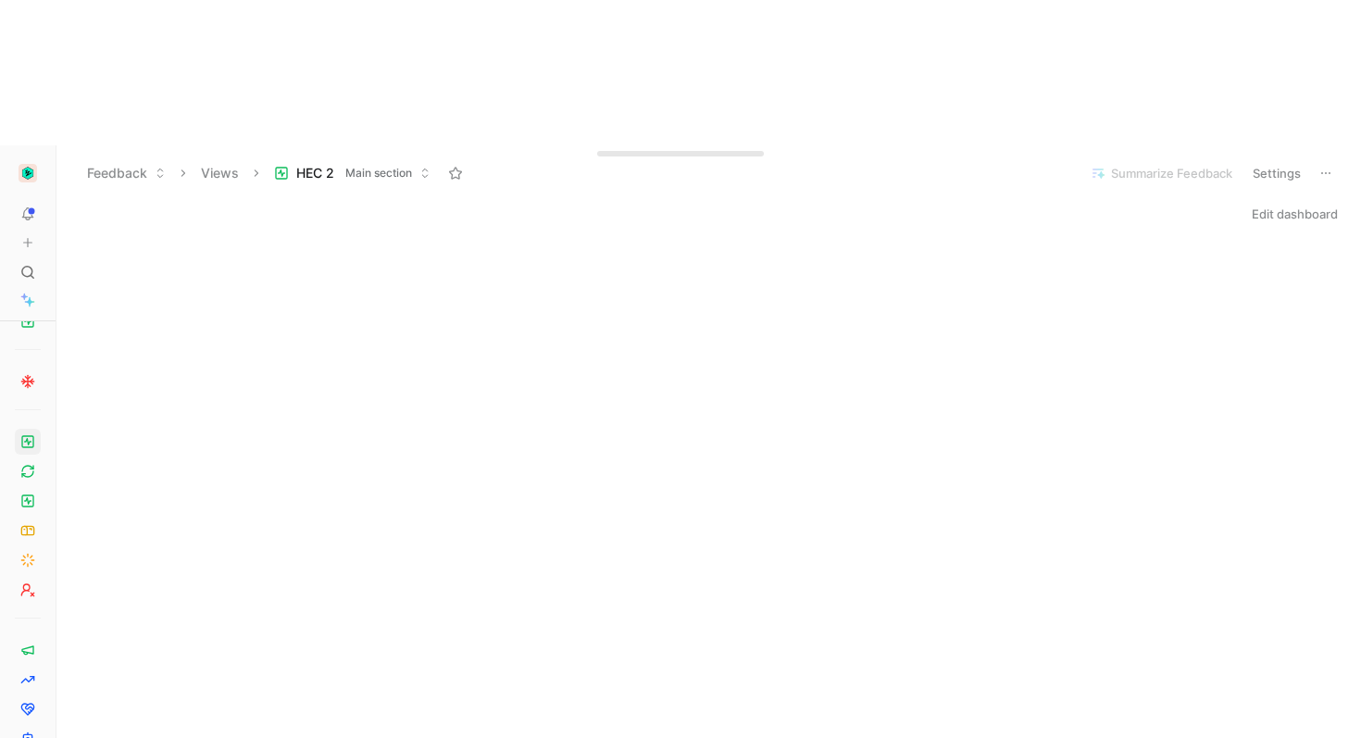
click at [1260, 201] on button "Edit dashboard" at bounding box center [1295, 214] width 103 height 26
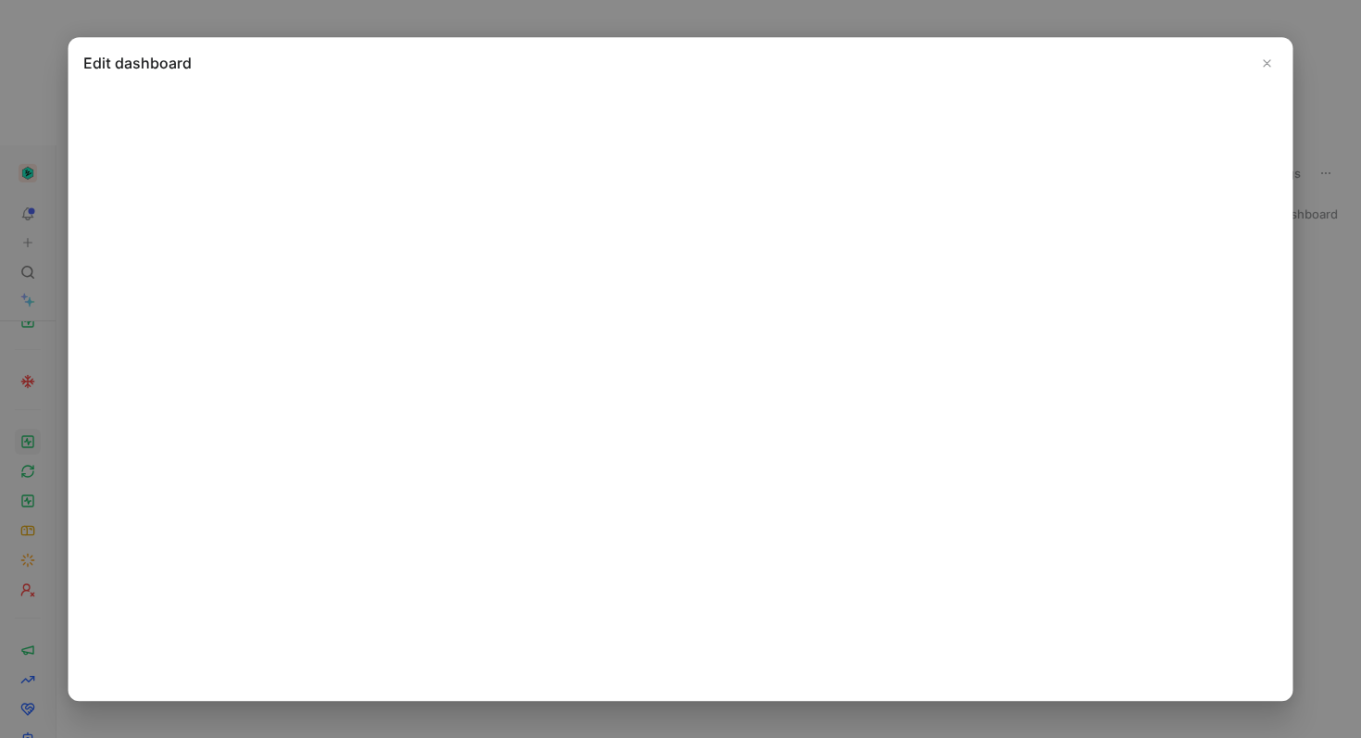
click at [1268, 67] on icon "Close" at bounding box center [1267, 62] width 13 height 13
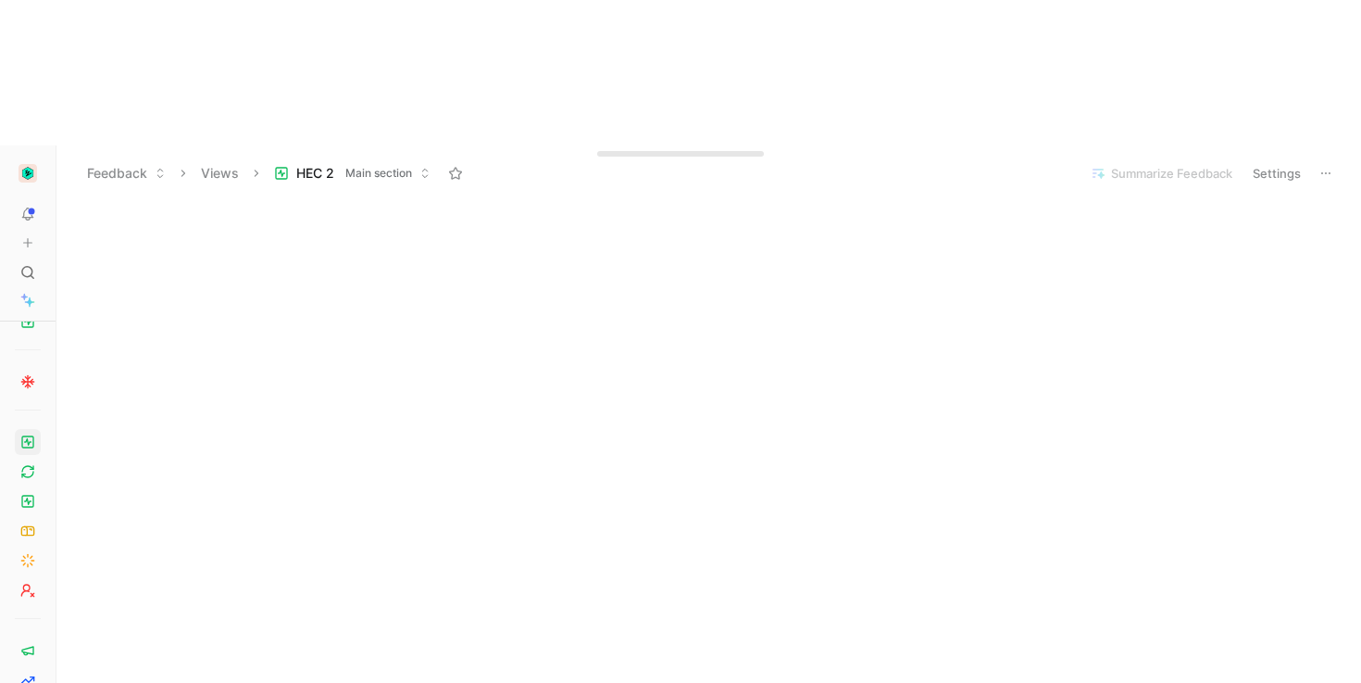
scroll to position [36, 0]
click at [32, 259] on div at bounding box center [28, 272] width 26 height 26
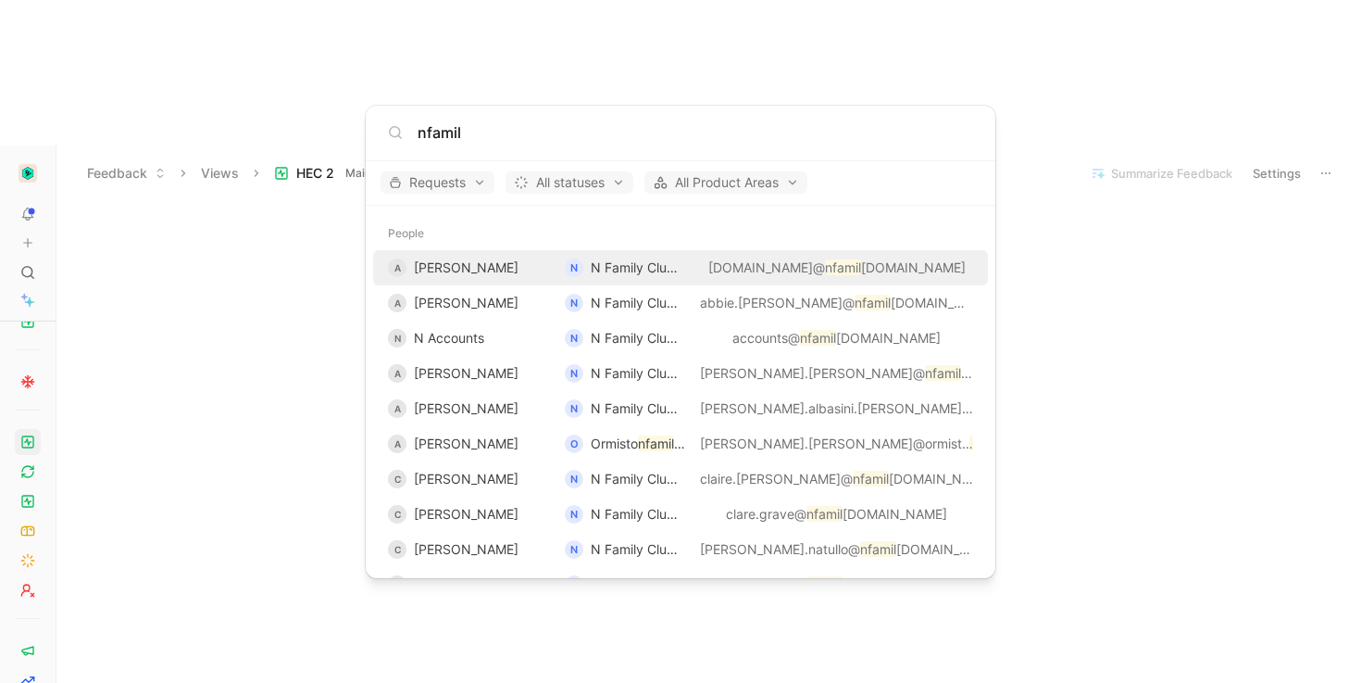
type input "nfamil"
click at [654, 271] on span "N Family Club Ltd" at bounding box center [645, 267] width 108 height 16
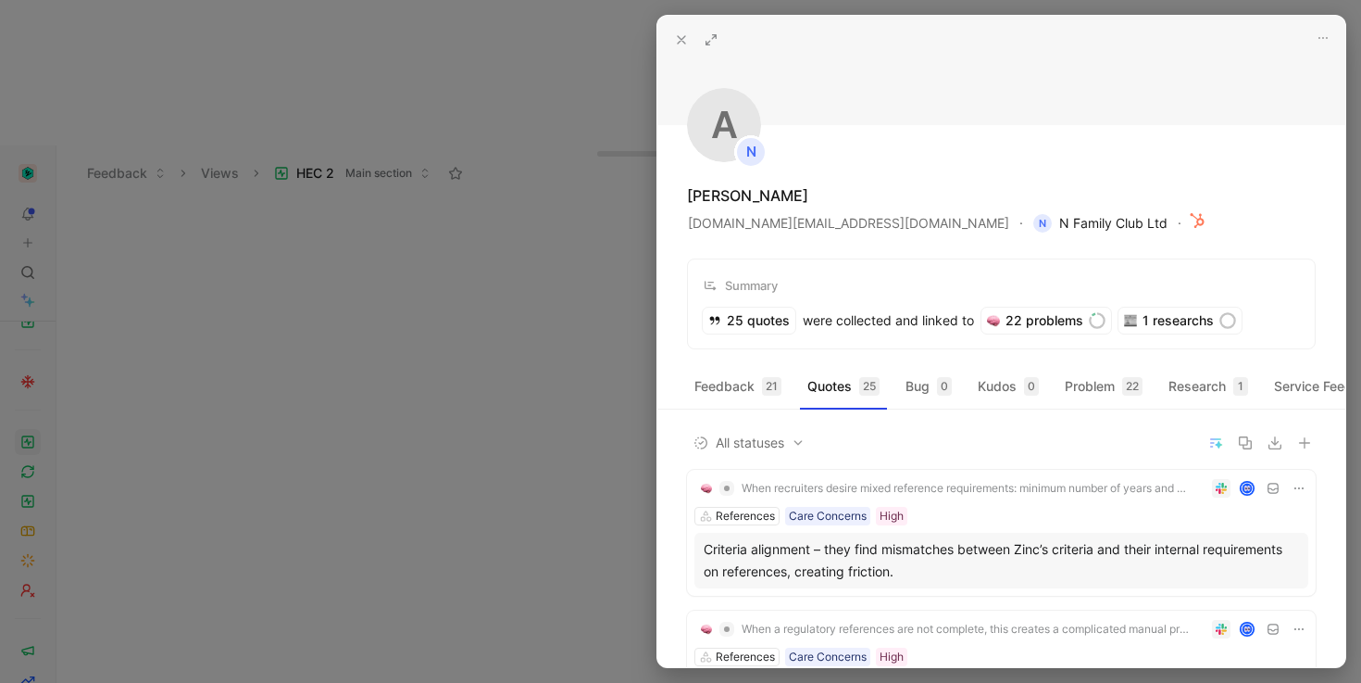
click at [1034, 222] on span "N N Family Club Ltd" at bounding box center [1101, 223] width 134 height 22
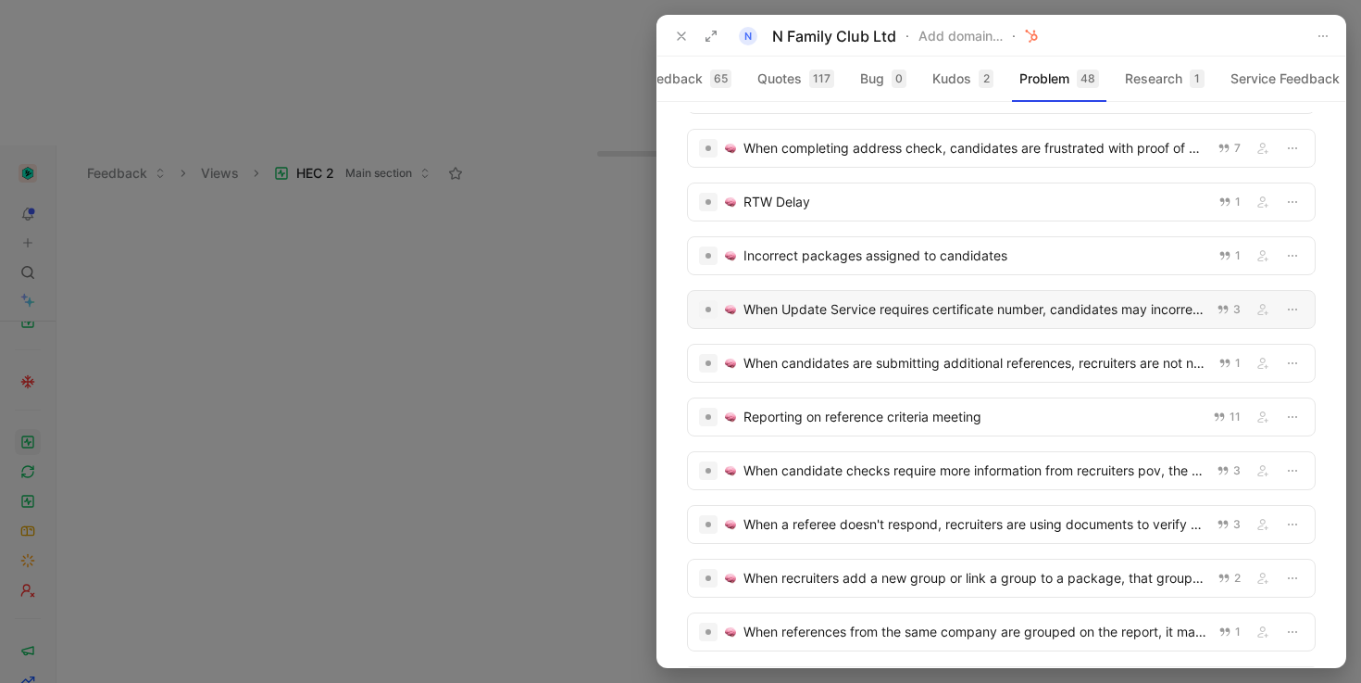
scroll to position [608, 0]
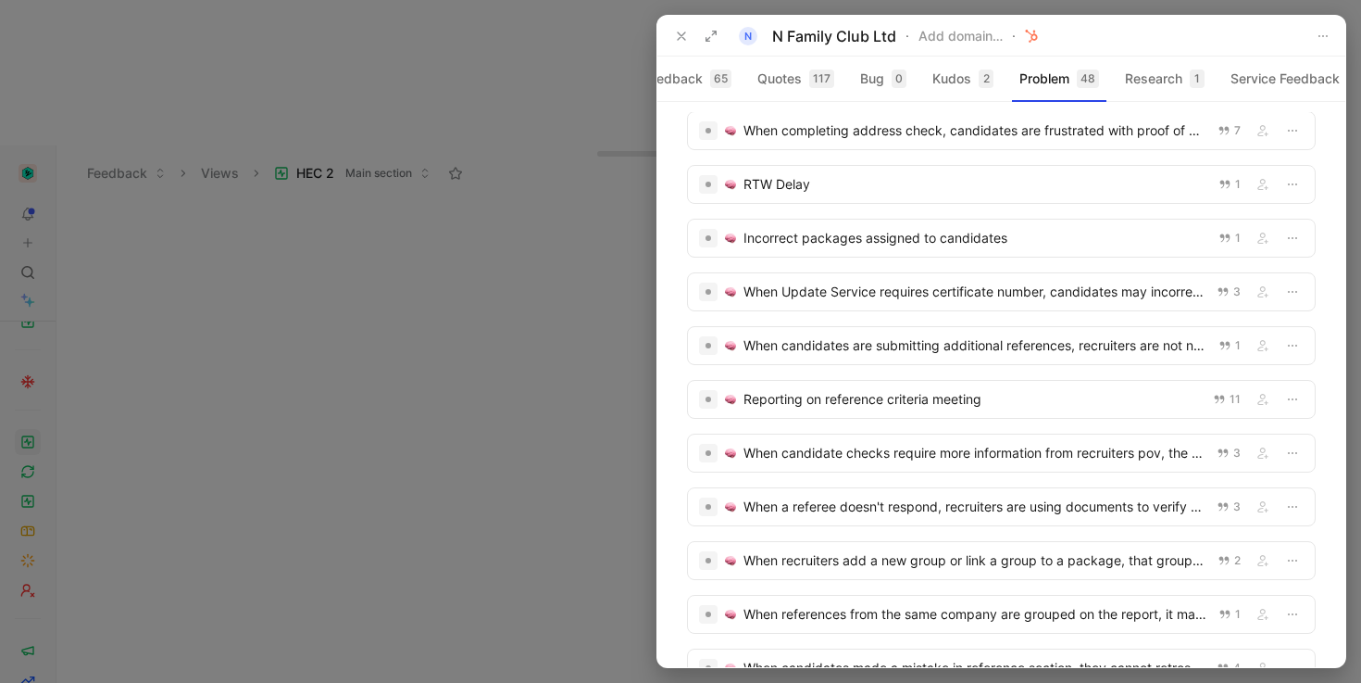
click at [712, 37] on icon at bounding box center [711, 36] width 15 height 15
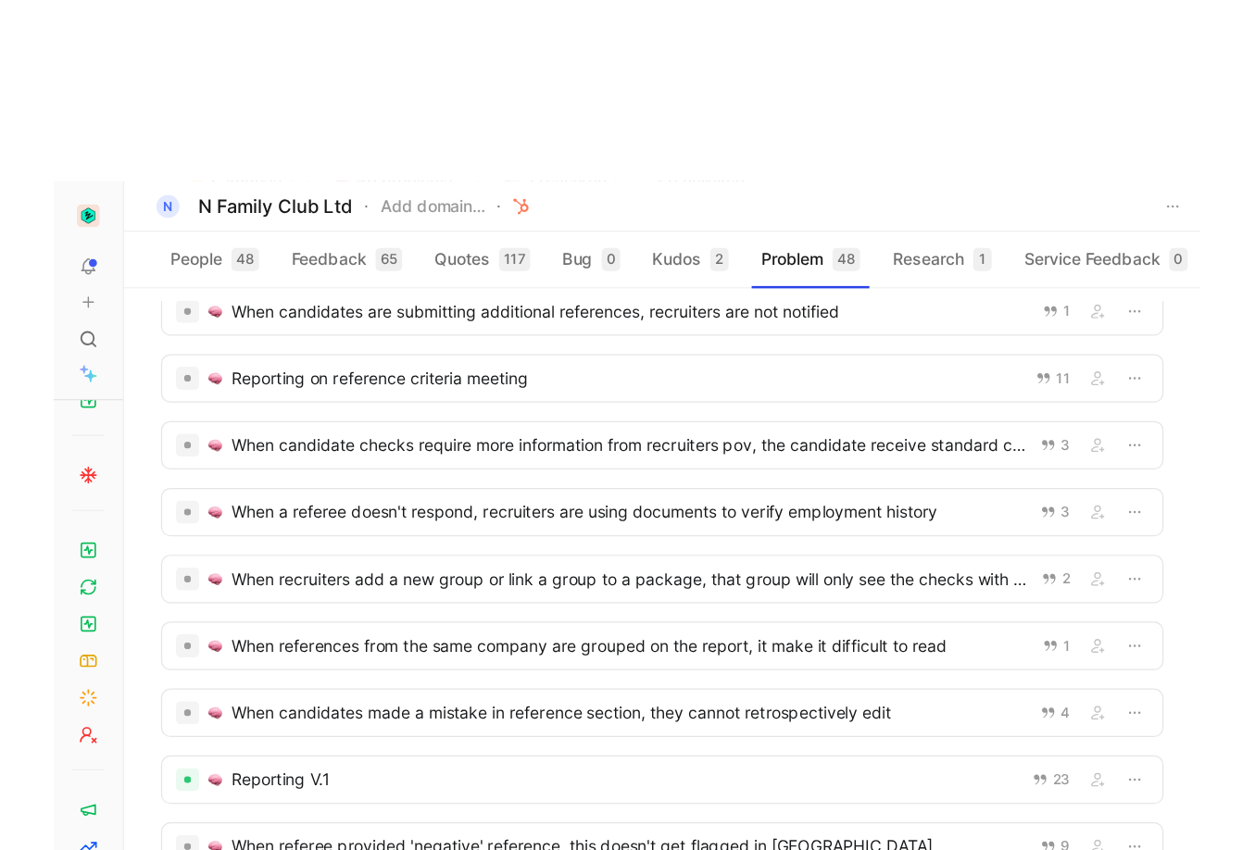
scroll to position [834, 0]
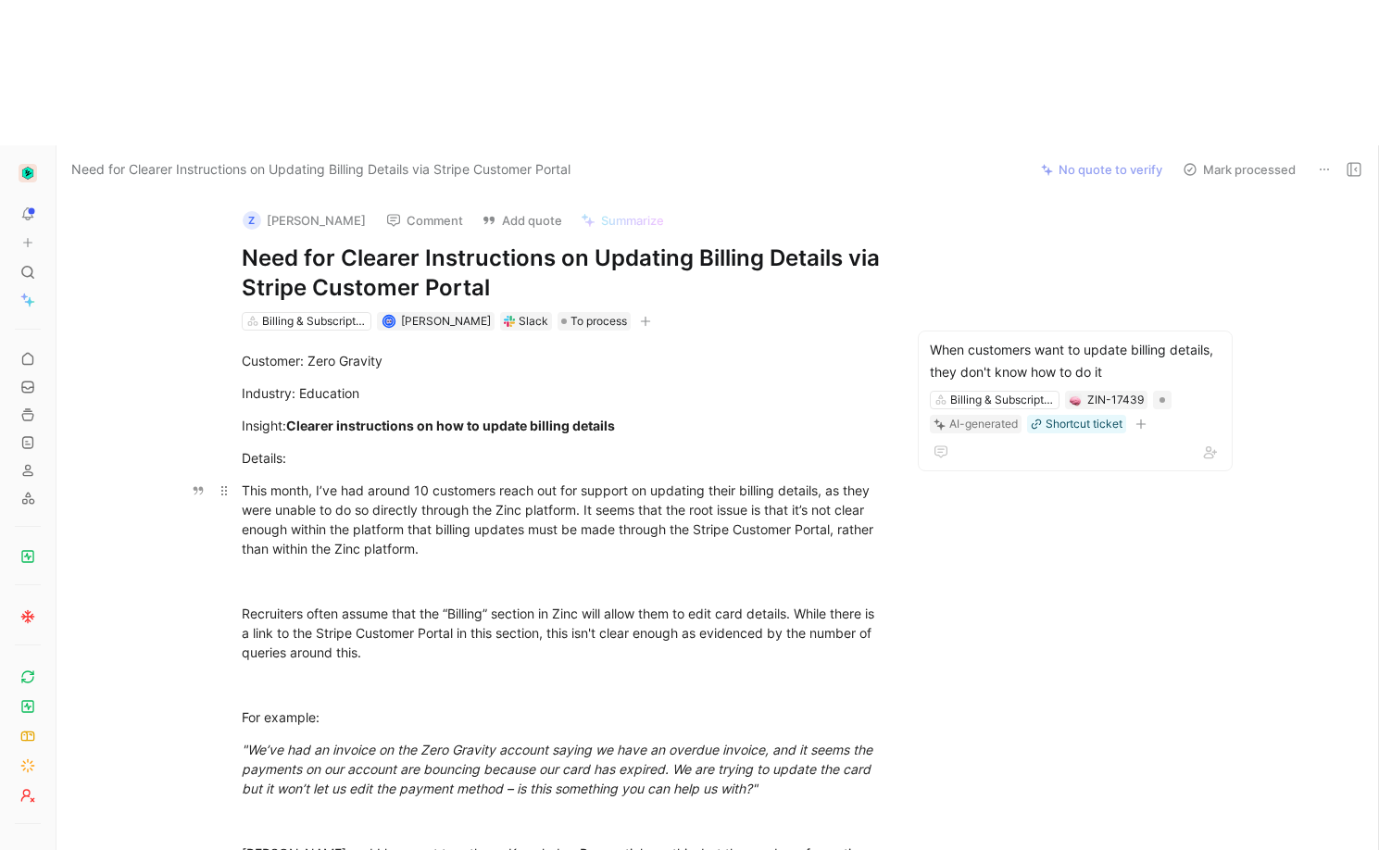
click at [721, 475] on p "This month, I’ve had around 10 customers reach out for support on updating thei…" at bounding box center [562, 519] width 711 height 89
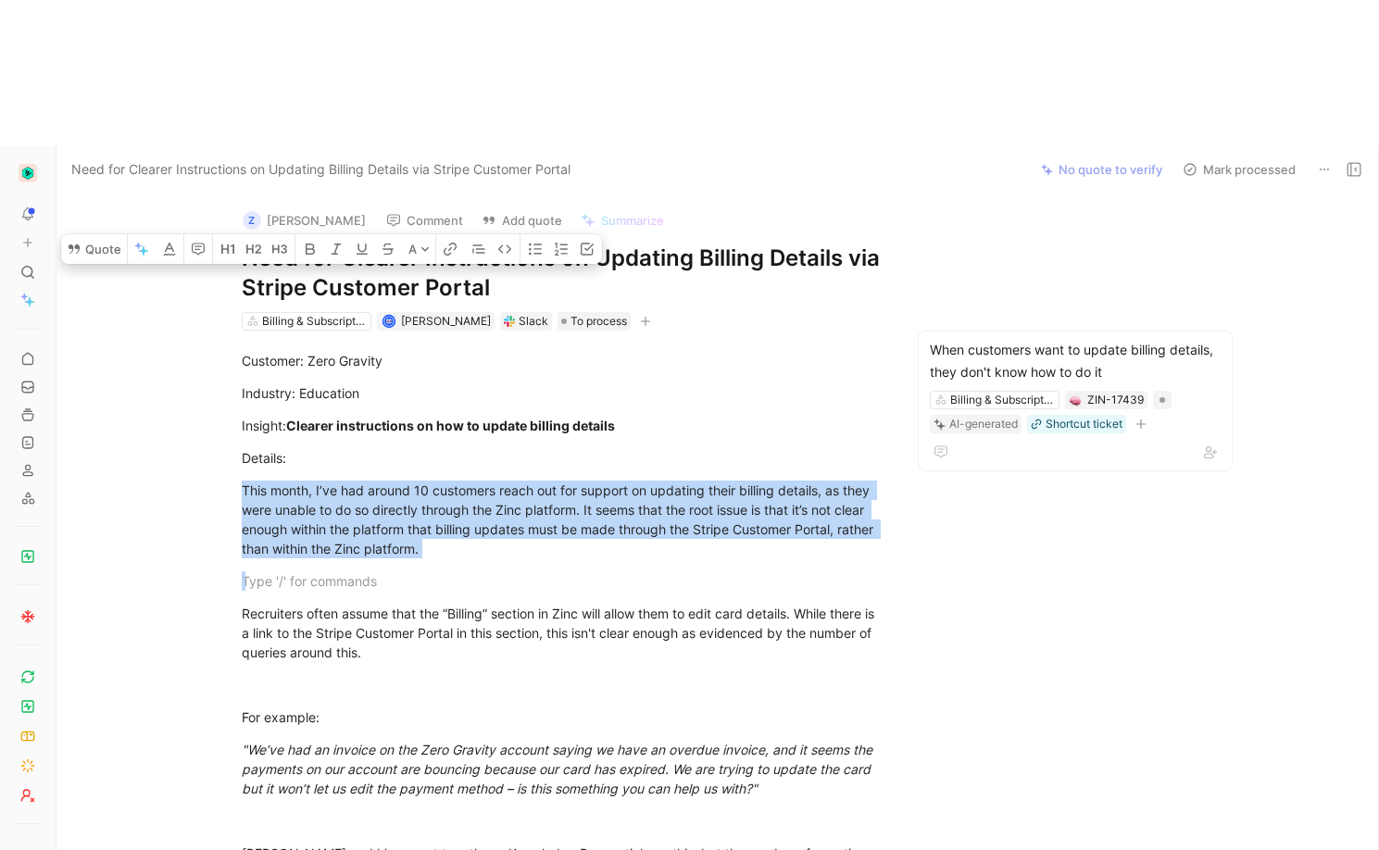
drag, startPoint x: 628, startPoint y: 407, endPoint x: 150, endPoint y: 333, distance: 483.5
click at [150, 333] on div "Customer: Zero Gravity Industry: Education Insight: Clearer instructions on how…" at bounding box center [561, 731] width 933 height 800
click at [113, 264] on button "Quote" at bounding box center [94, 249] width 66 height 30
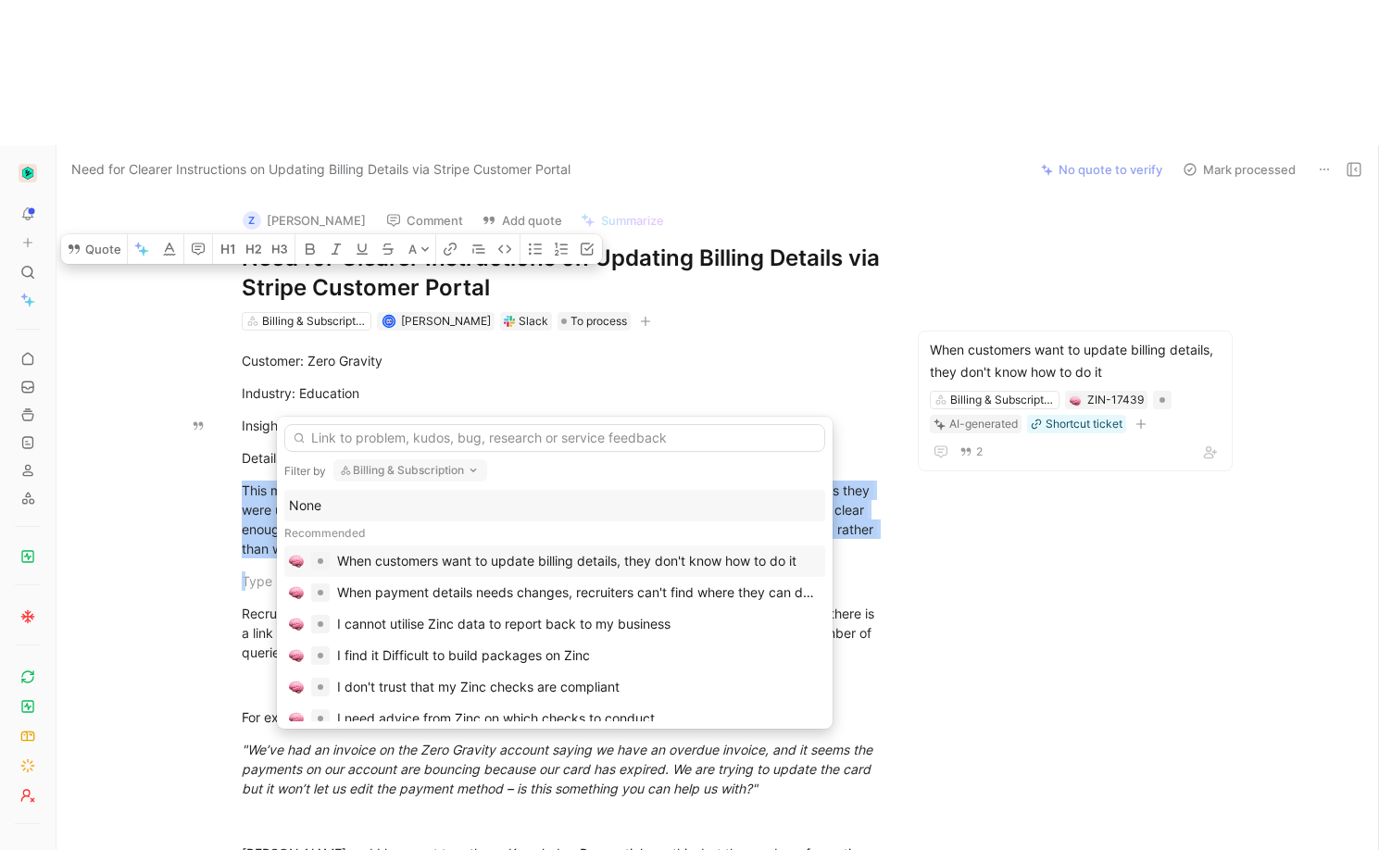
click at [616, 555] on div "When customers want to update billing details, they don't know how to do it" at bounding box center [566, 561] width 459 height 22
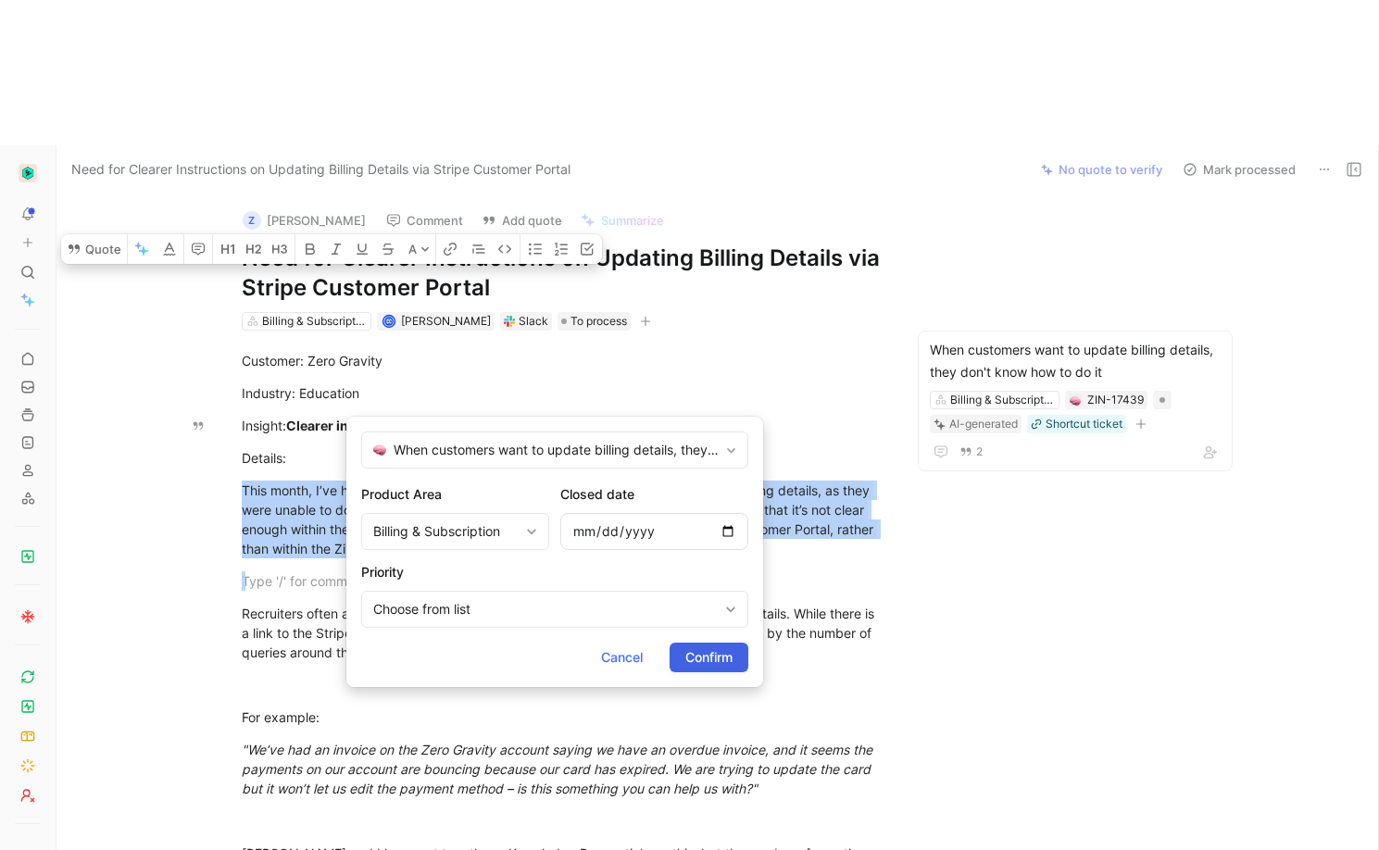
click at [708, 660] on span "Confirm" at bounding box center [708, 657] width 47 height 22
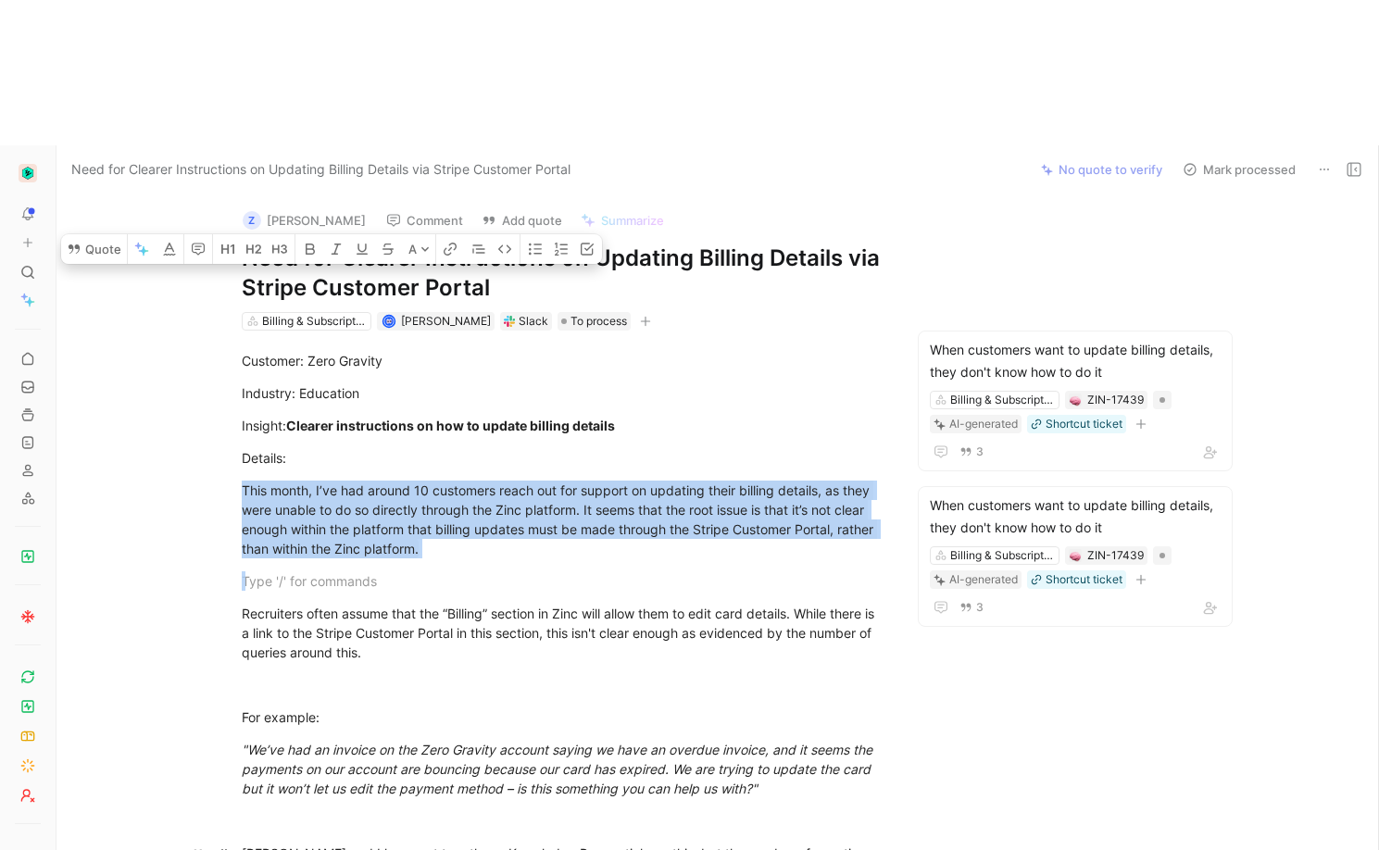
click at [501, 705] on div "Customer: Zero Gravity Industry: Education Insight: Clearer instructions on how…" at bounding box center [561, 731] width 933 height 800
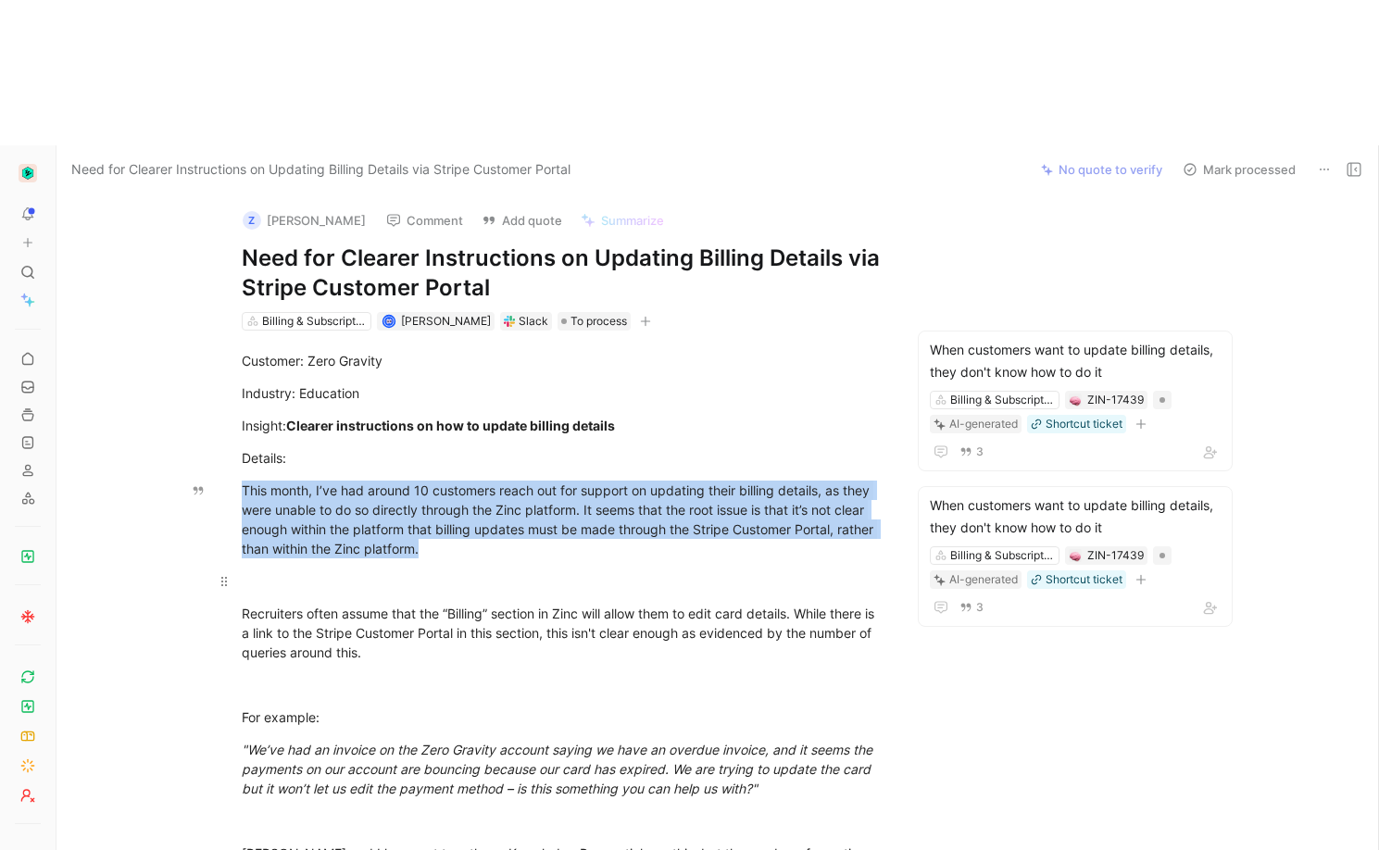
click at [580, 571] on div at bounding box center [562, 580] width 641 height 19
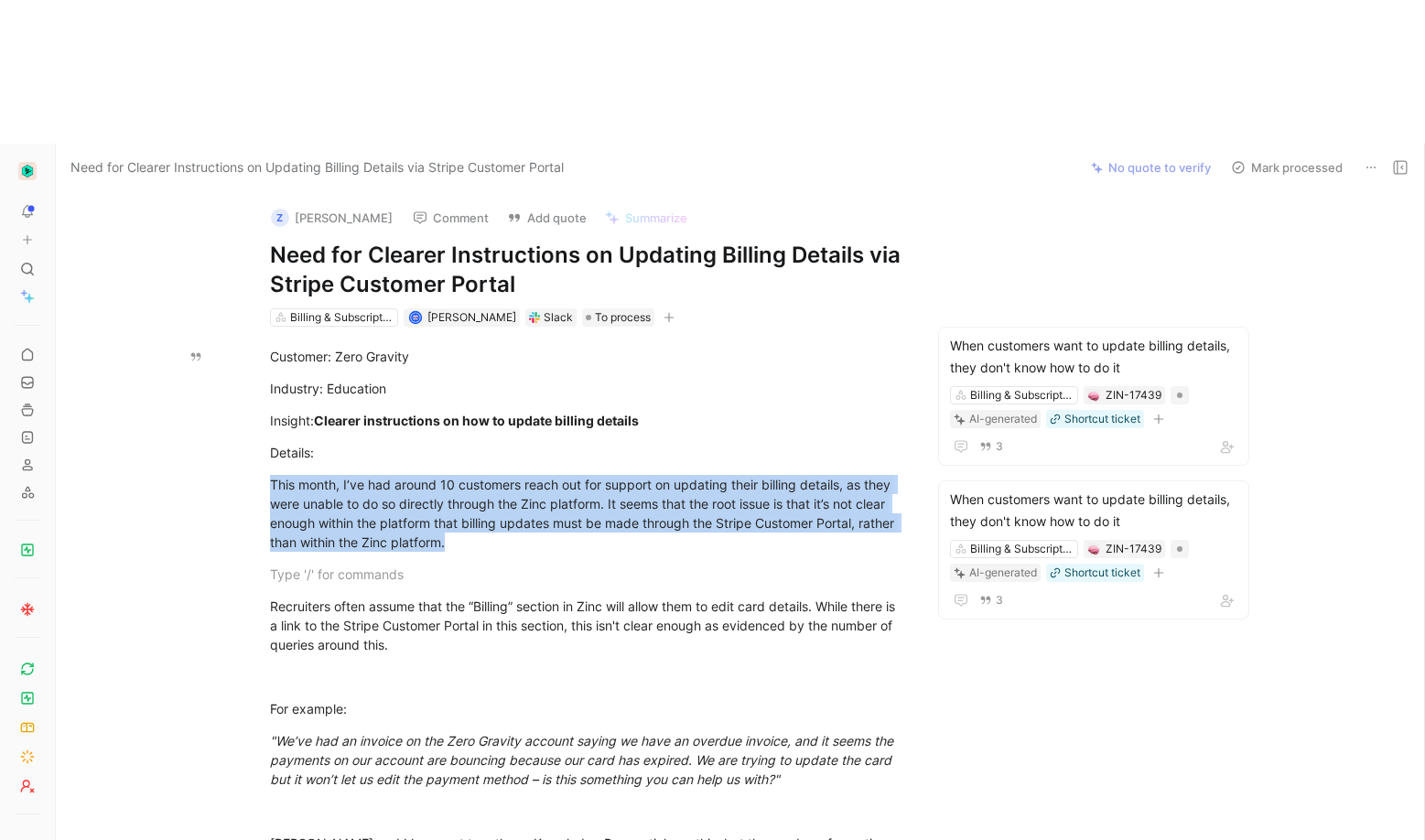
click at [57, 372] on div at bounding box center [54, 563] width 7 height 840
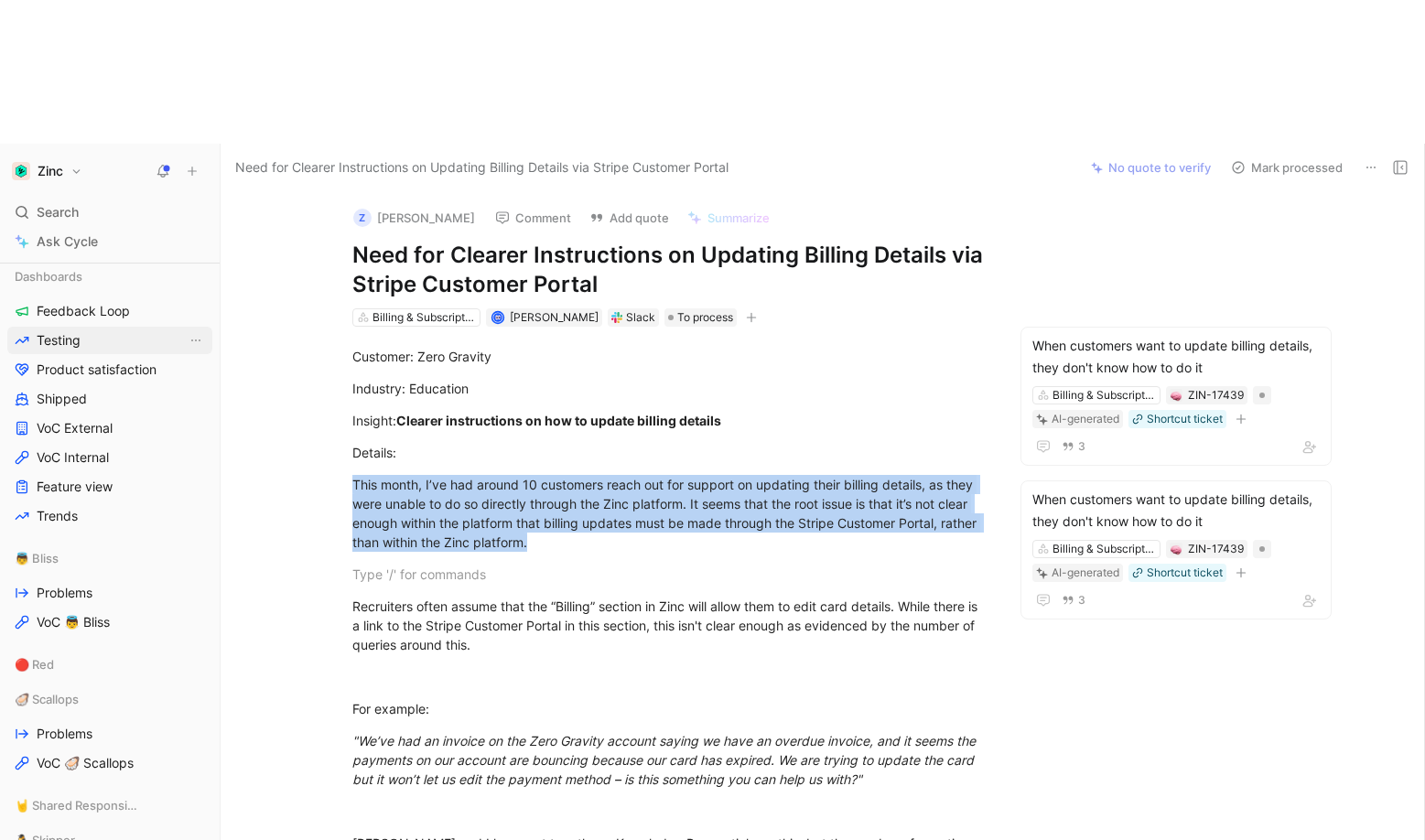
scroll to position [570, 0]
click at [67, 305] on span "Feedback Loop" at bounding box center [83, 314] width 93 height 19
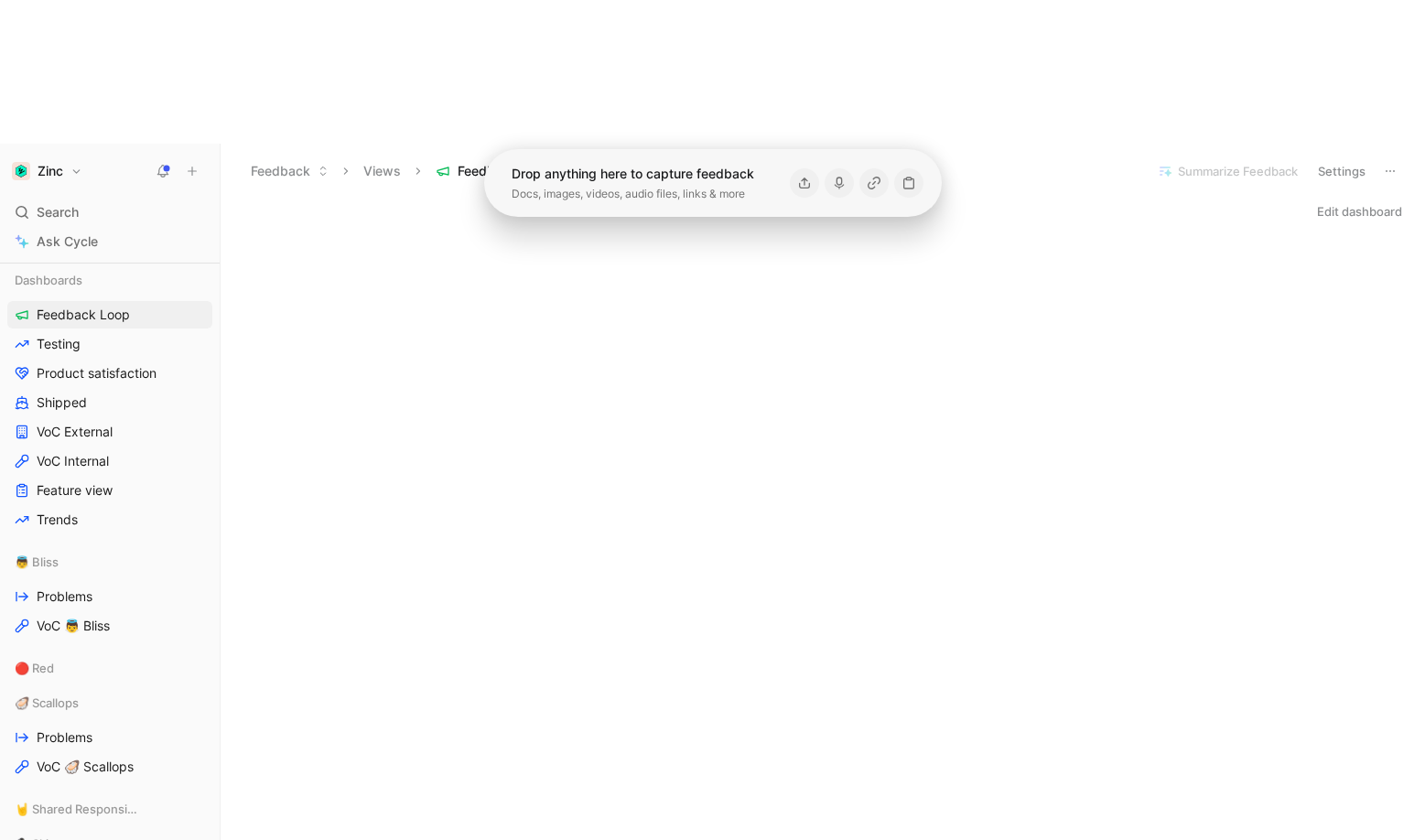
click at [472, 143] on div "Drop anything here to capture feedback Docs, images, videos, audio files, links…" at bounding box center [713, 180] width 502 height 73
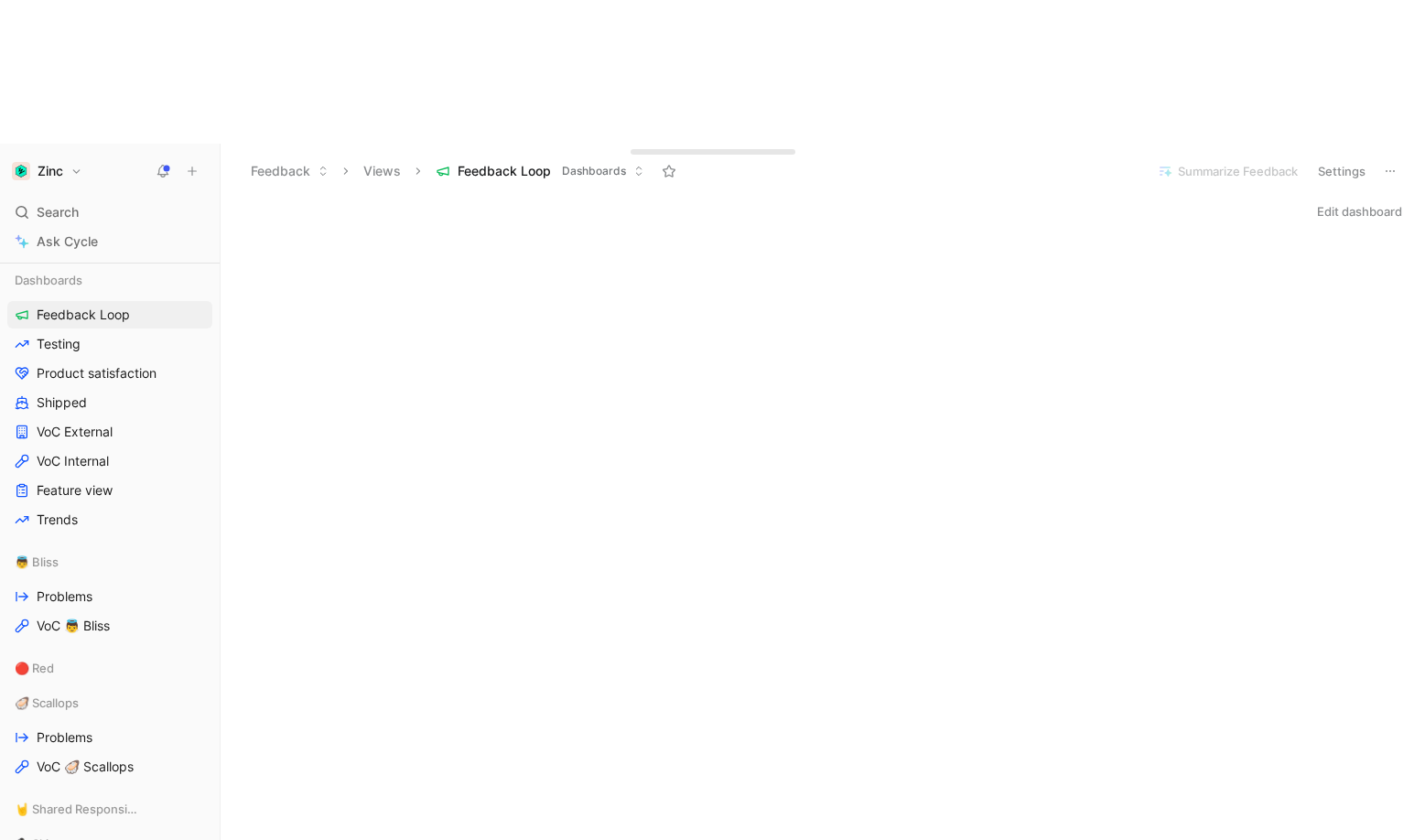
click at [547, 162] on span "Feedback Loop" at bounding box center [504, 171] width 93 height 19
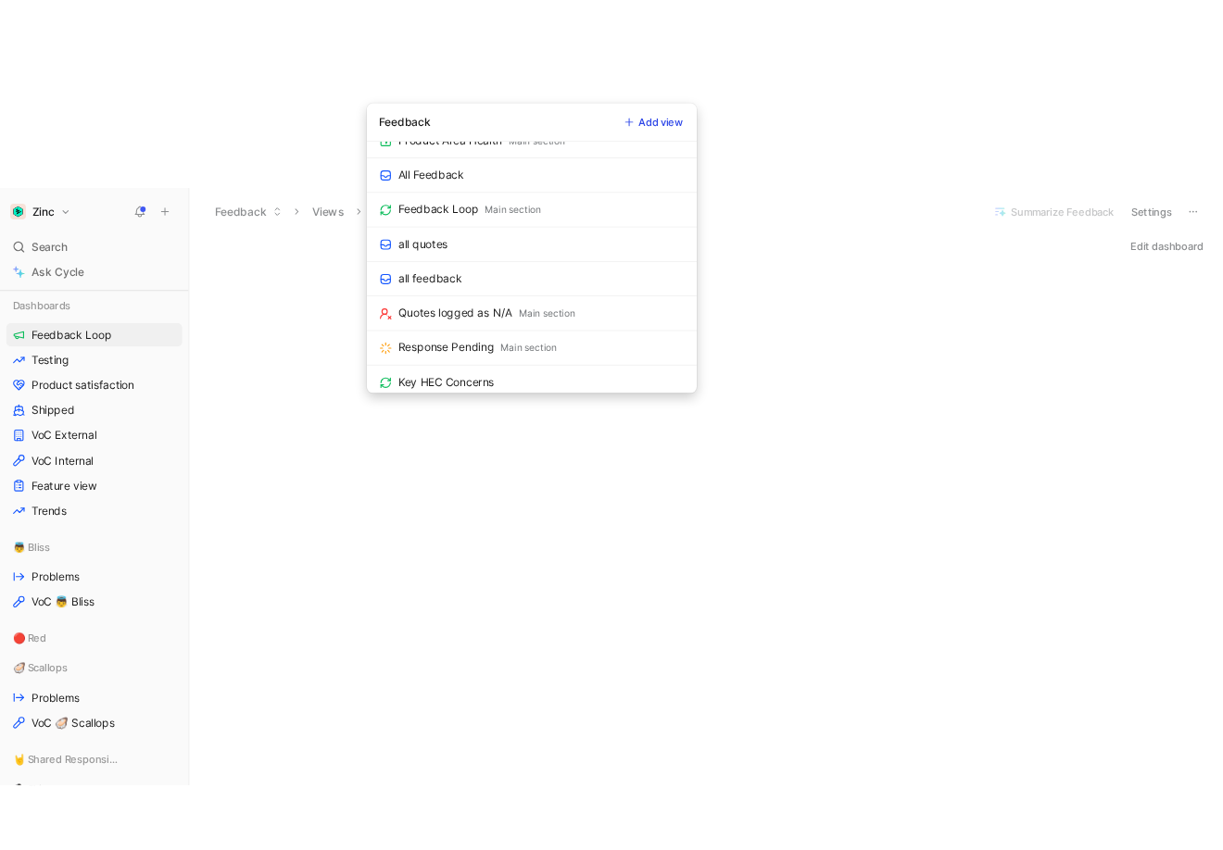
scroll to position [1008, 0]
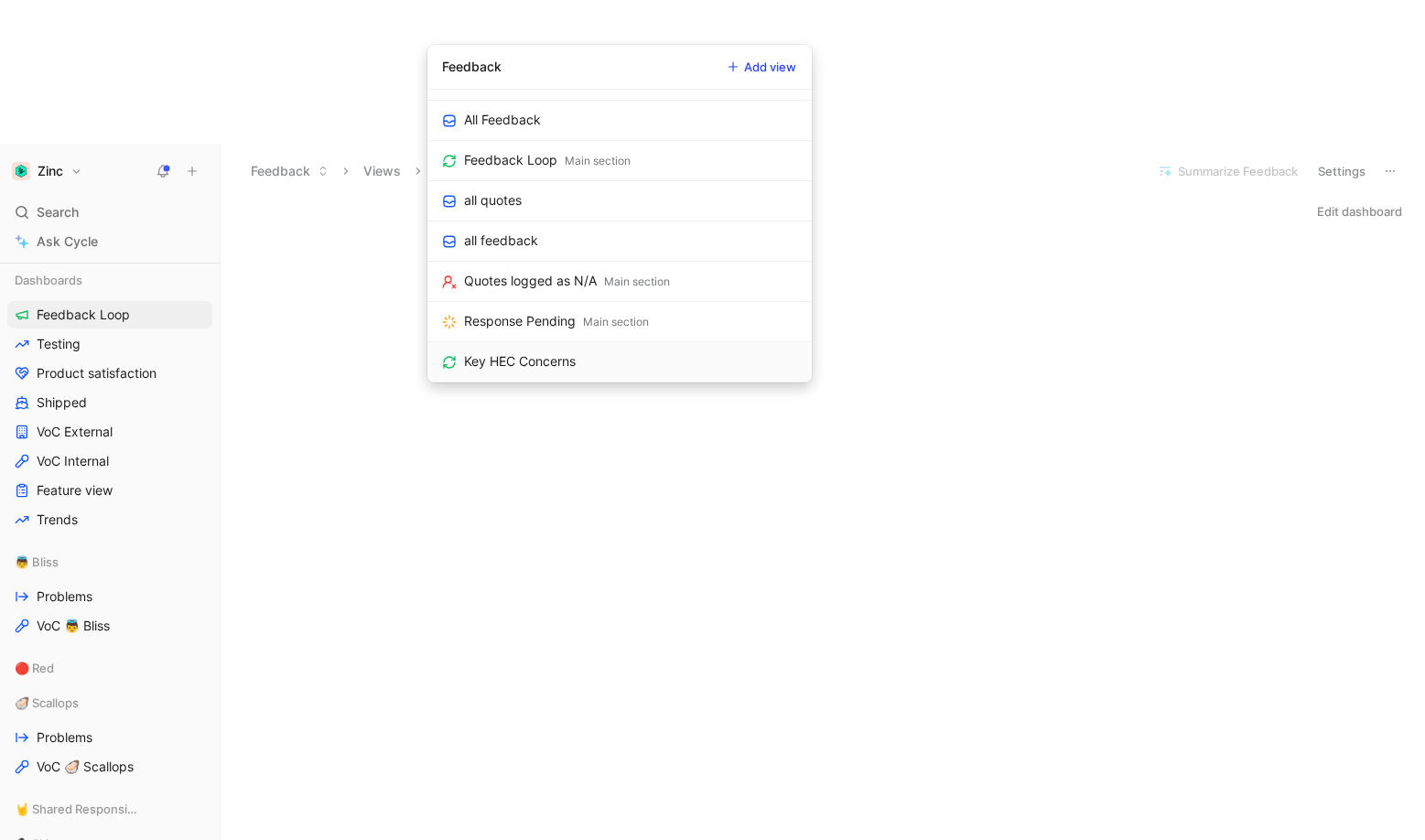
click at [691, 354] on link "Key HEC Concerns" at bounding box center [620, 362] width 384 height 41
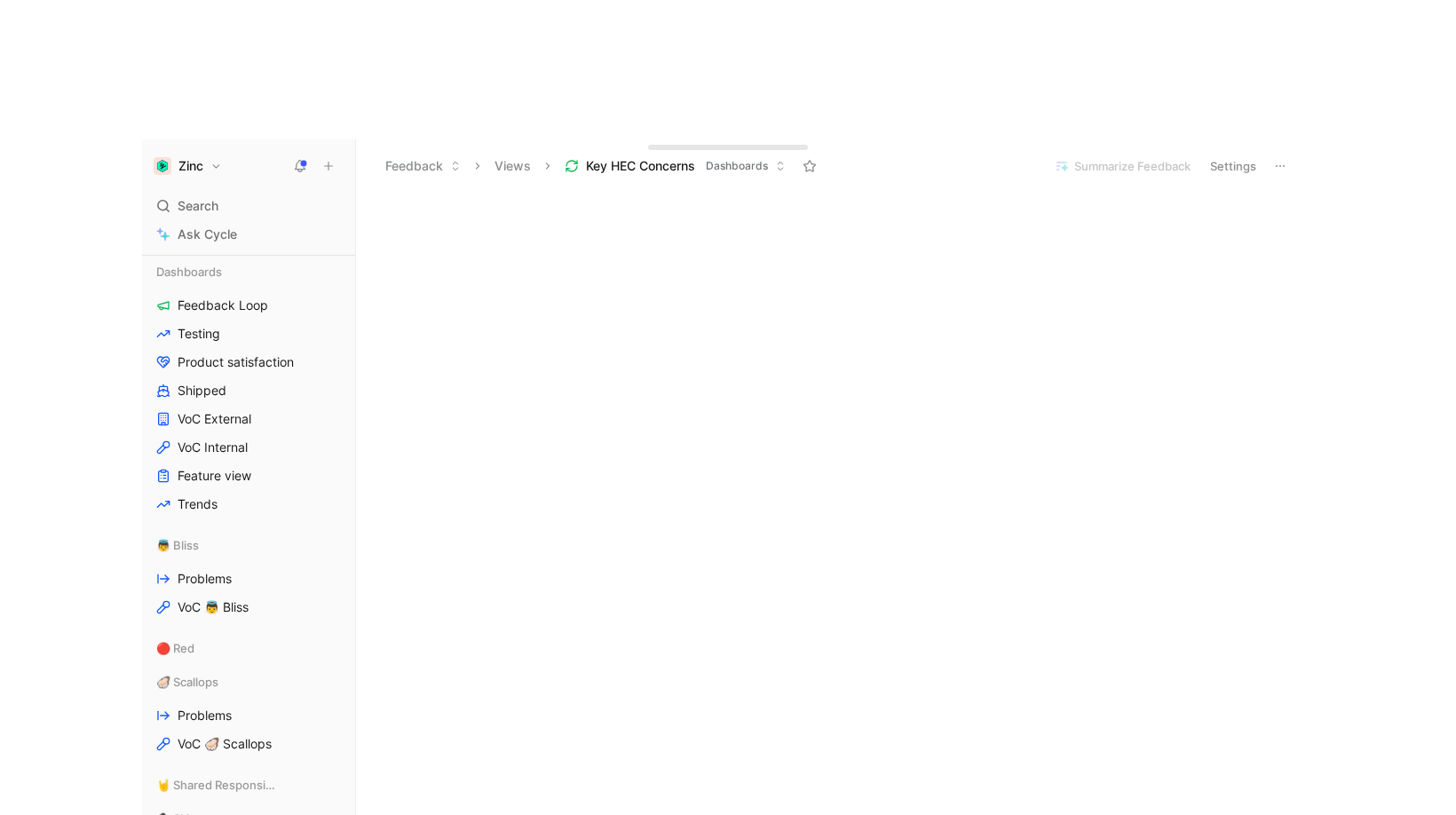
scroll to position [1083, 0]
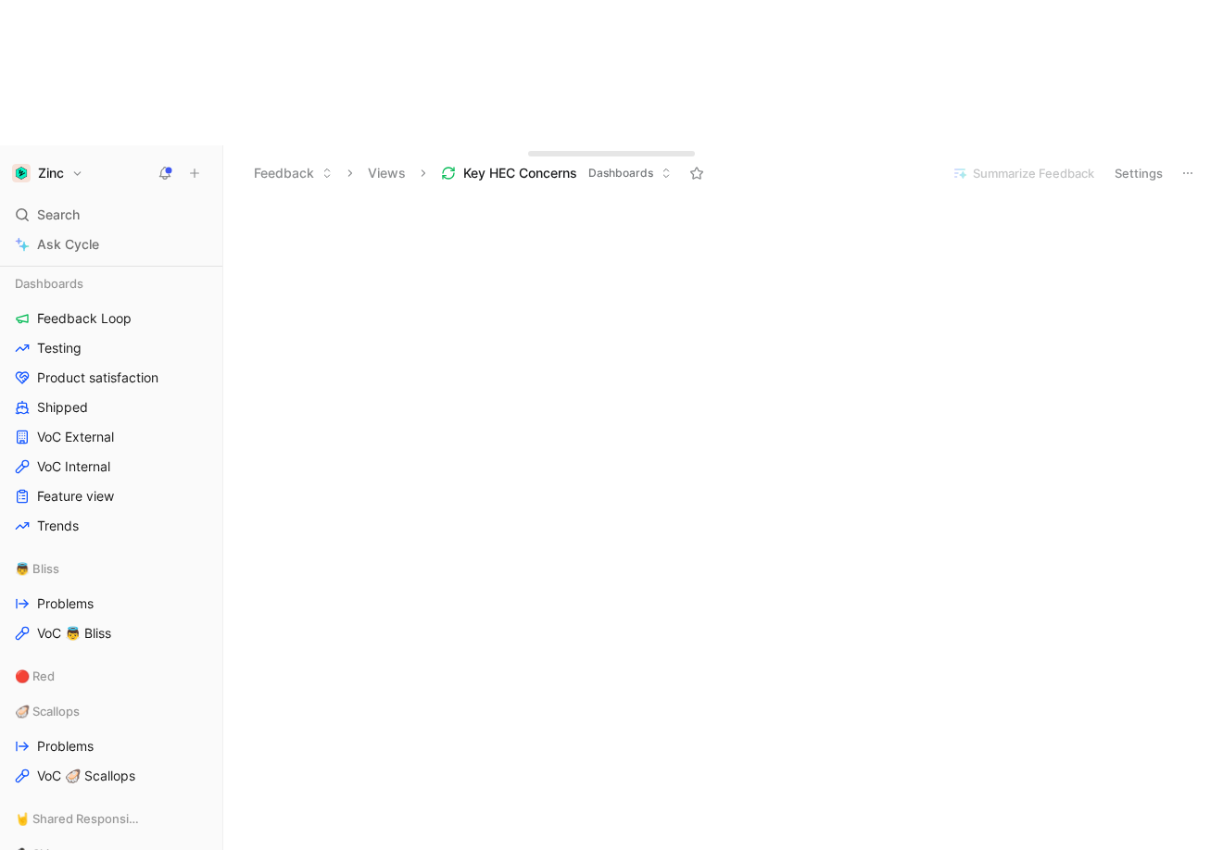
click at [1153, 160] on button "Settings" at bounding box center [1138, 173] width 65 height 26
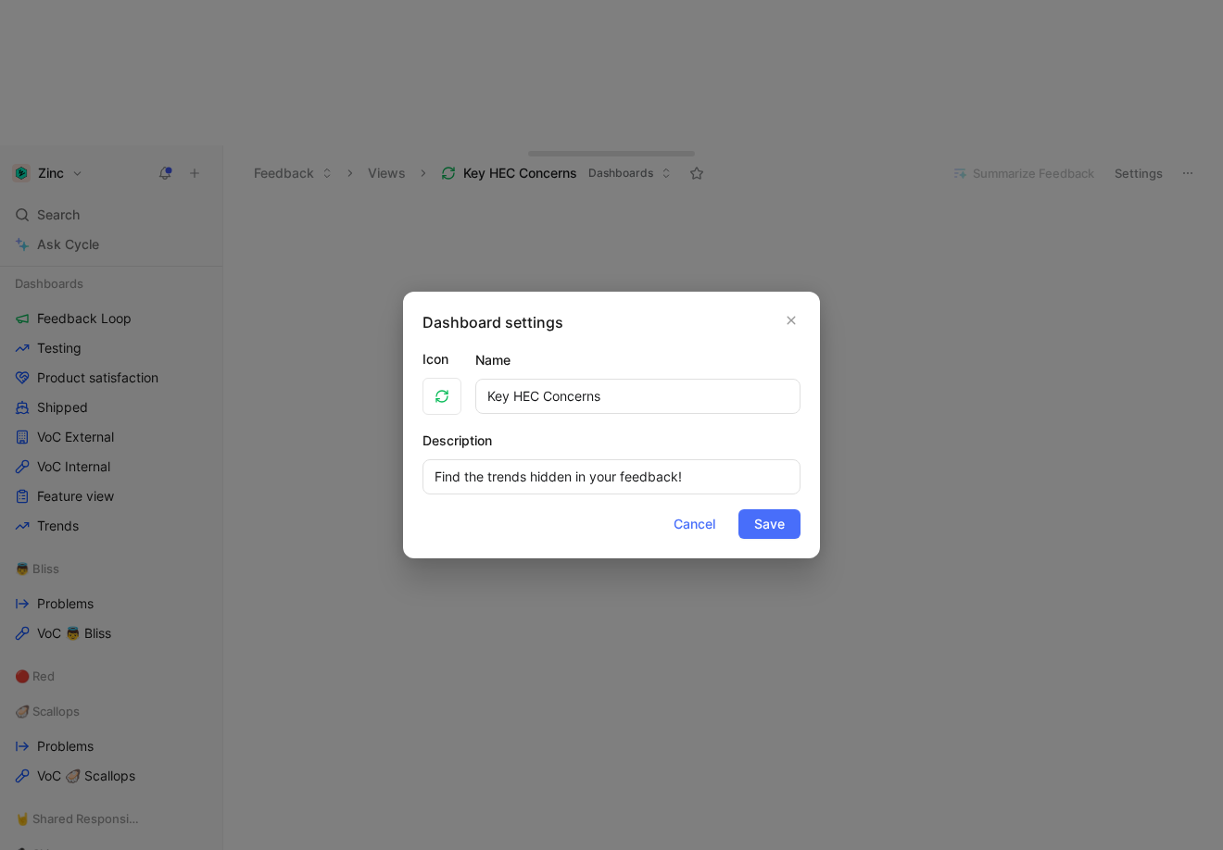
click at [1158, 132] on div at bounding box center [611, 425] width 1223 height 850
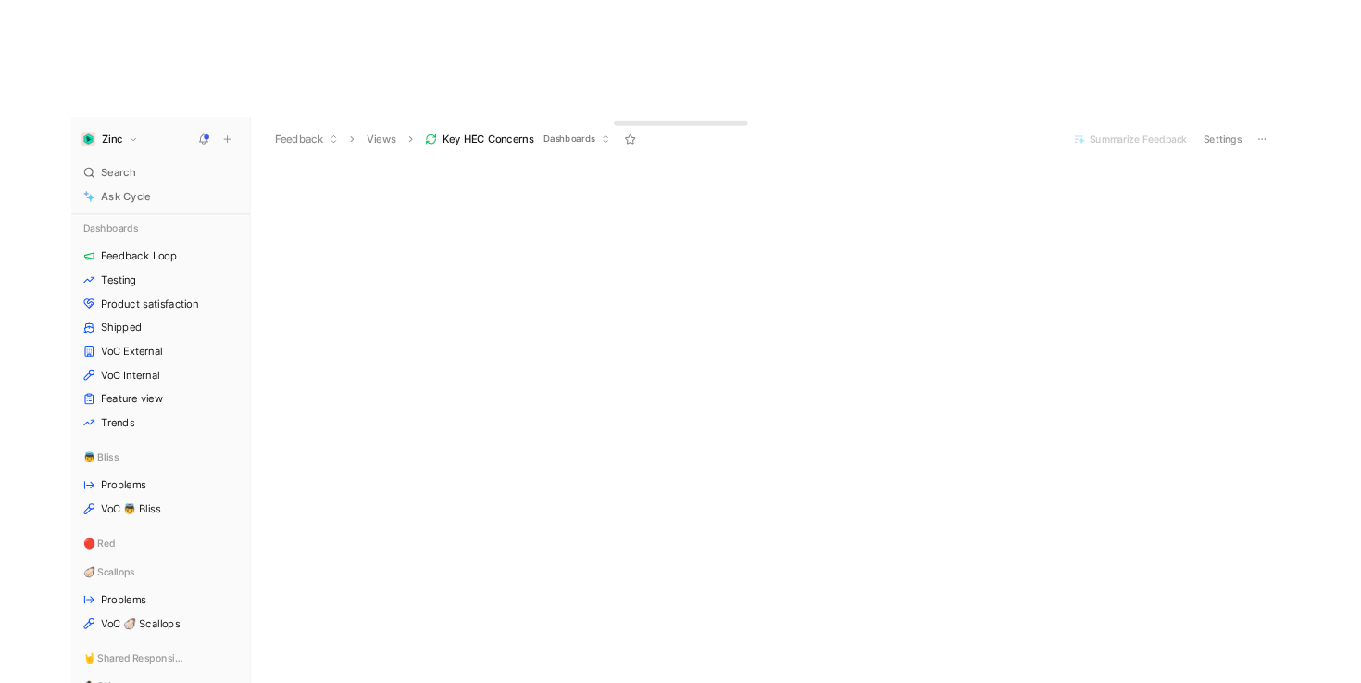
scroll to position [0, 0]
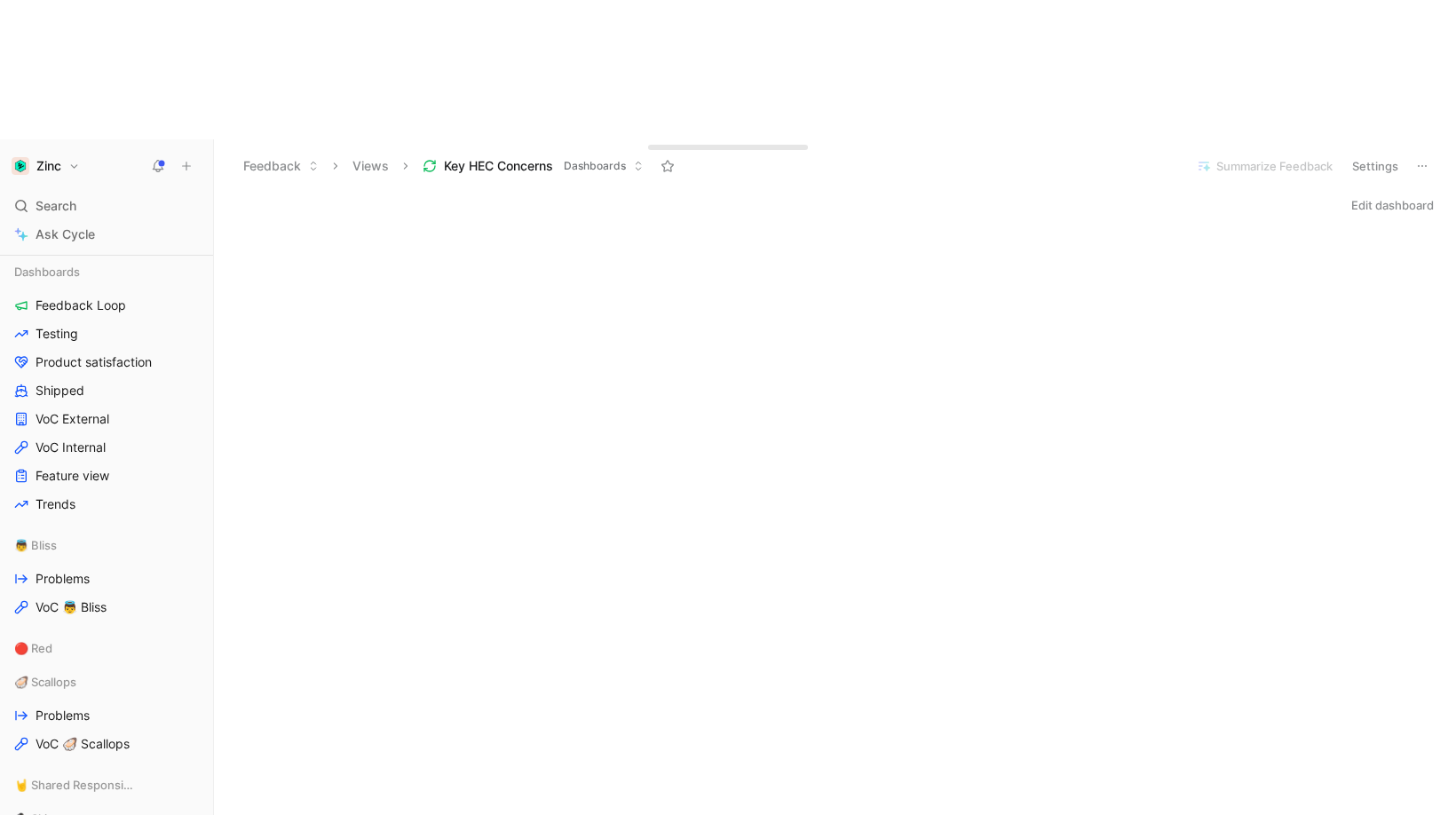
click at [1321, 193] on button "Edit dashboard" at bounding box center [1392, 205] width 99 height 25
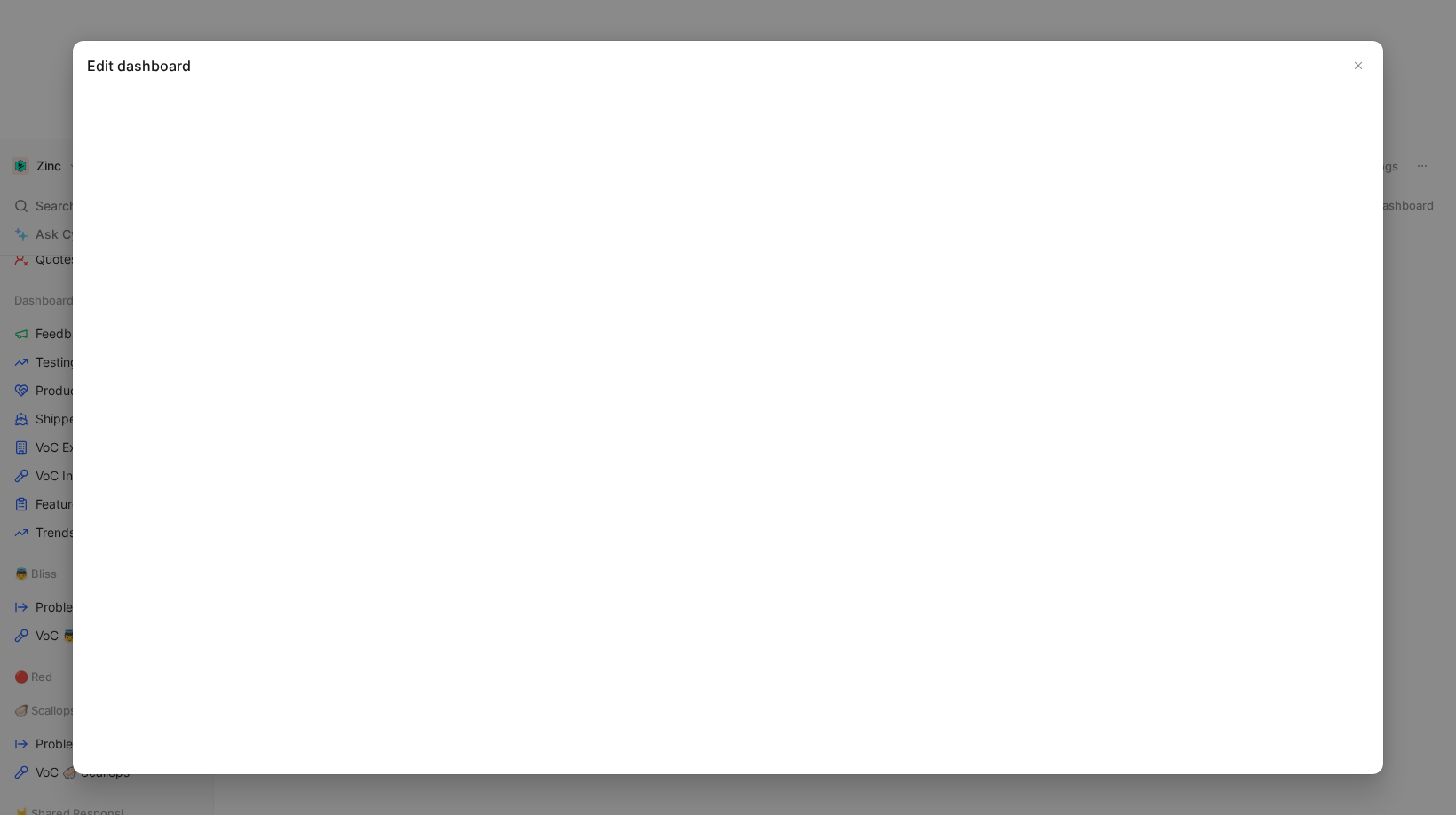
click at [1321, 61] on icon "Close" at bounding box center [1358, 65] width 12 height 12
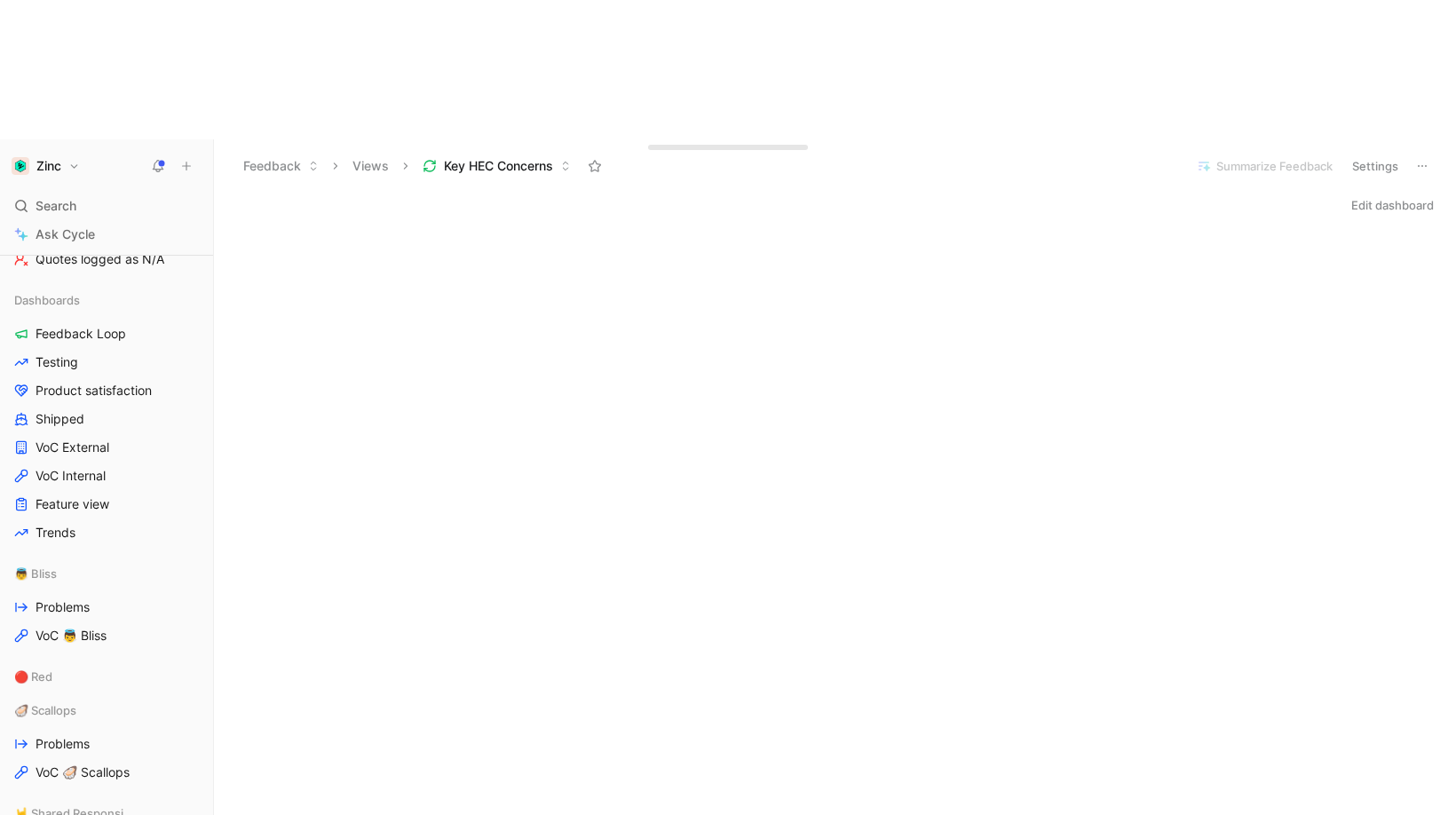
click at [1321, 193] on button "Edit dashboard" at bounding box center [1392, 205] width 99 height 25
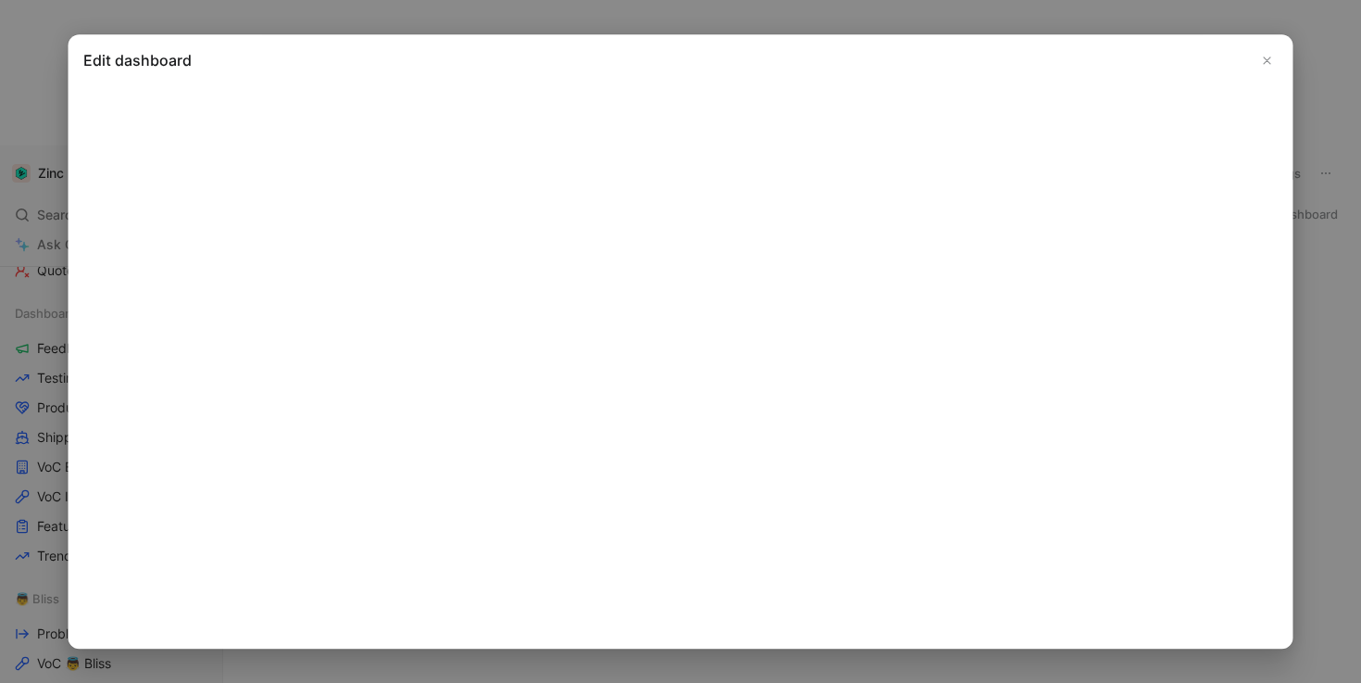
scroll to position [577, 0]
